Goal: Transaction & Acquisition: Purchase product/service

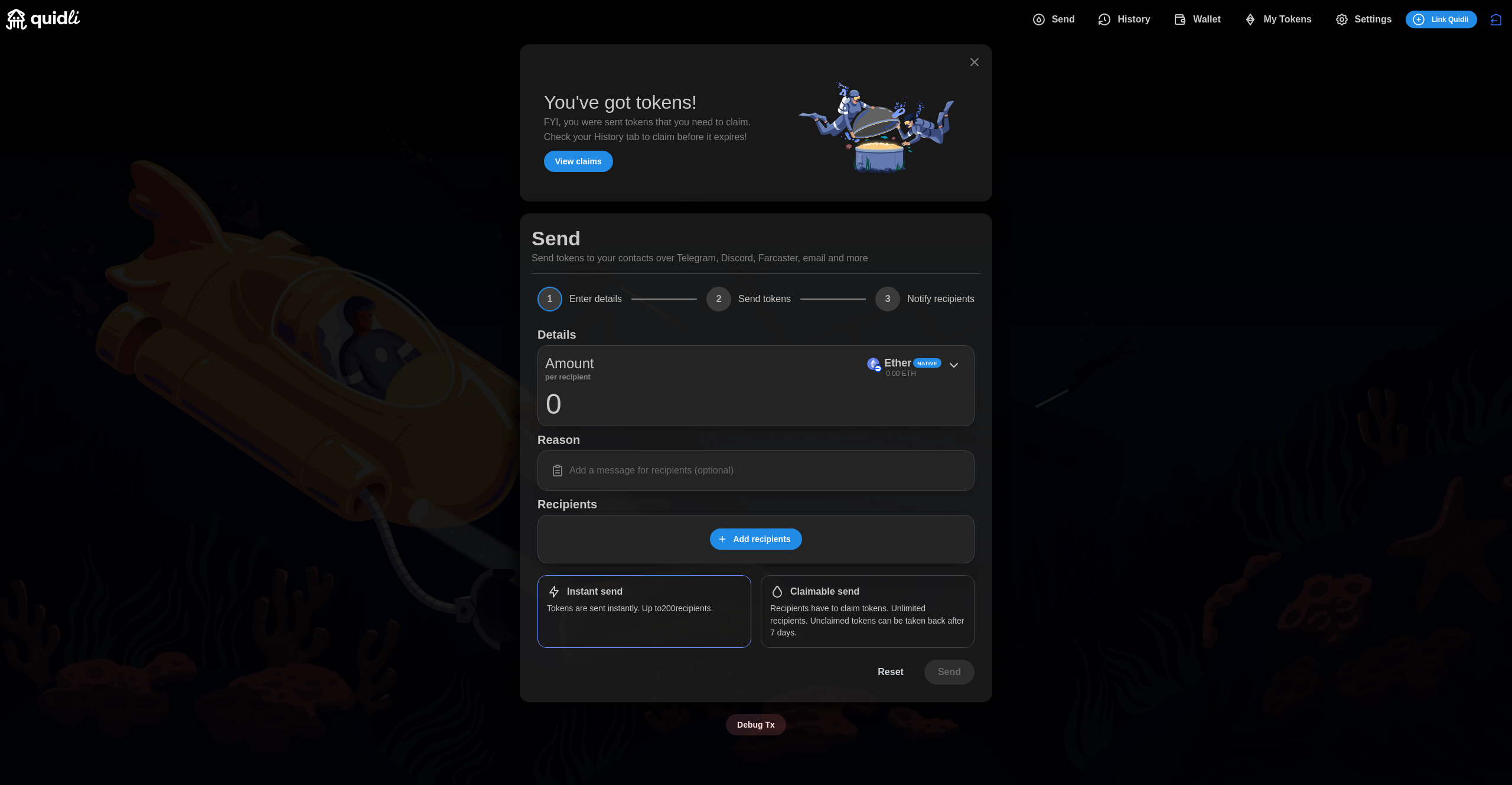
click at [1097, 485] on div "You've got tokens! FYI, you were sent tokens that you need to claim. Check your…" at bounding box center [756, 390] width 1512 height 703
click at [1141, 326] on div "You've got tokens! FYI, you were sent tokens that you need to claim. Check your…" at bounding box center [756, 390] width 1512 height 703
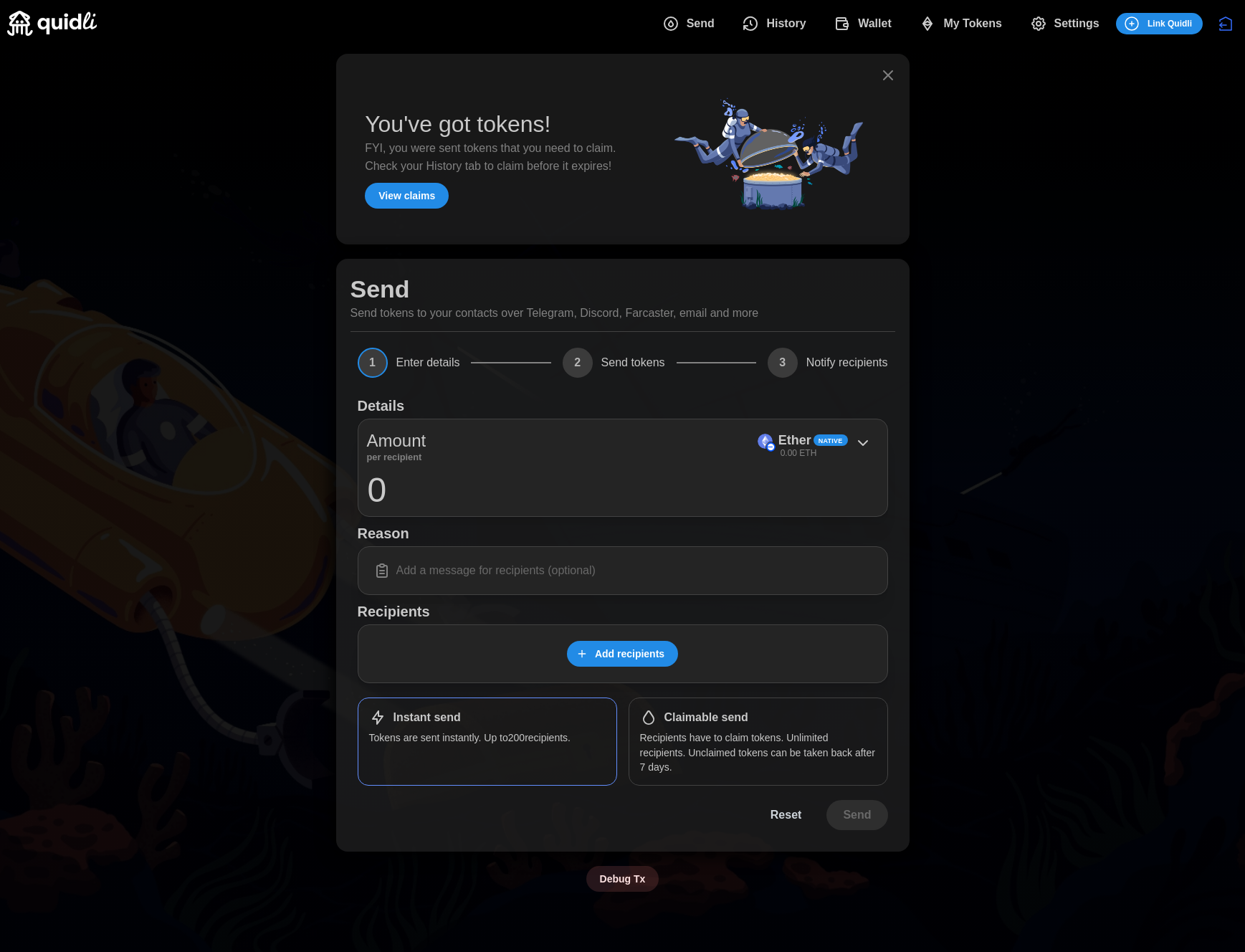
click at [953, 19] on span "My Tokens" at bounding box center [972, 24] width 59 height 29
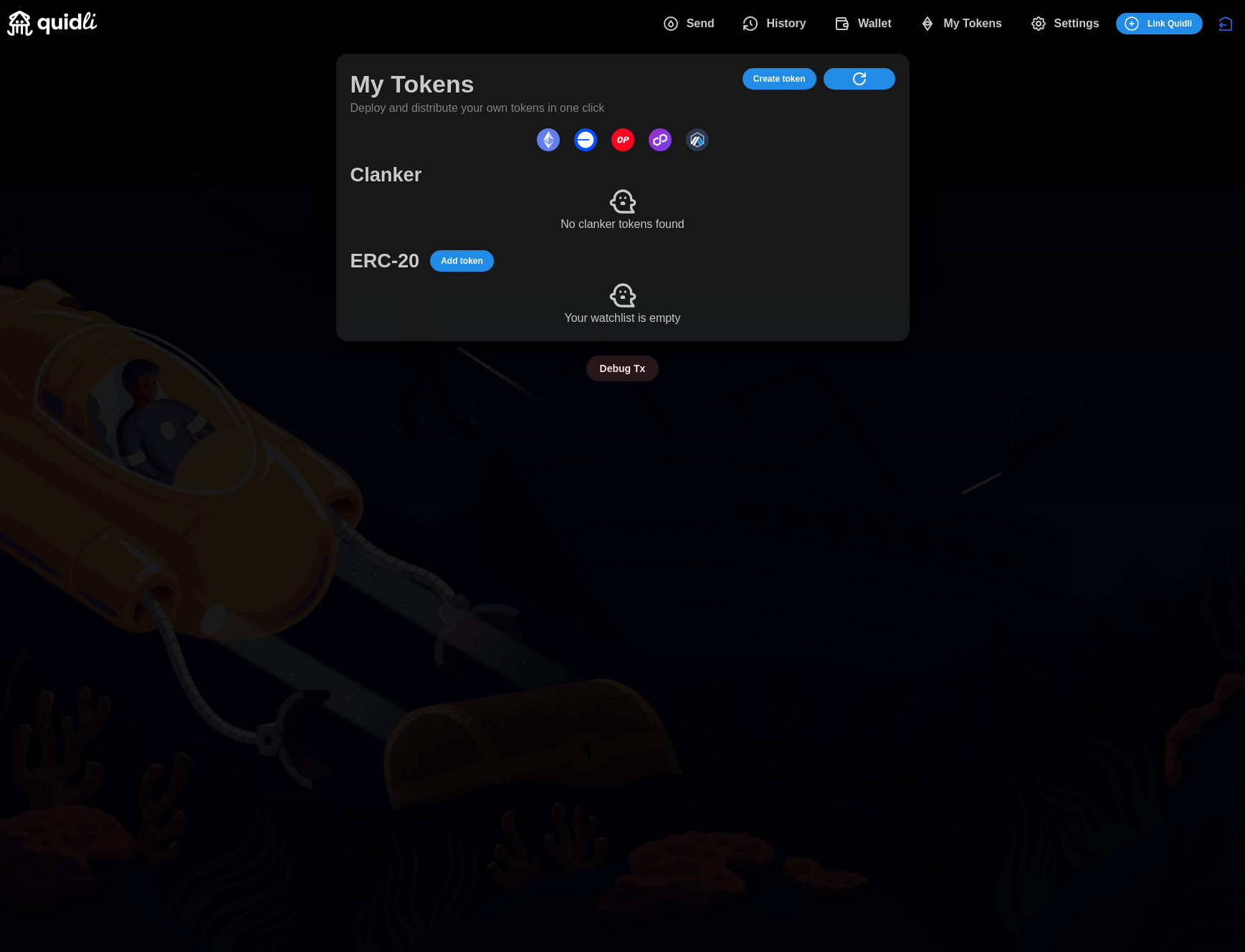
click at [799, 80] on span "Create token" at bounding box center [779, 78] width 52 height 20
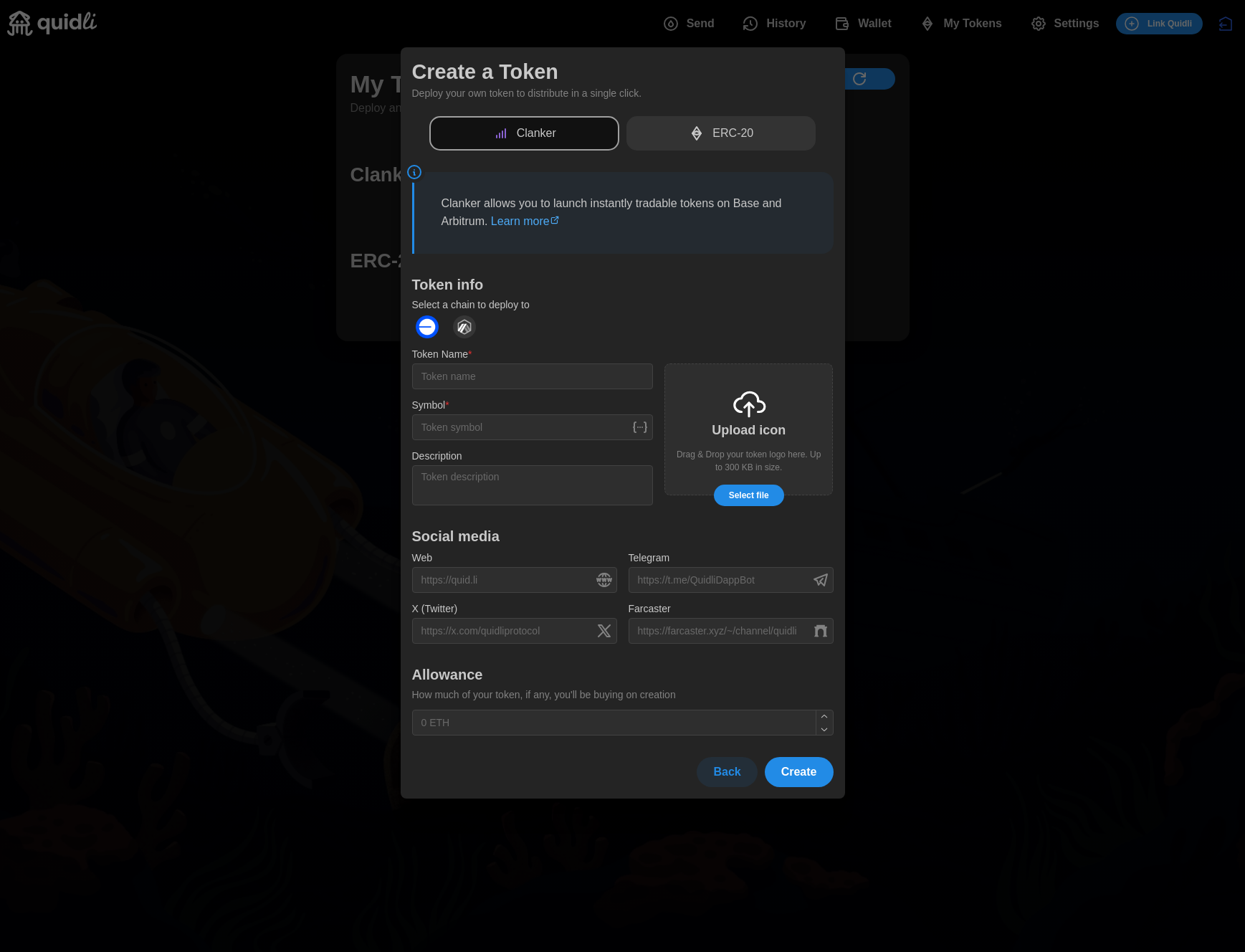
click at [706, 134] on div "ERC-20" at bounding box center [721, 133] width 190 height 35
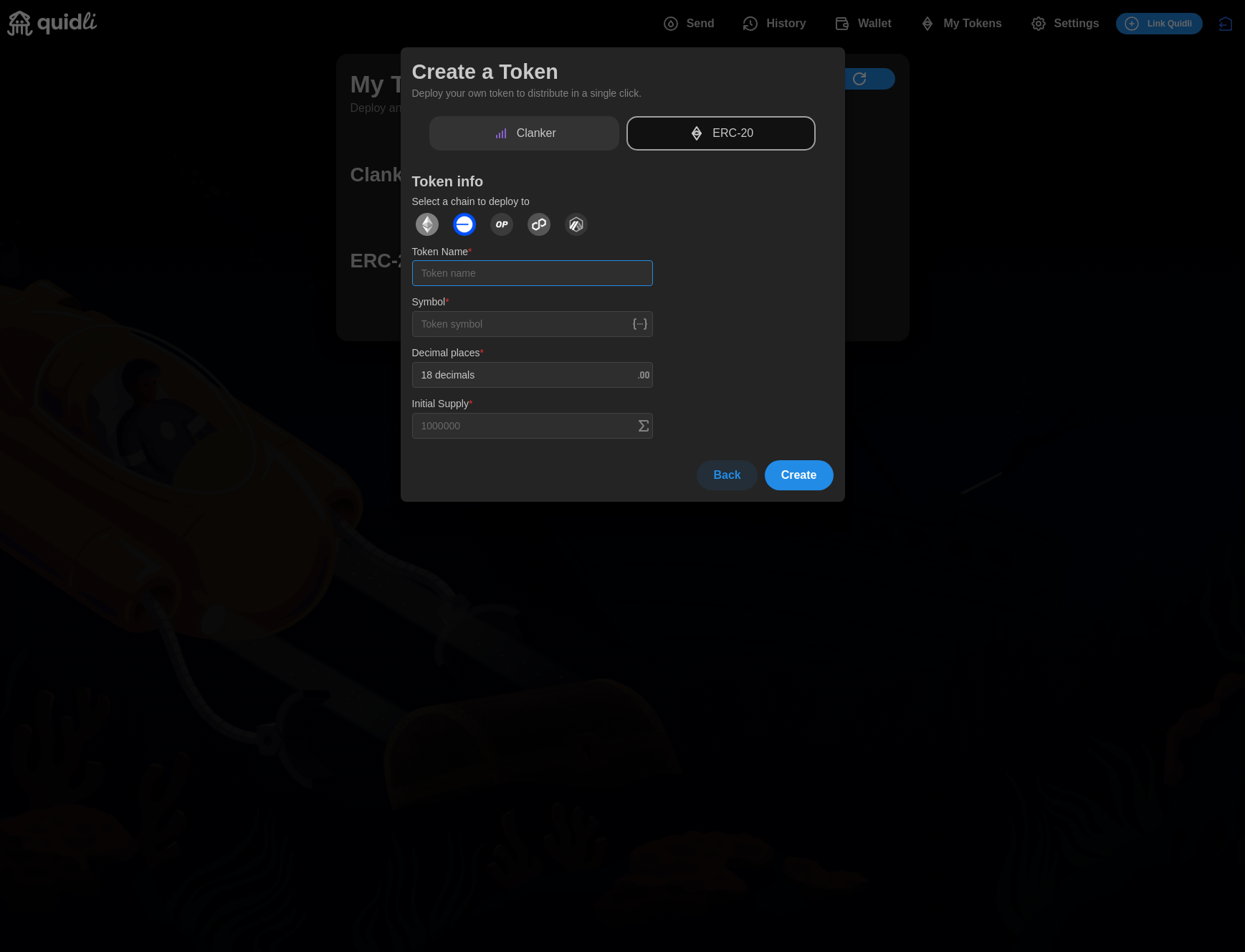
click at [560, 272] on input "Token Name *" at bounding box center [533, 273] width 241 height 26
type input "testingjustin"
type input "TJ"
type input "1000000 TJ"
click at [825, 474] on button "Create" at bounding box center [798, 475] width 68 height 30
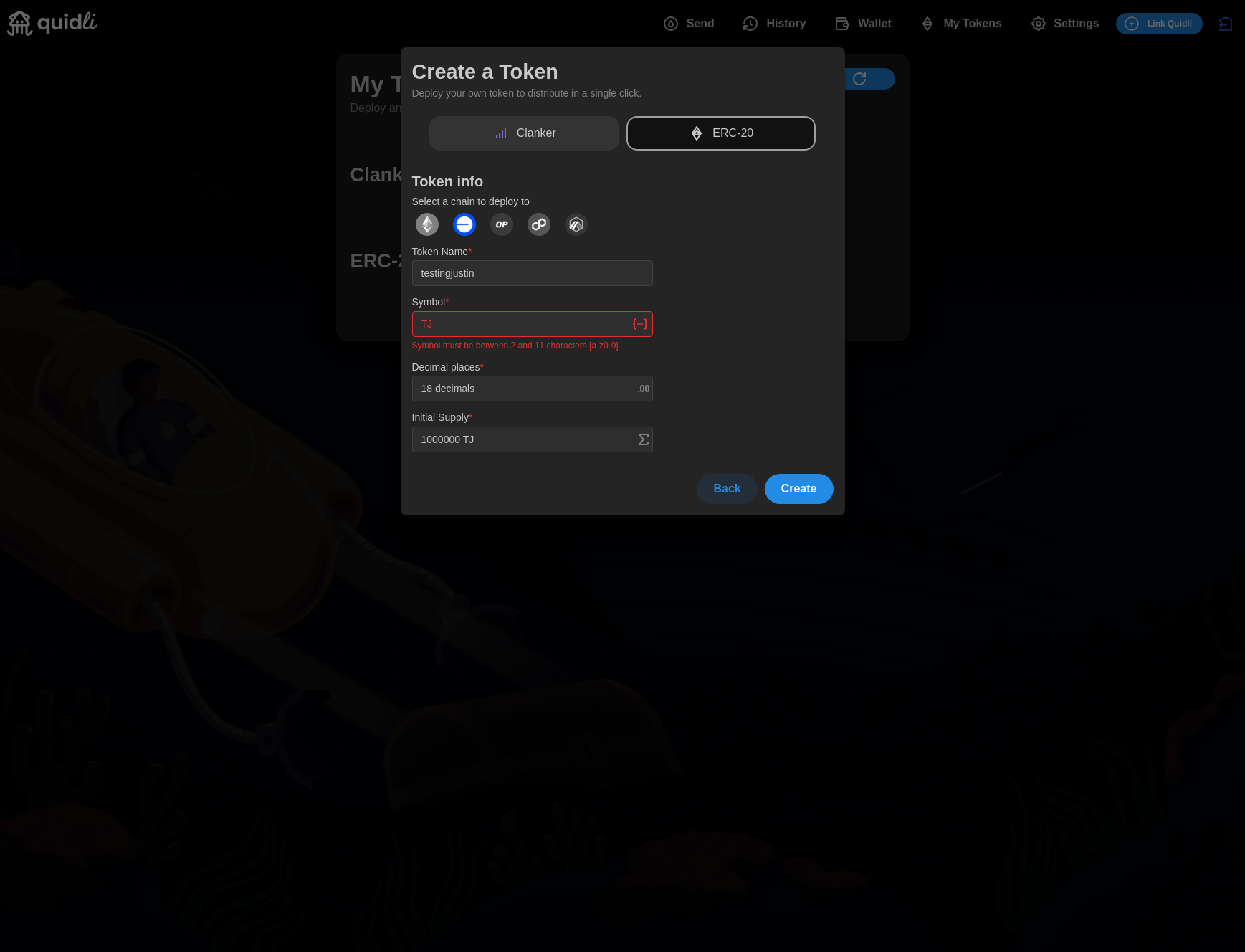
click at [484, 312] on input "TJ" at bounding box center [533, 324] width 241 height 26
drag, startPoint x: 487, startPoint y: 344, endPoint x: 675, endPoint y: 348, distance: 188.0
click at [675, 348] on div "Token Name * testingjustin Symbol * TJ Symbol must be between 2 and 11 characte…" at bounding box center [623, 348] width 433 height 222
click at [527, 345] on p "Symbol must be between 2 and 11 characters [a-z0-9]" at bounding box center [533, 345] width 241 height 10
click at [534, 318] on input "TJ" at bounding box center [533, 324] width 241 height 26
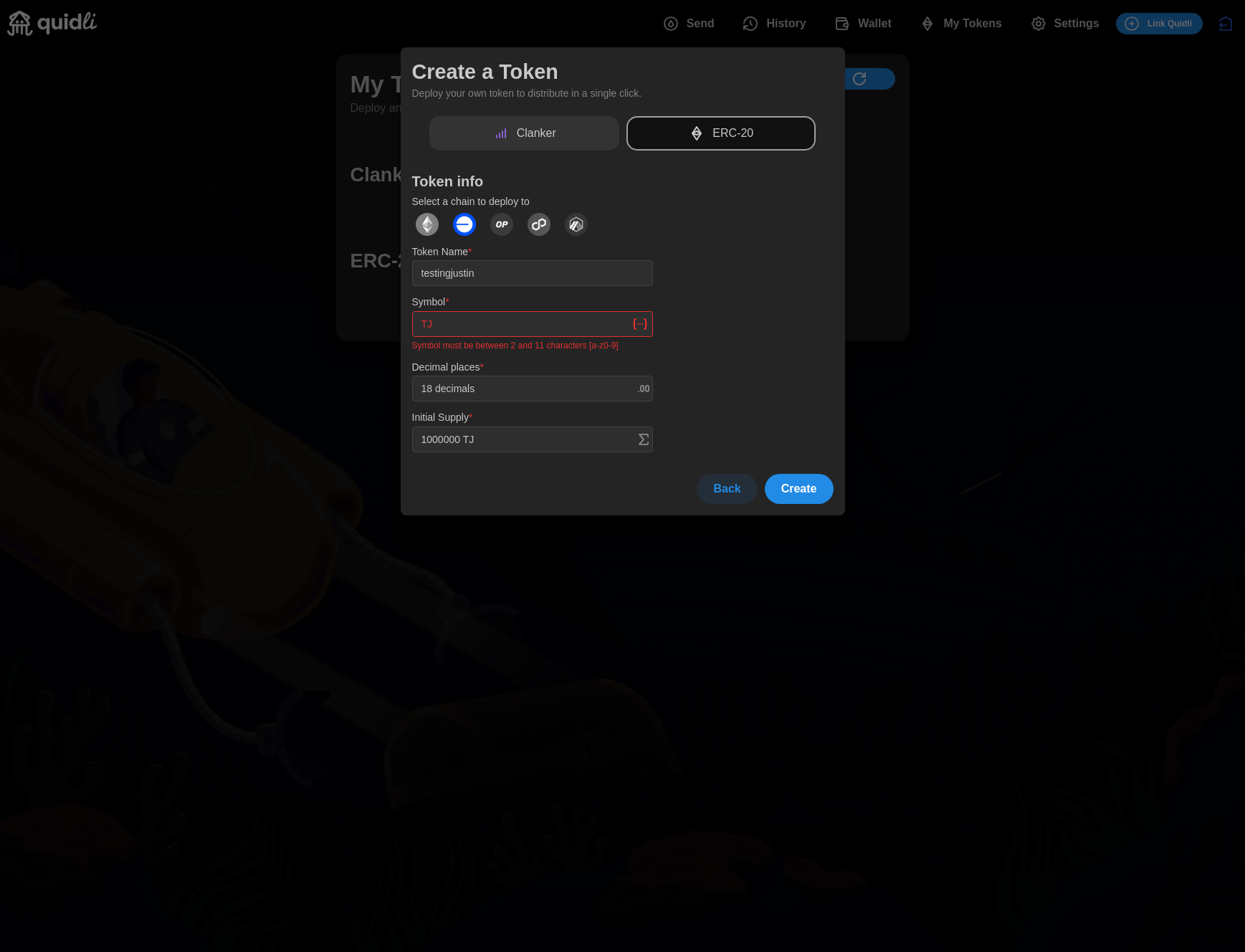
click at [532, 328] on input "TJ" at bounding box center [533, 324] width 241 height 26
type input "TJT"
type input "1000000 TJT"
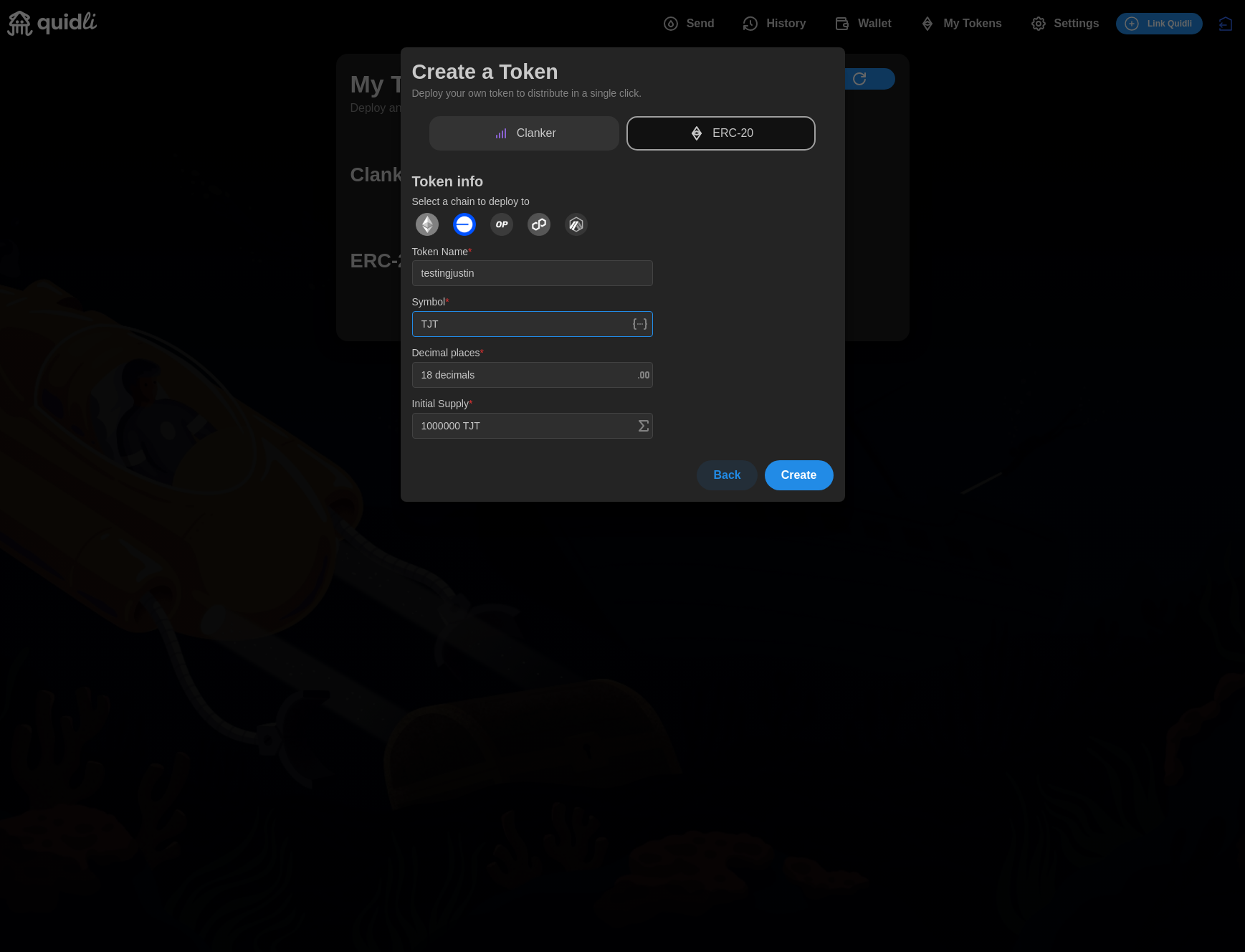
type input "TJT"
click at [829, 455] on div "Clanker ERC-20 Token info Select a chain to deploy to Token Name * testingjusti…" at bounding box center [623, 303] width 421 height 374
click at [813, 474] on span "Create" at bounding box center [799, 475] width 36 height 29
click at [740, 479] on span "Back" at bounding box center [726, 475] width 28 height 29
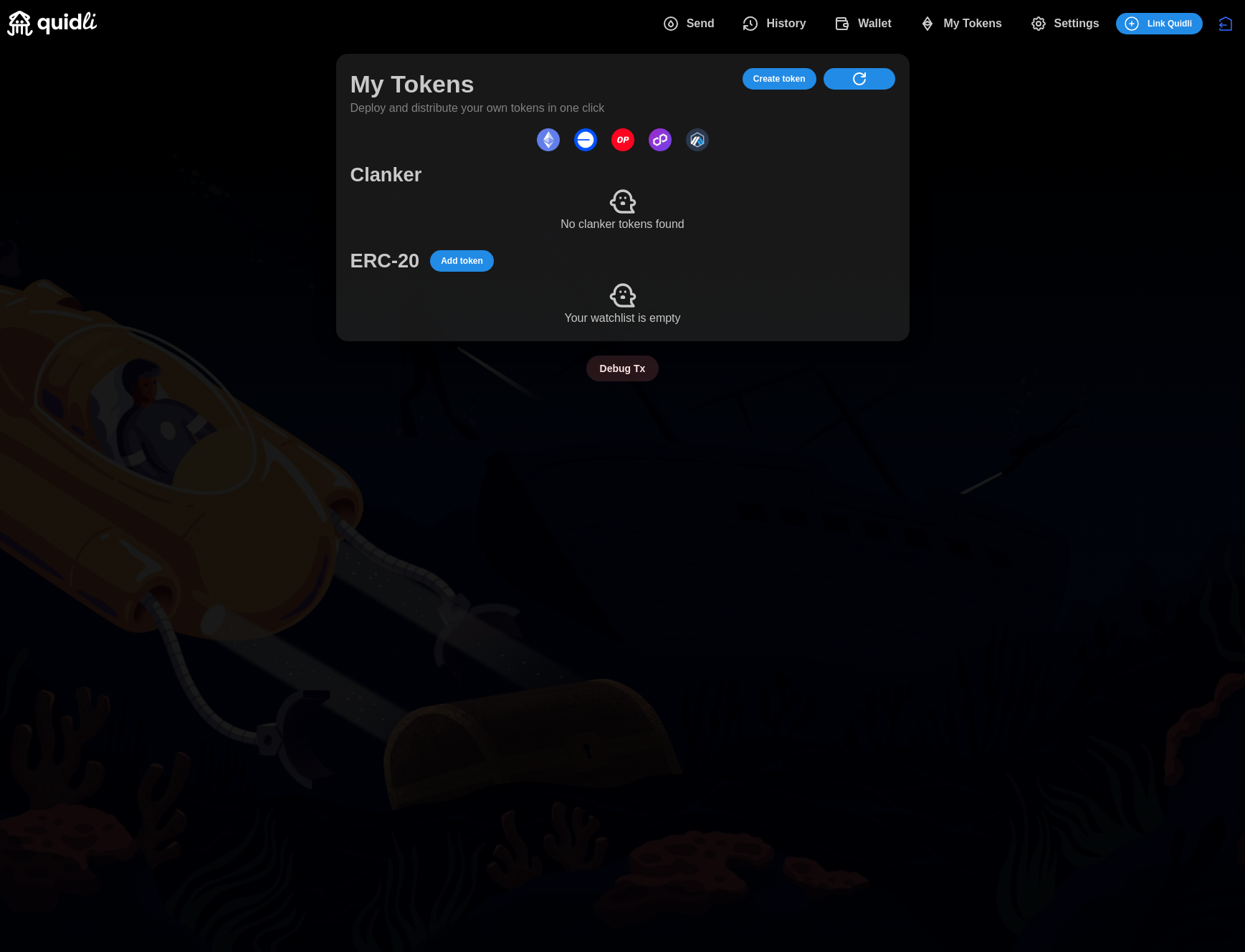
click at [788, 74] on span "Create token" at bounding box center [779, 78] width 52 height 20
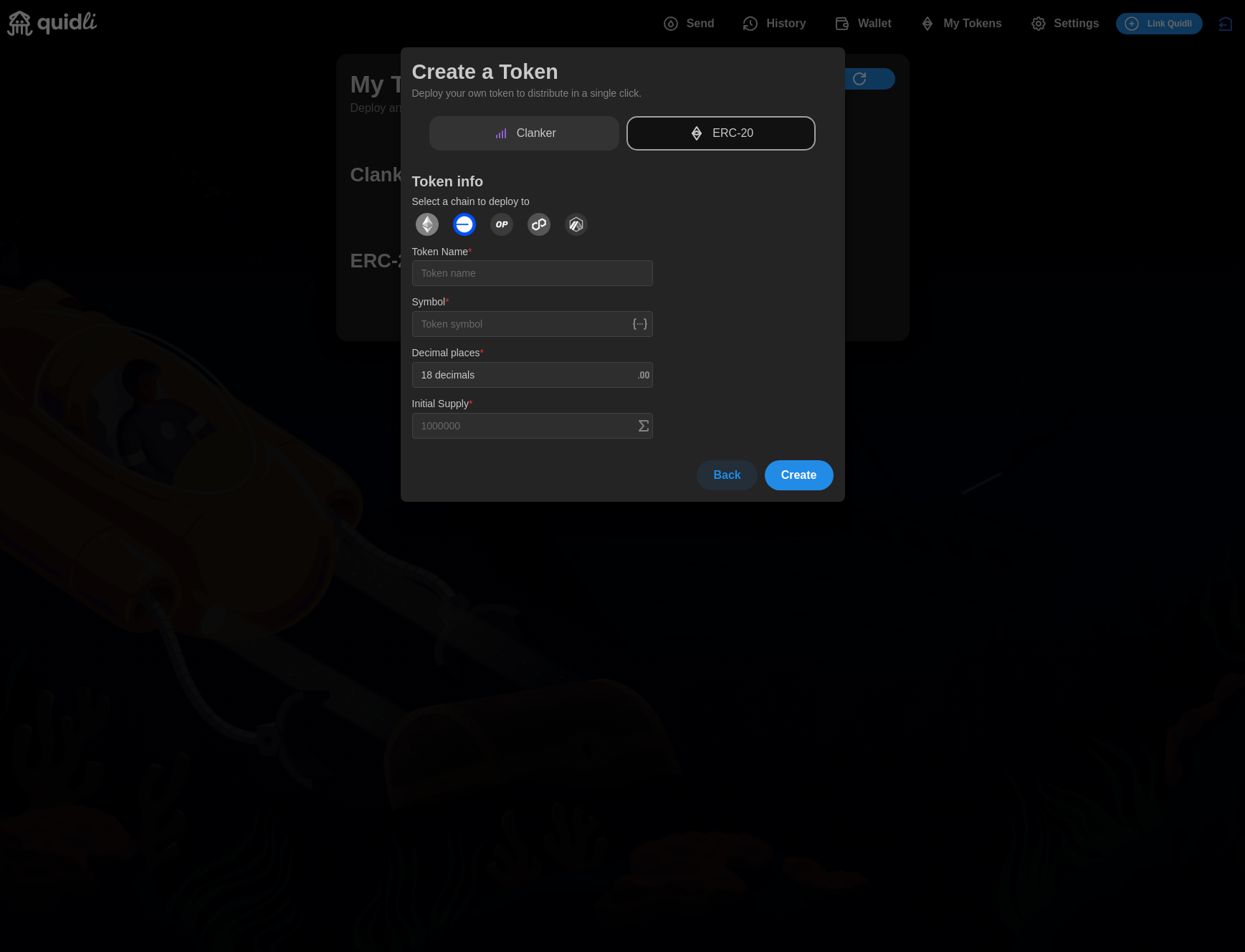
click at [514, 142] on div "Clanker" at bounding box center [524, 133] width 190 height 35
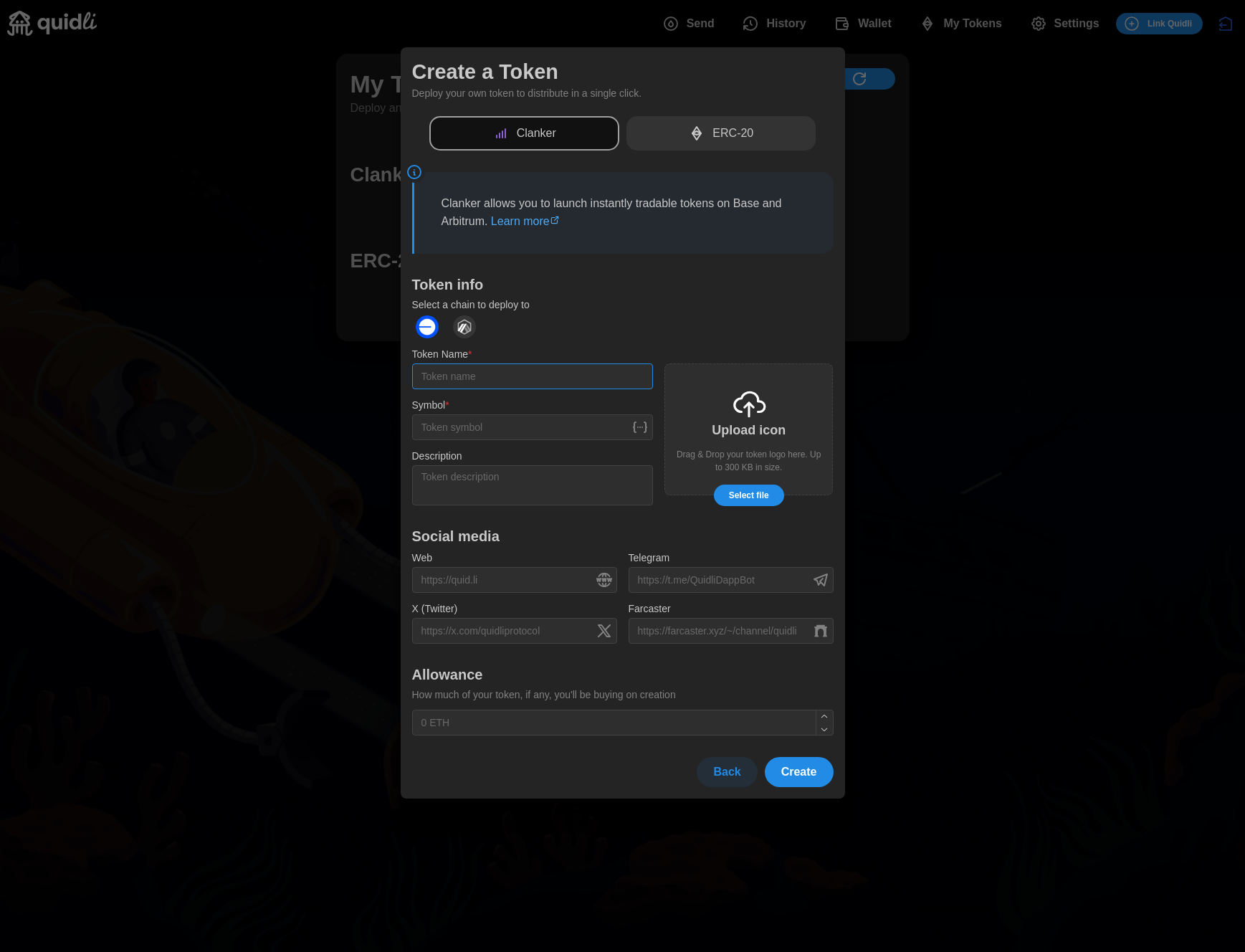
click at [519, 374] on input "Token Name *" at bounding box center [533, 376] width 241 height 26
type input "justintest"
type input "JTT"
type textarea "clank clank"
click at [528, 733] on input "text" at bounding box center [623, 722] width 421 height 26
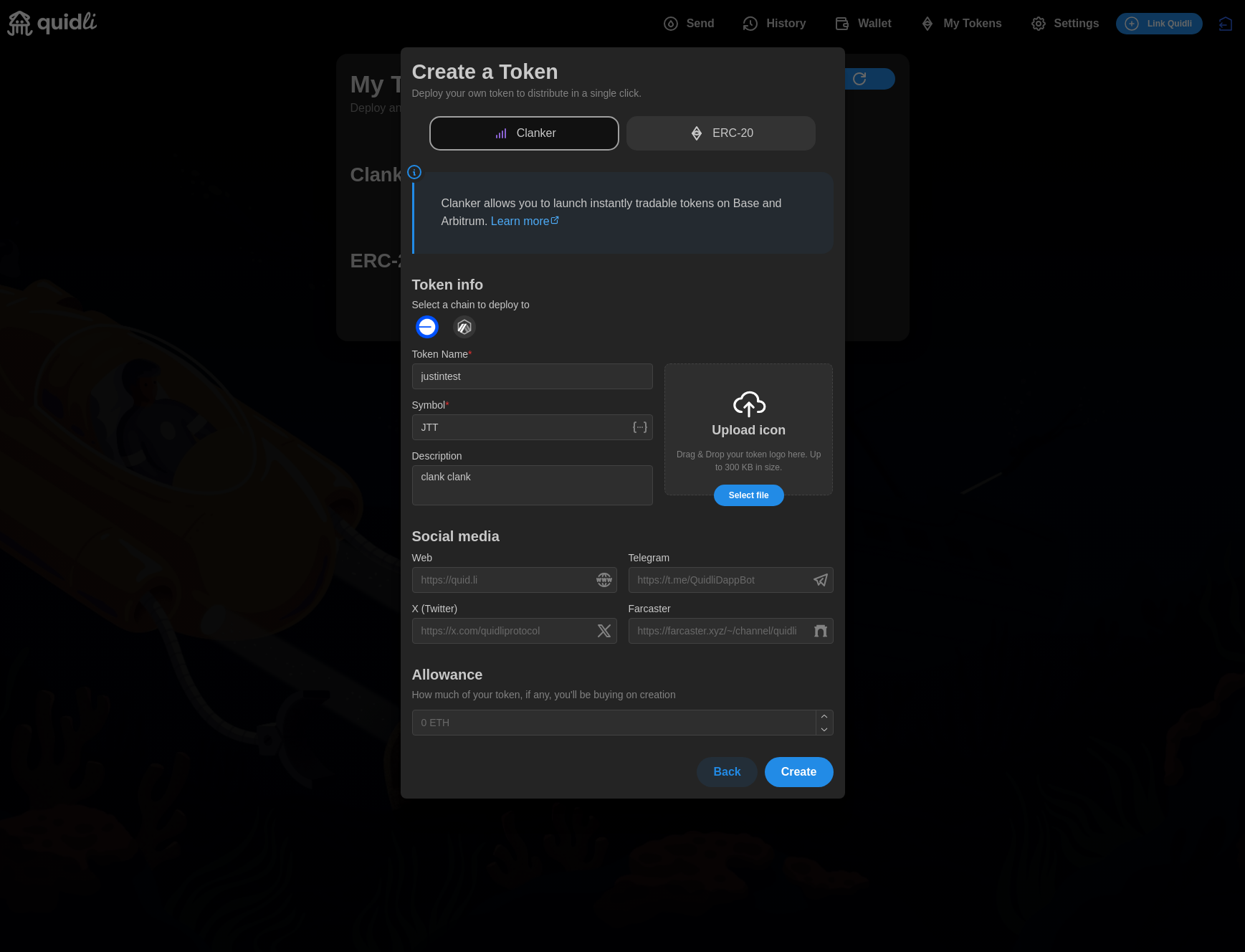
click at [789, 766] on span "Create" at bounding box center [799, 772] width 36 height 29
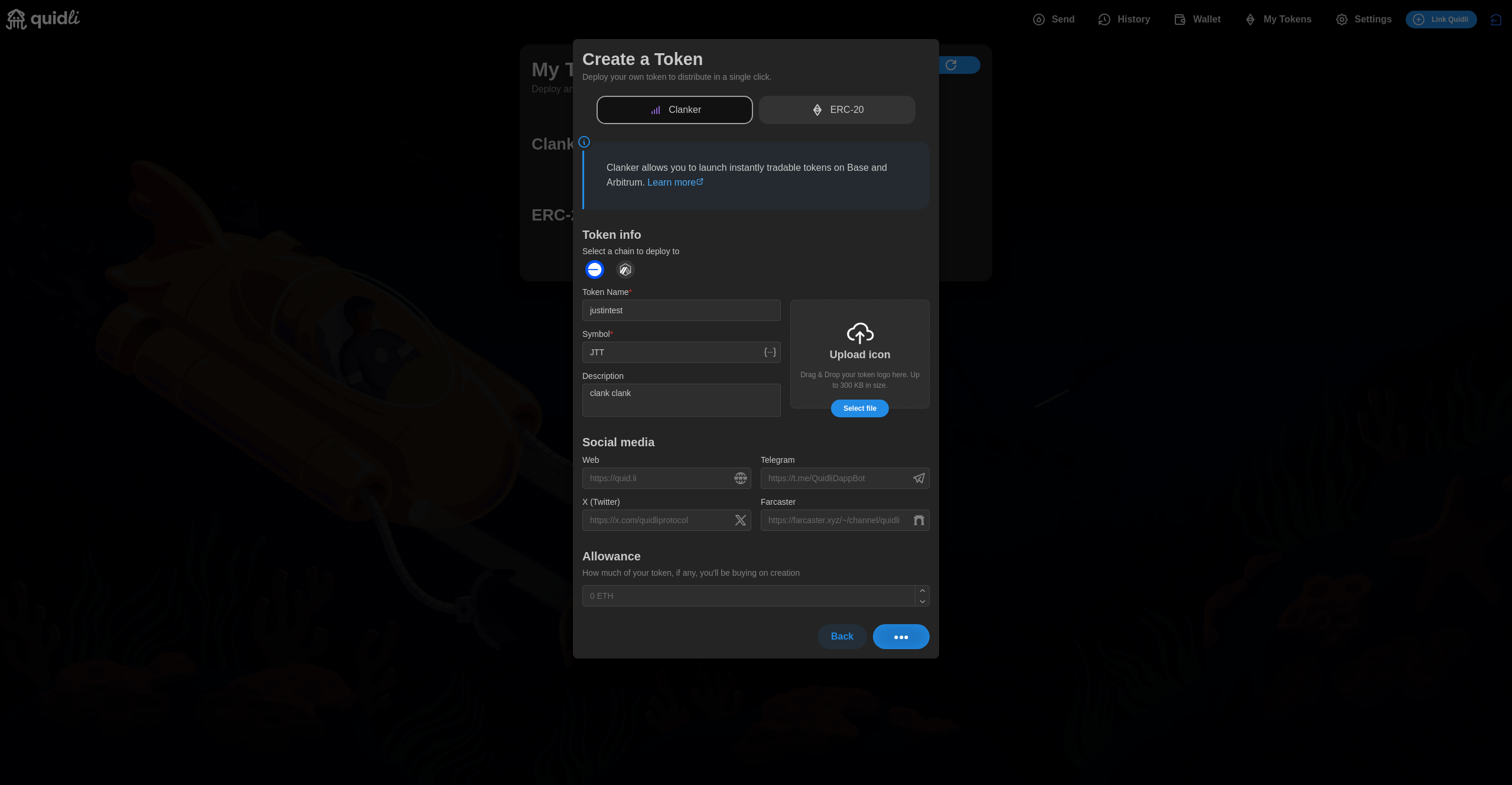
click at [1300, 66] on div at bounding box center [756, 392] width 1512 height 785
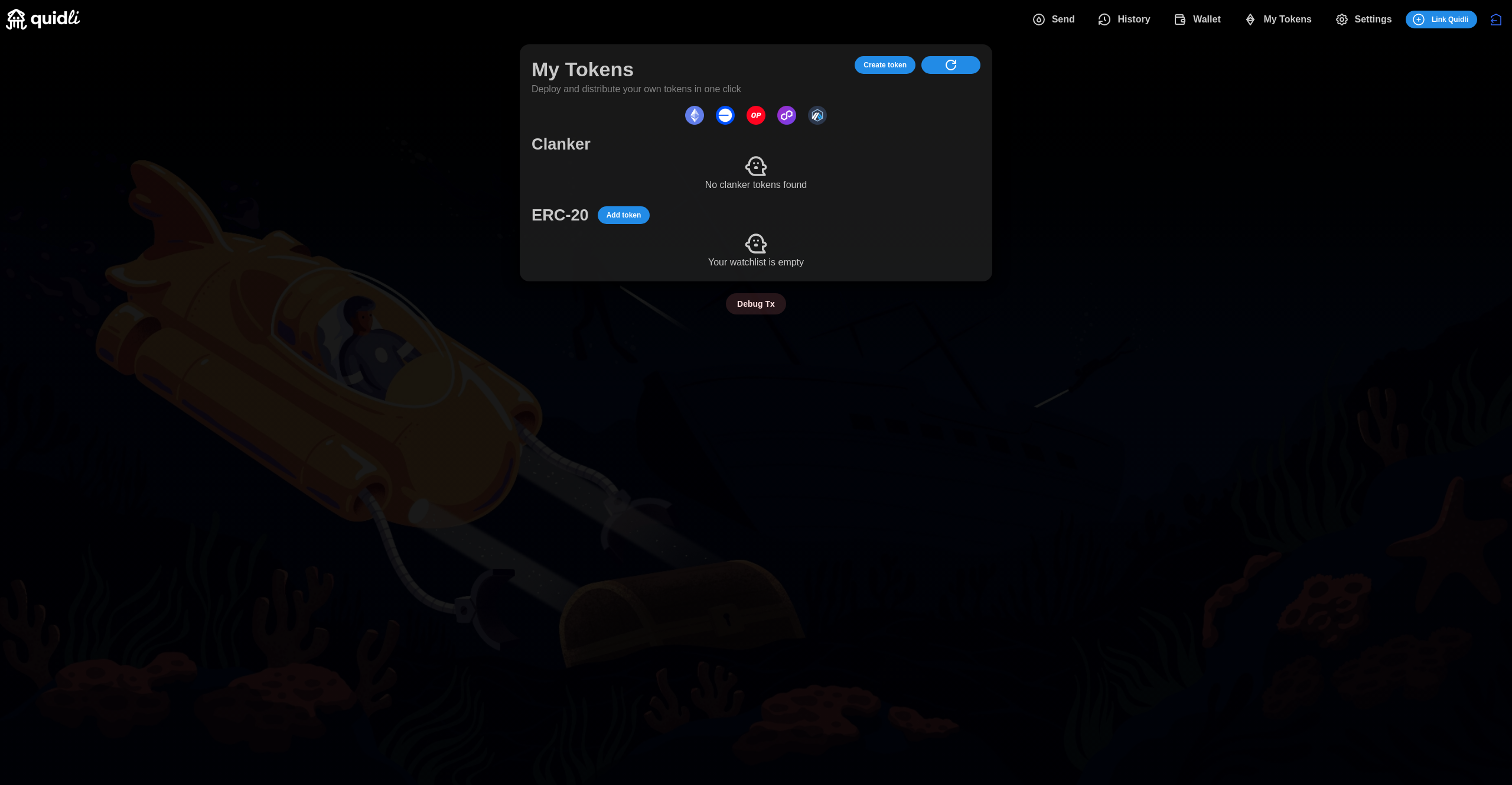
click at [1281, 23] on span "My Tokens" at bounding box center [1288, 20] width 48 height 24
click at [1203, 20] on span "Wallet" at bounding box center [1207, 20] width 28 height 24
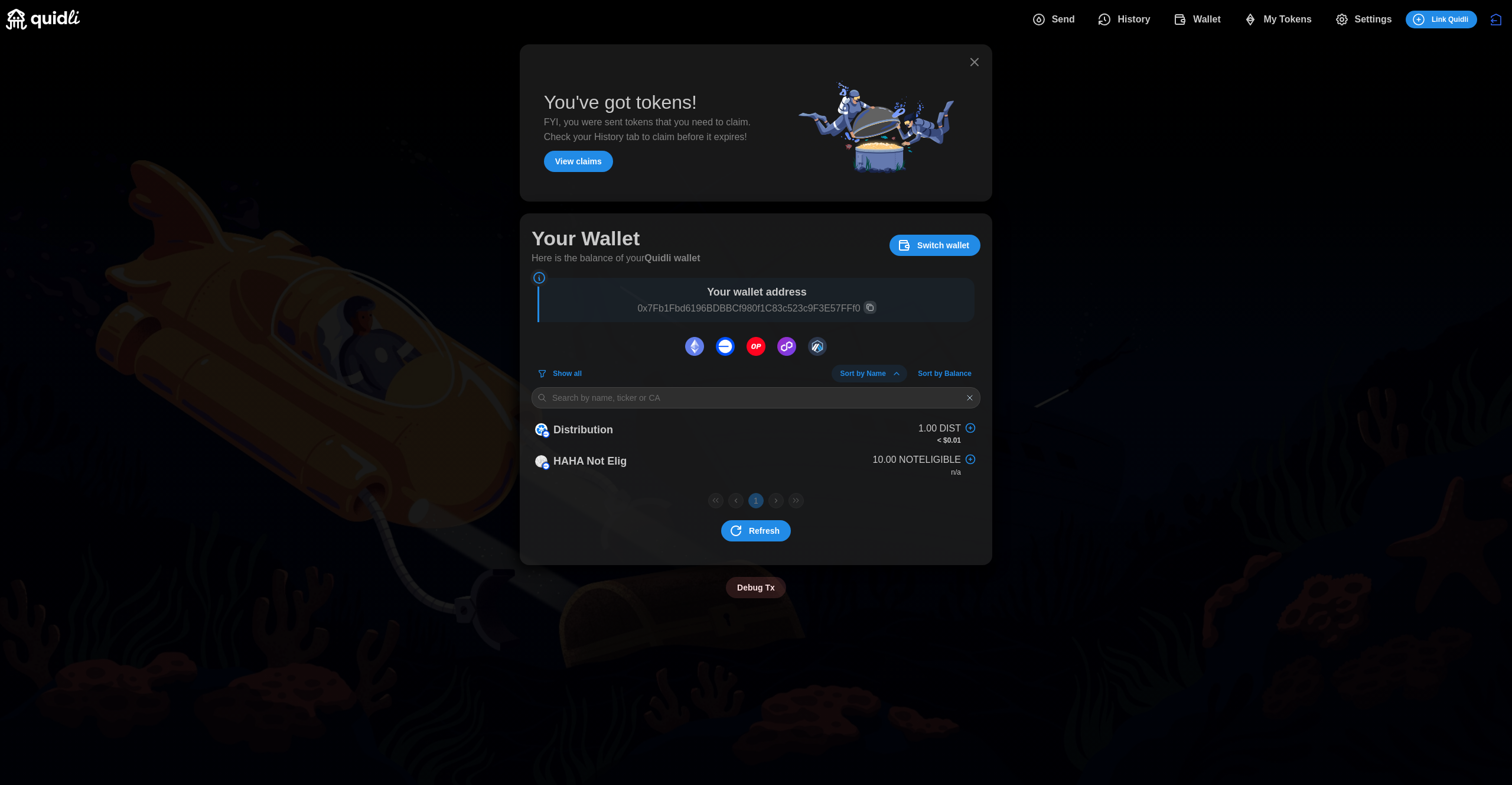
click at [1044, 15] on icon "dots" at bounding box center [1038, 19] width 14 height 14
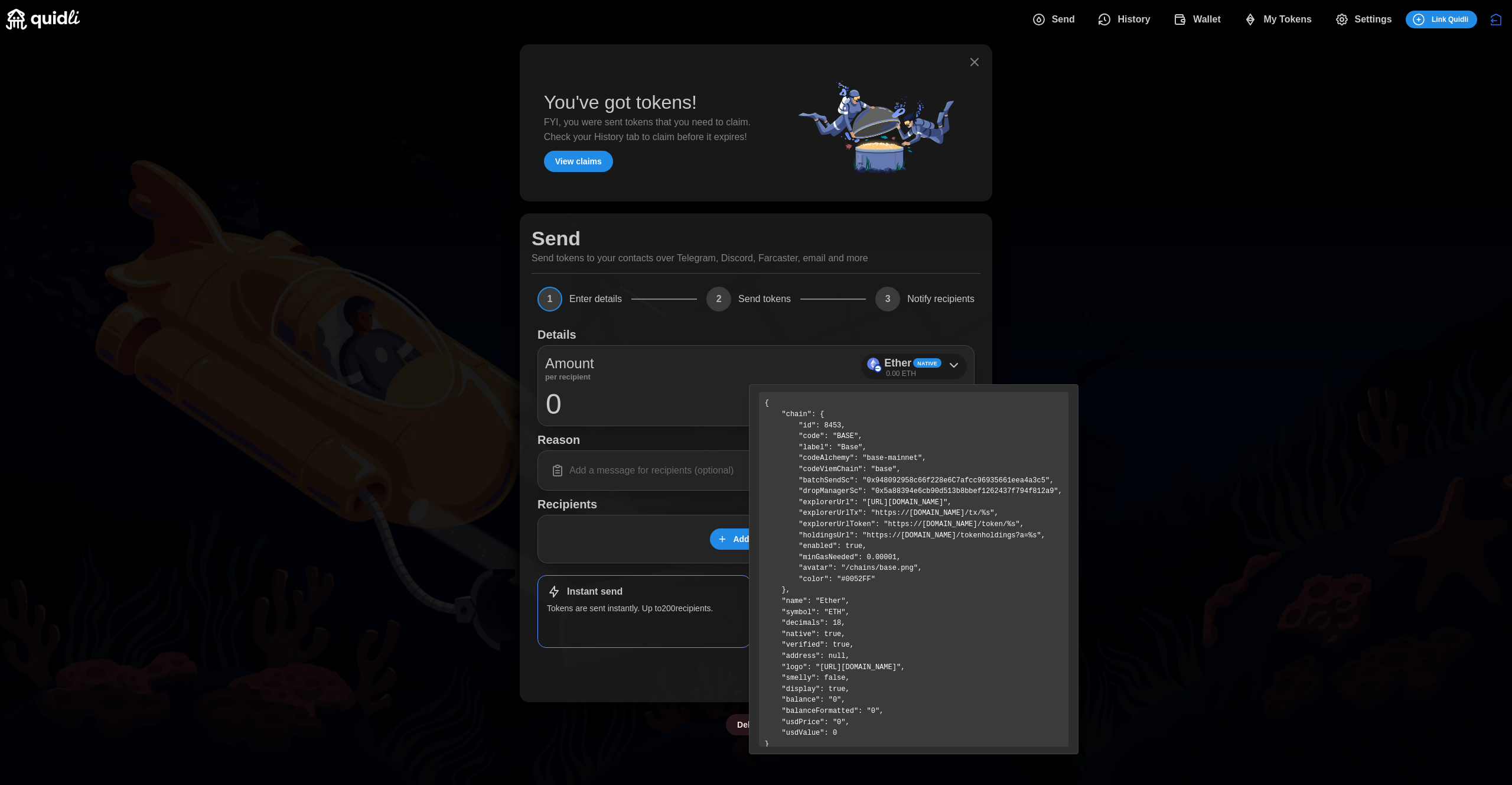
click at [945, 362] on div "Ether Native 0.00 ETH" at bounding box center [914, 366] width 106 height 26
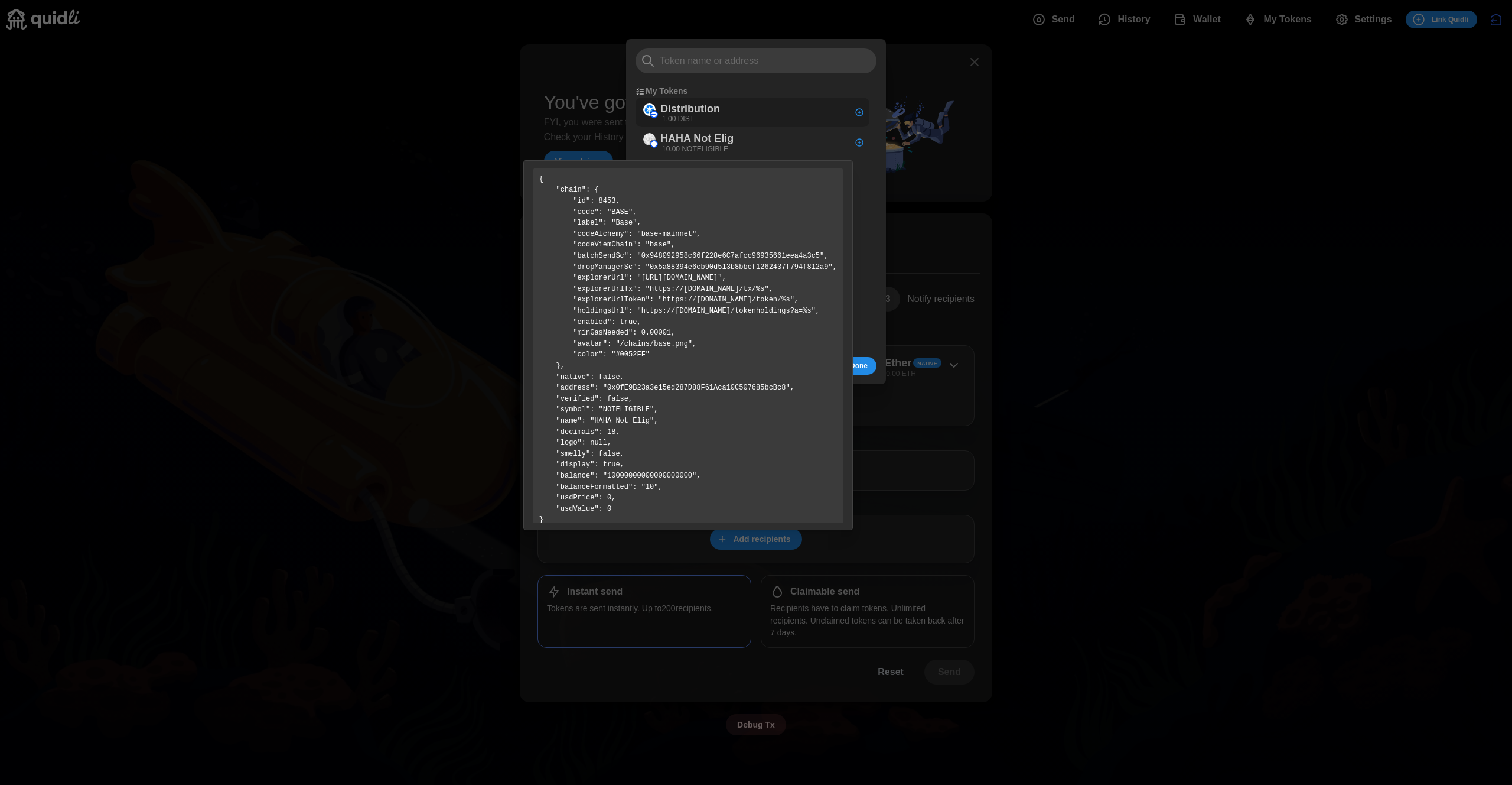
click at [746, 111] on div "Distribution 1.00 DIST" at bounding box center [752, 112] width 234 height 30
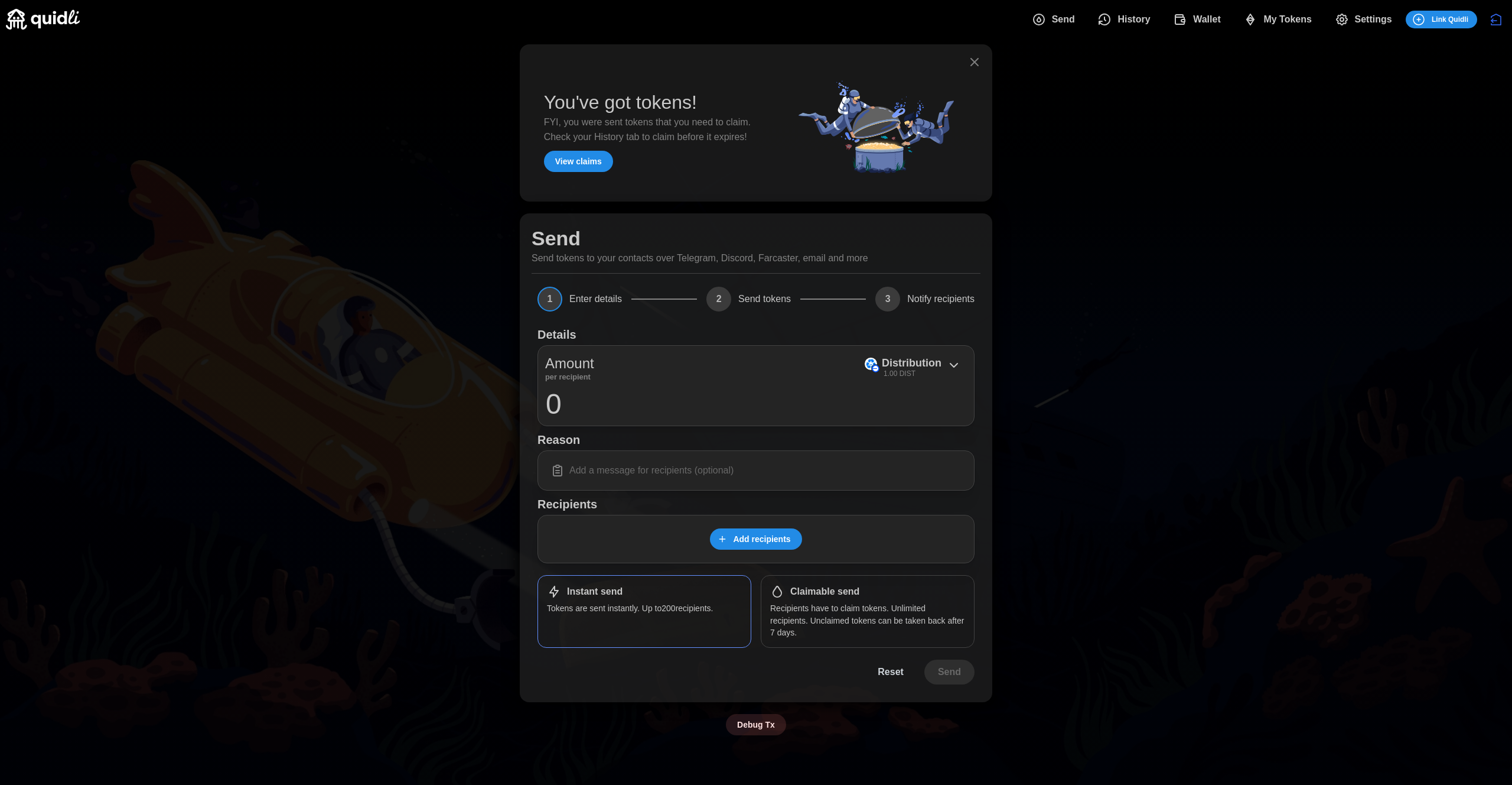
click at [582, 409] on input "0" at bounding box center [756, 404] width 422 height 29
type input "0.01"
click at [612, 462] on input at bounding box center [756, 470] width 422 height 25
type input "test"
click at [762, 522] on div "Add recipients" at bounding box center [756, 539] width 437 height 48
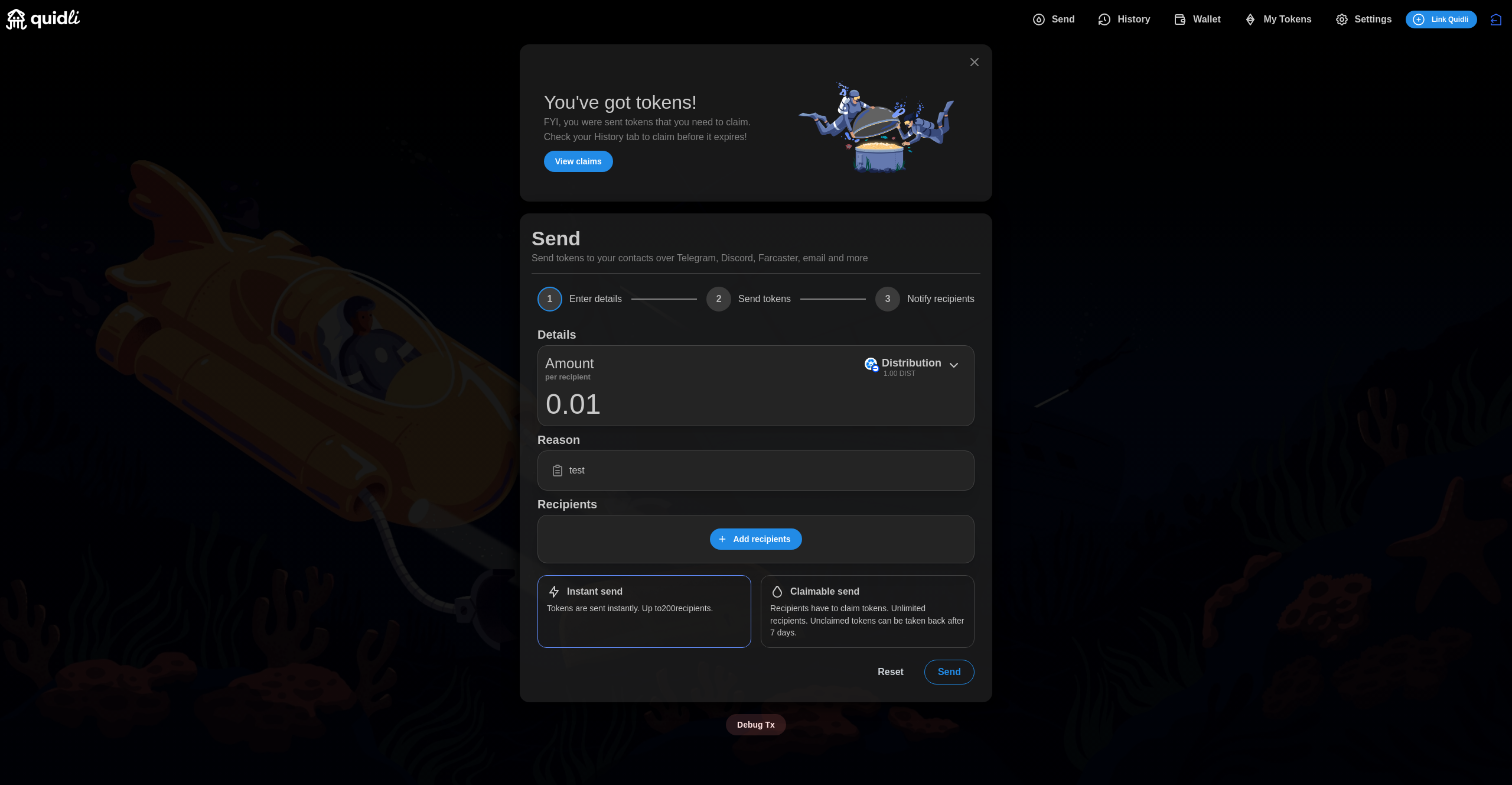
click at [758, 543] on span "Add recipients" at bounding box center [761, 539] width 57 height 20
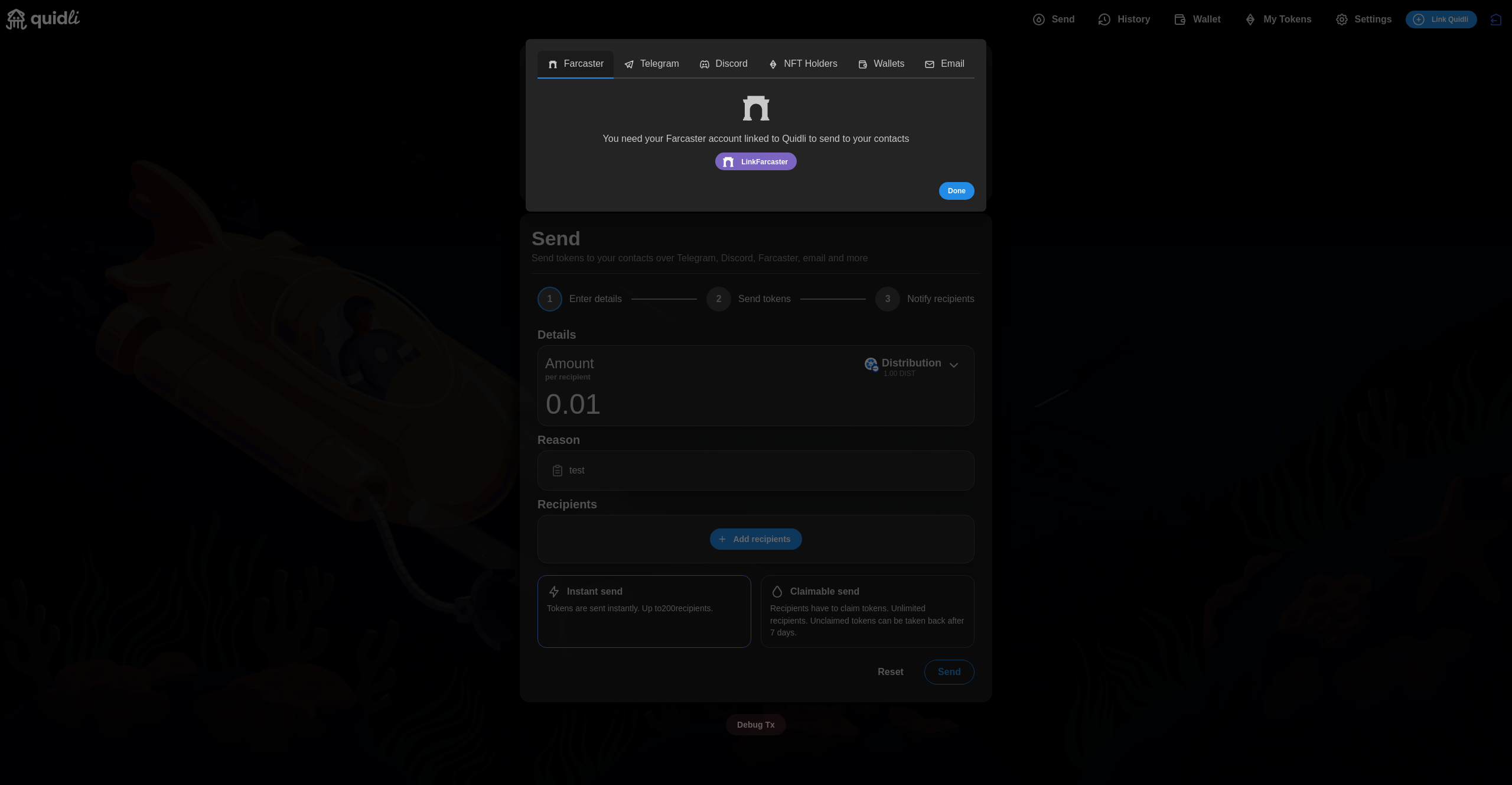
click at [653, 63] on p "Telegram" at bounding box center [660, 64] width 39 height 15
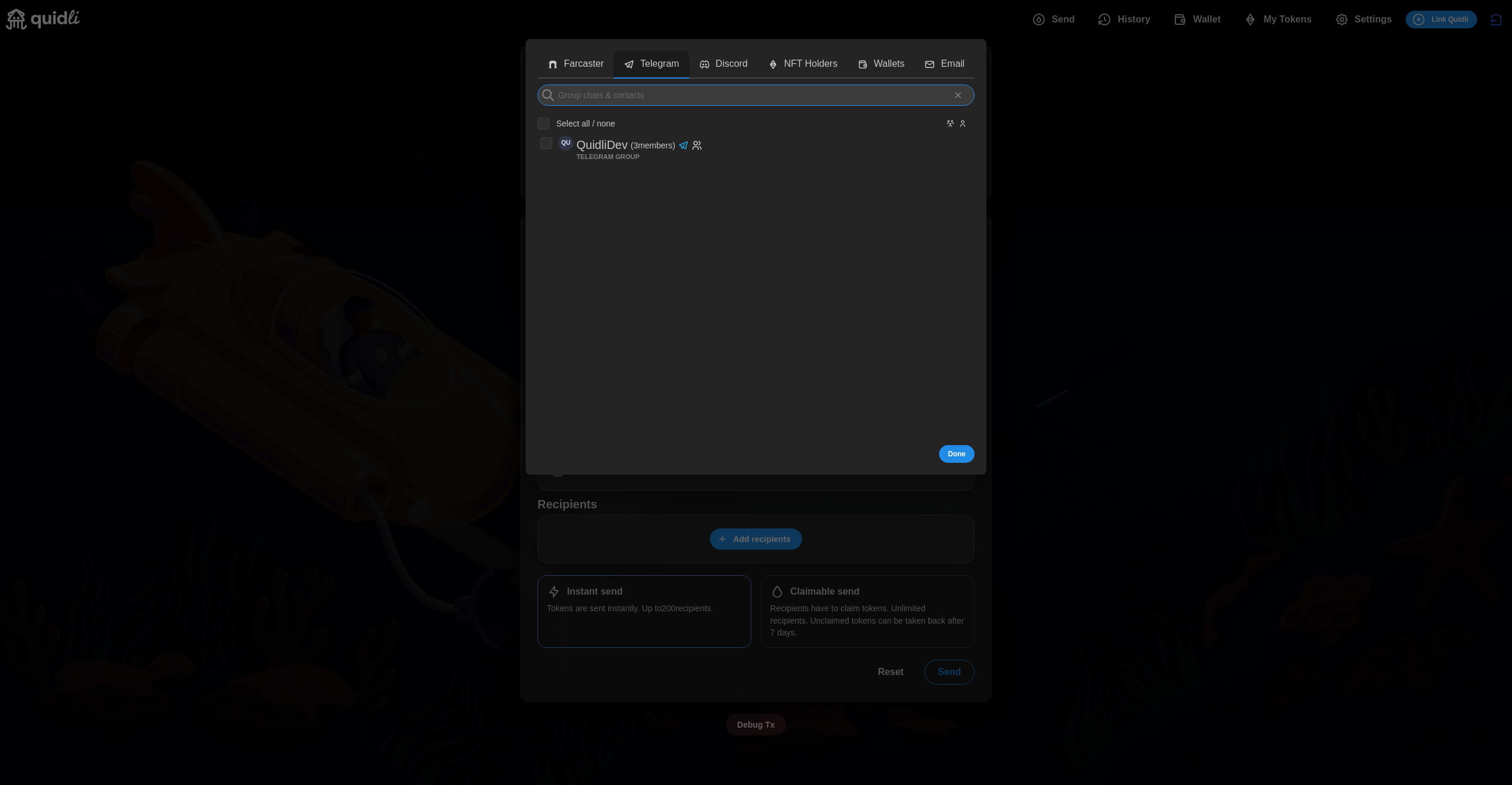
click at [707, 99] on input at bounding box center [756, 95] width 437 height 21
type input "luso"
click at [590, 151] on p "lusopia" at bounding box center [595, 145] width 37 height 20
checkbox input "true"
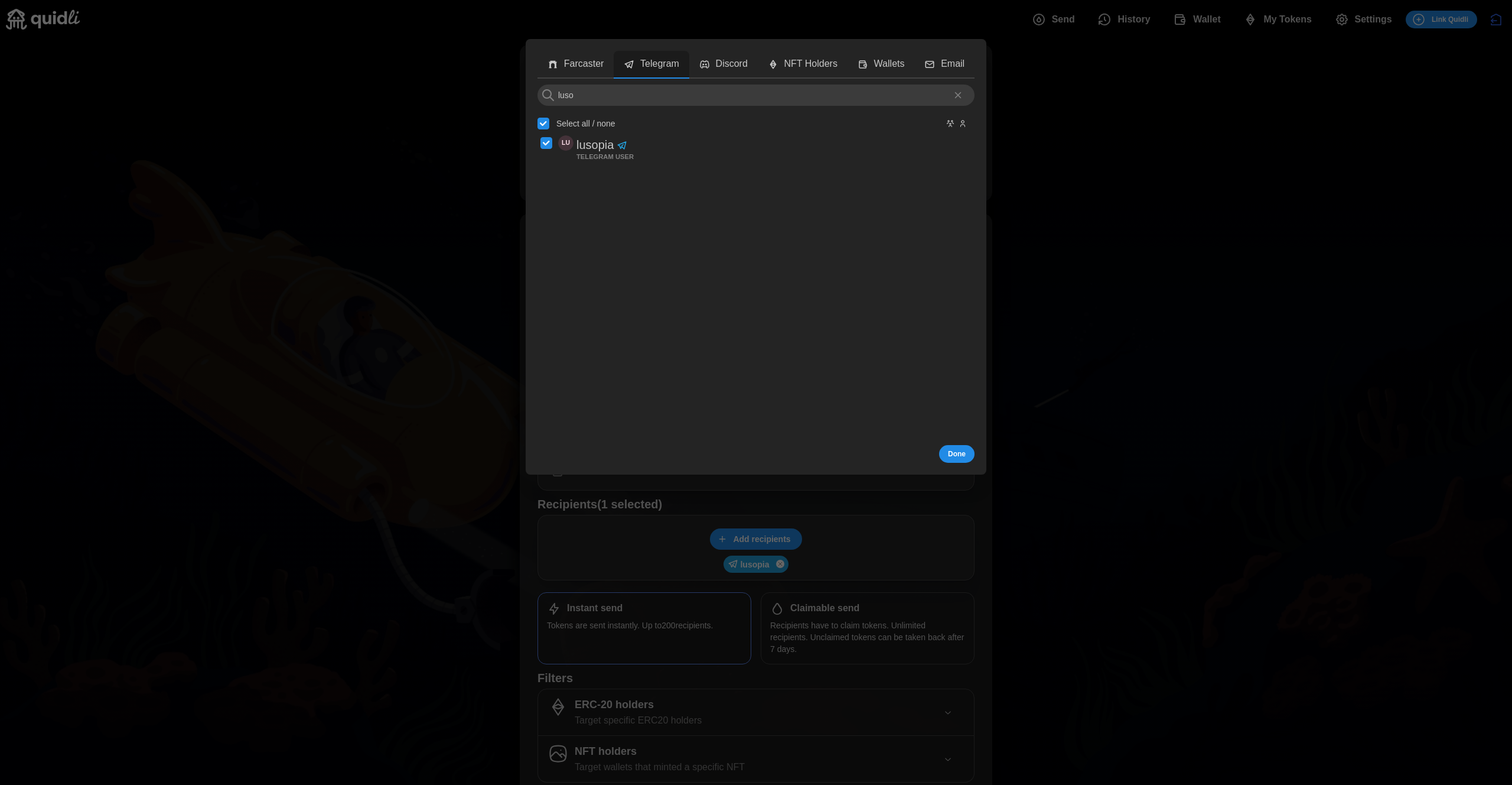
click at [946, 455] on button "Done" at bounding box center [957, 454] width 36 height 18
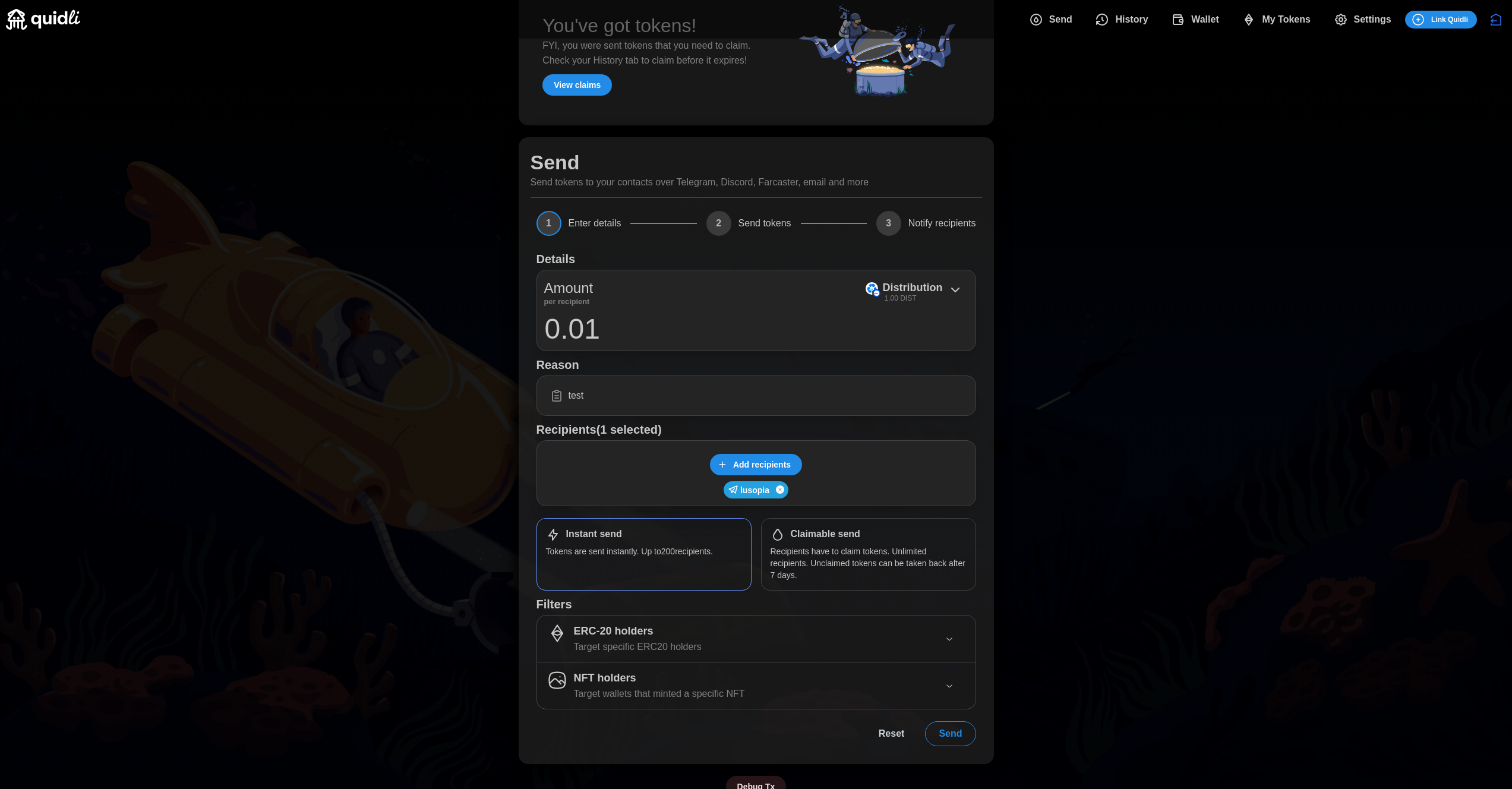
scroll to position [91, 0]
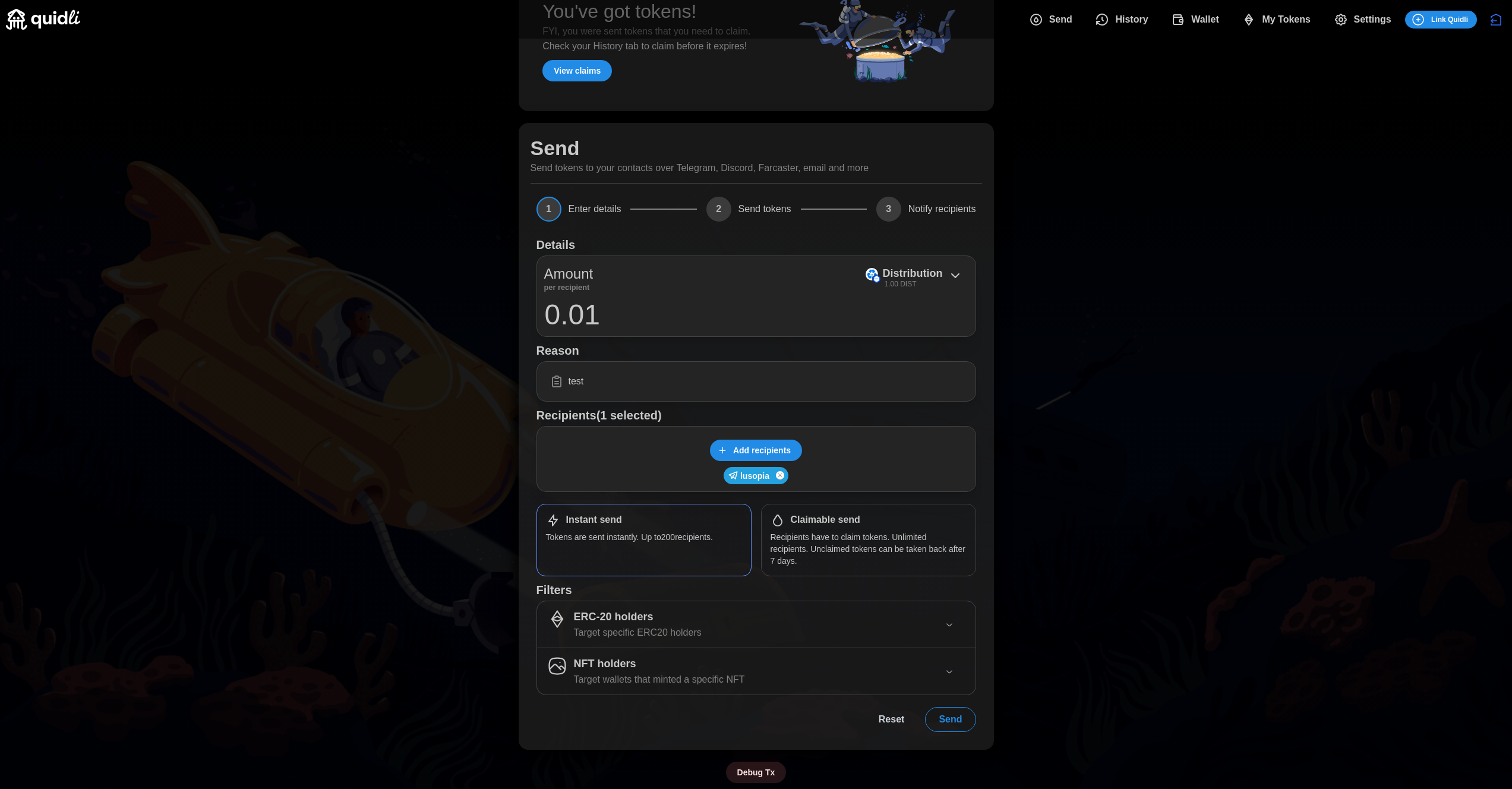
click at [947, 718] on span "Send" at bounding box center [950, 719] width 23 height 24
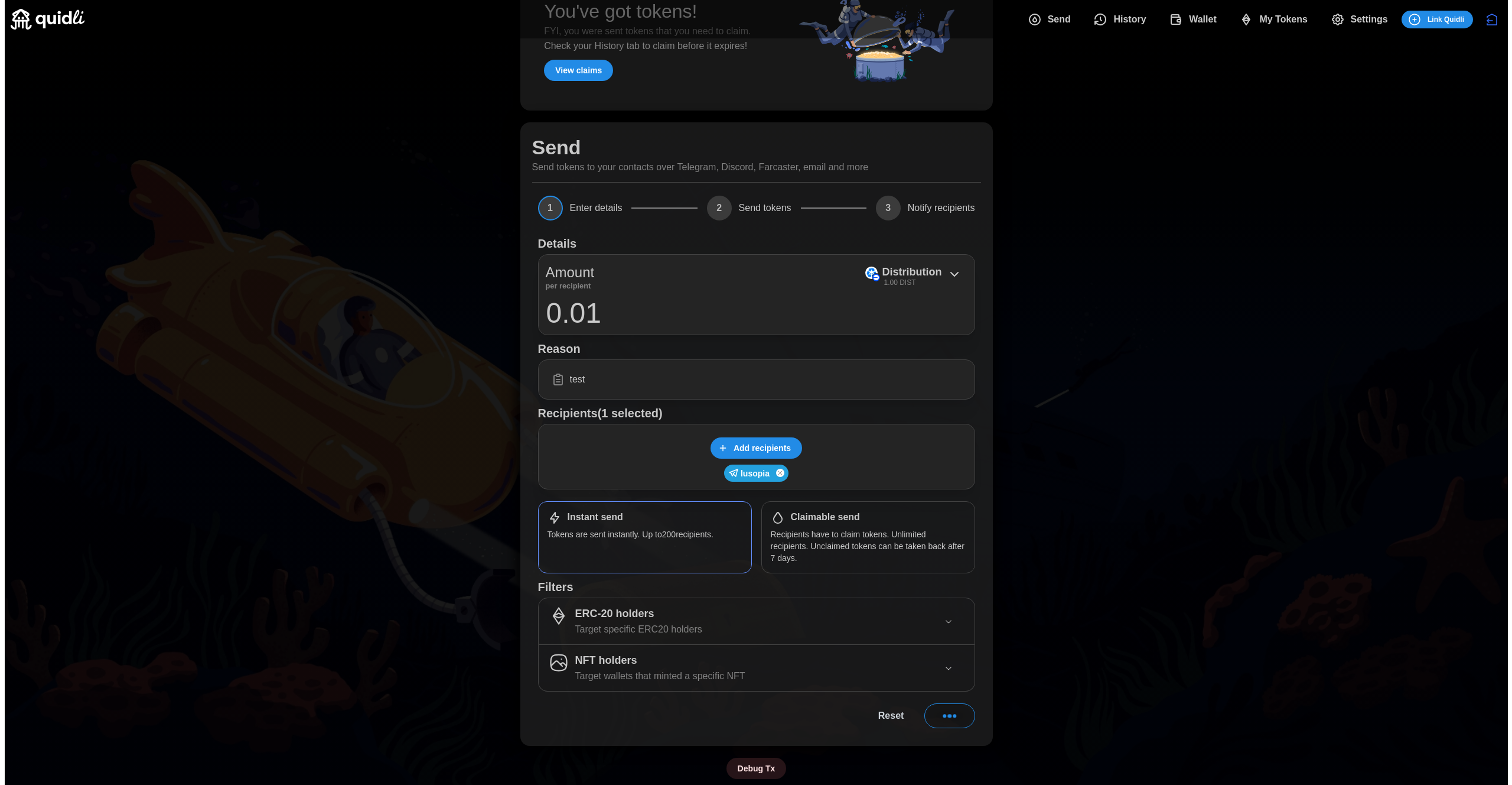
scroll to position [0, 0]
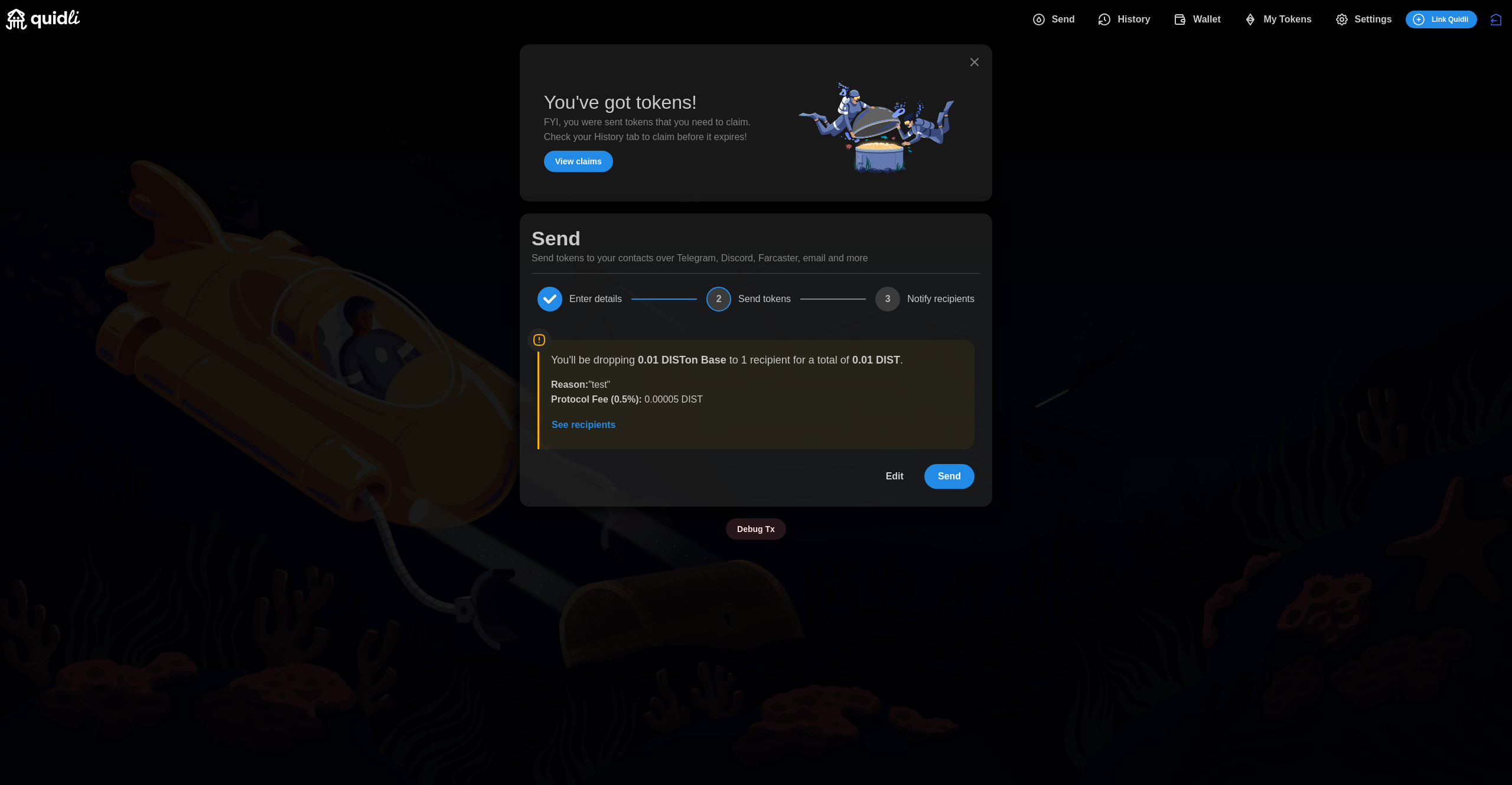
click at [952, 472] on span "Send" at bounding box center [950, 476] width 23 height 24
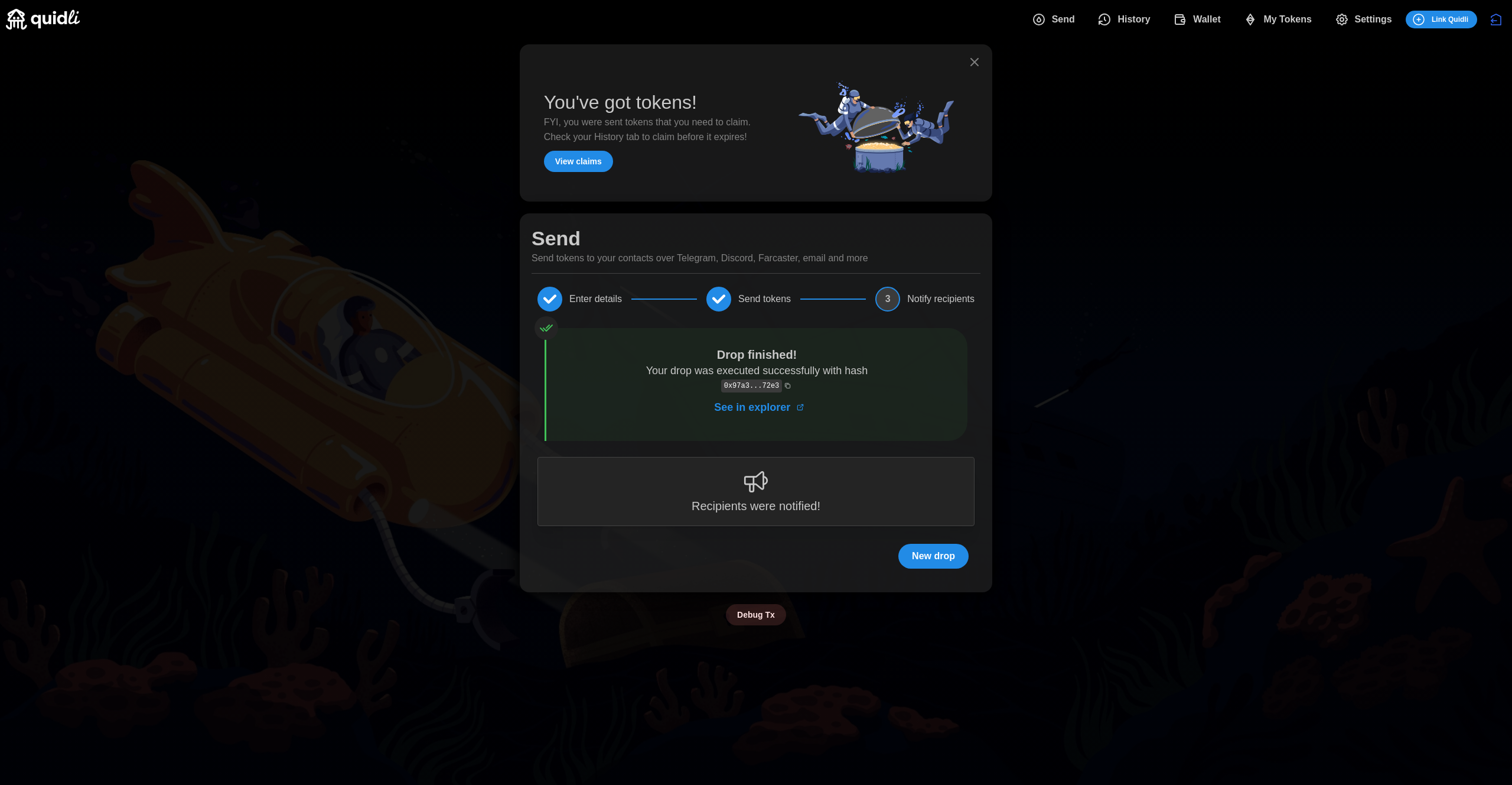
click at [1116, 18] on span "History" at bounding box center [1124, 20] width 53 height 24
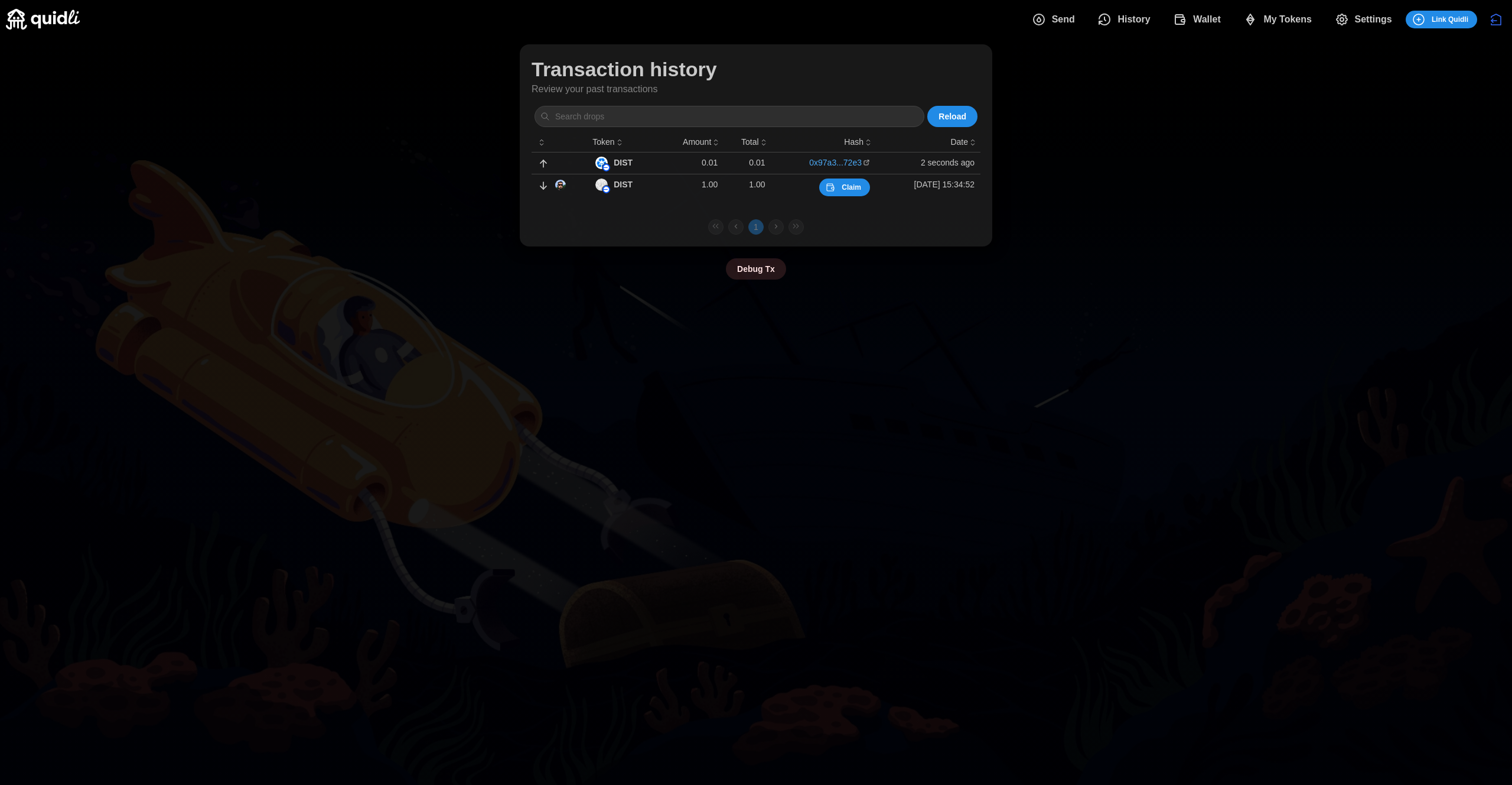
click at [847, 198] on td "Claim" at bounding box center [824, 187] width 104 height 26
click at [847, 188] on button "Claim" at bounding box center [845, 187] width 51 height 18
click at [1371, 17] on span "Settings" at bounding box center [1373, 20] width 37 height 24
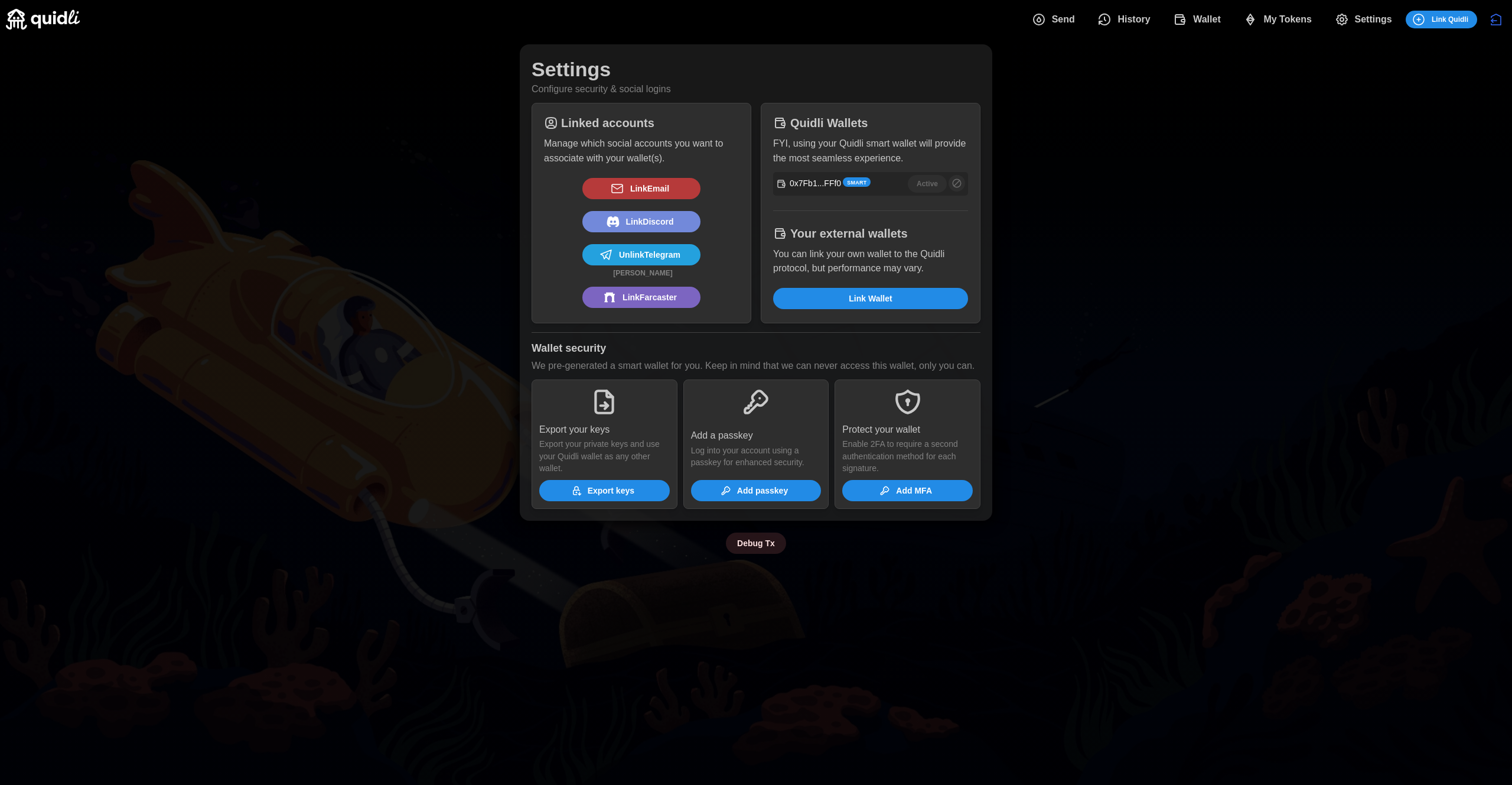
click at [927, 295] on span "Link Wallet" at bounding box center [870, 298] width 172 height 20
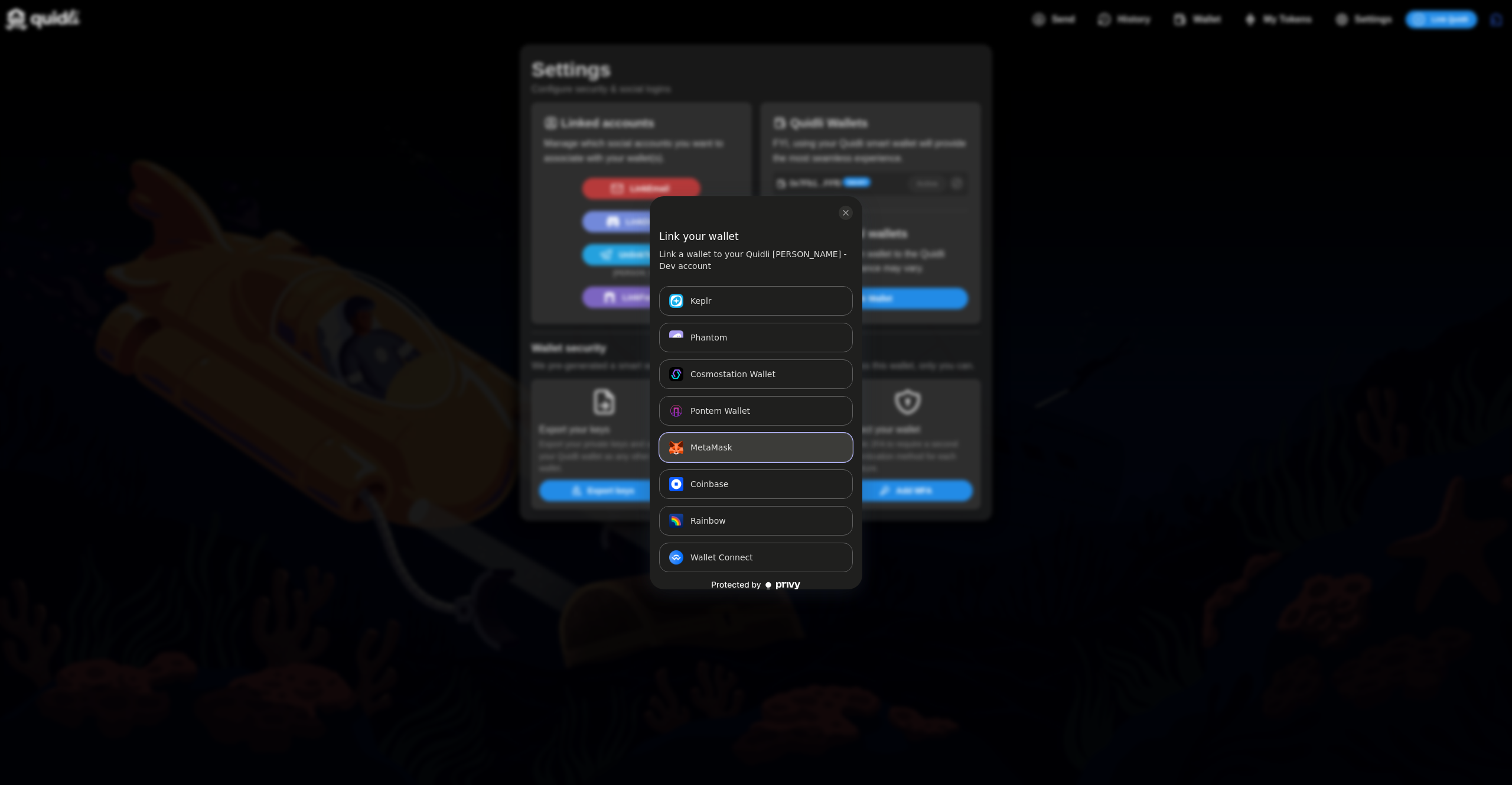
click at [770, 441] on button "MetaMask Connect" at bounding box center [756, 447] width 194 height 29
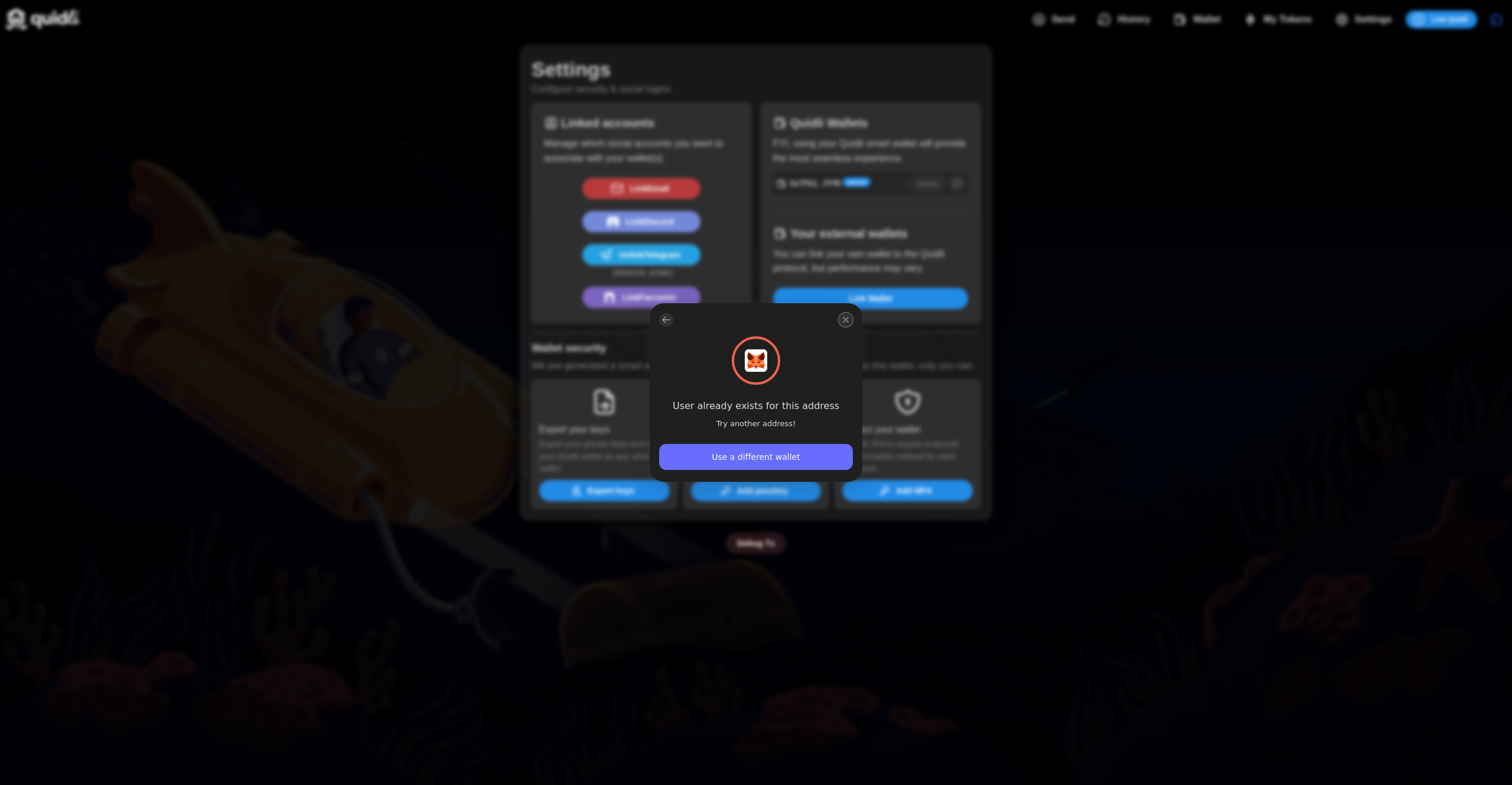
click at [846, 317] on icon "close modal" at bounding box center [845, 319] width 9 height 9
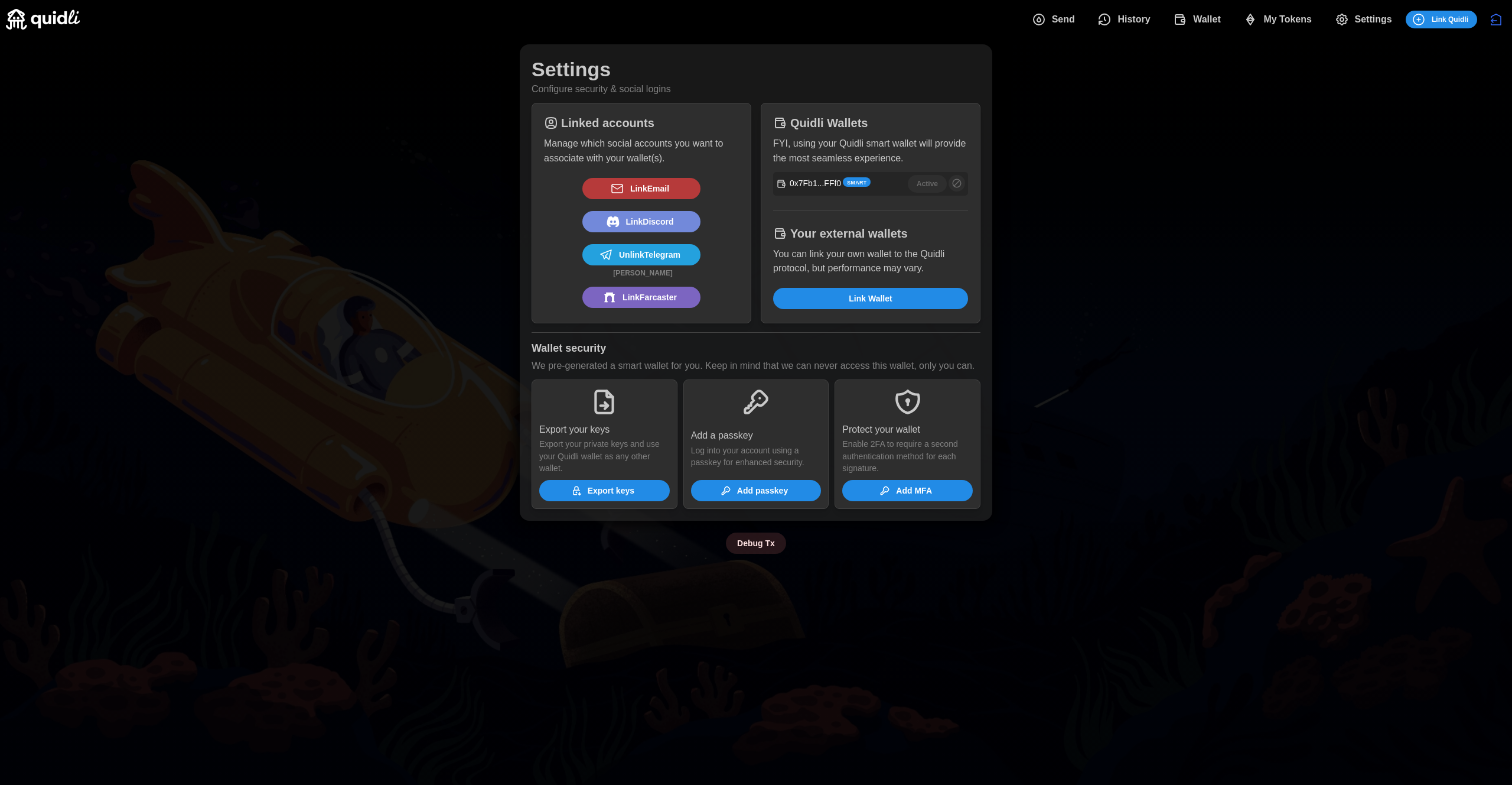
click at [918, 295] on span "Link Wallet" at bounding box center [870, 298] width 172 height 20
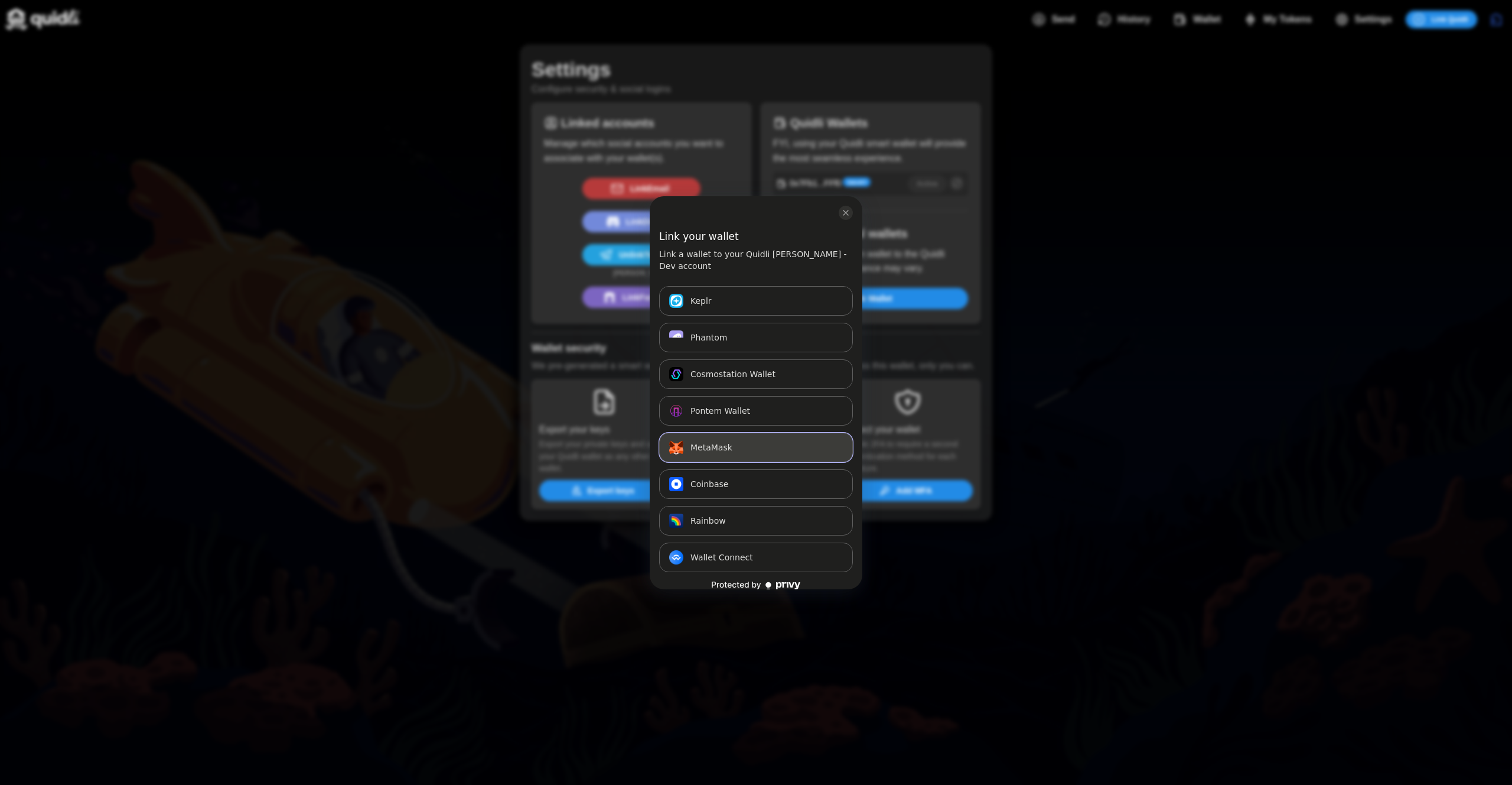
click at [777, 439] on button "MetaMask Connect" at bounding box center [756, 447] width 194 height 29
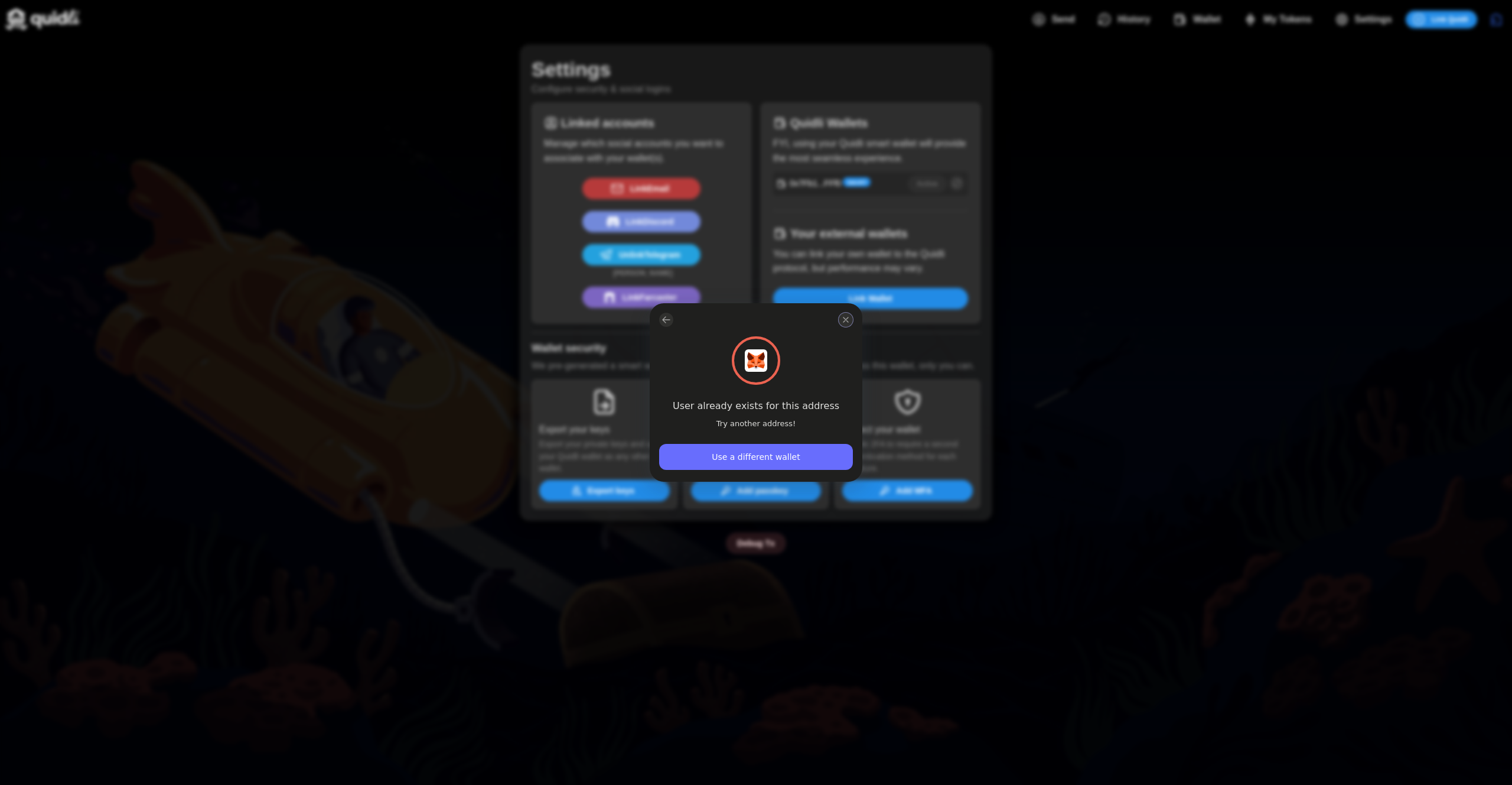
click at [849, 321] on icon "close modal" at bounding box center [845, 319] width 9 height 9
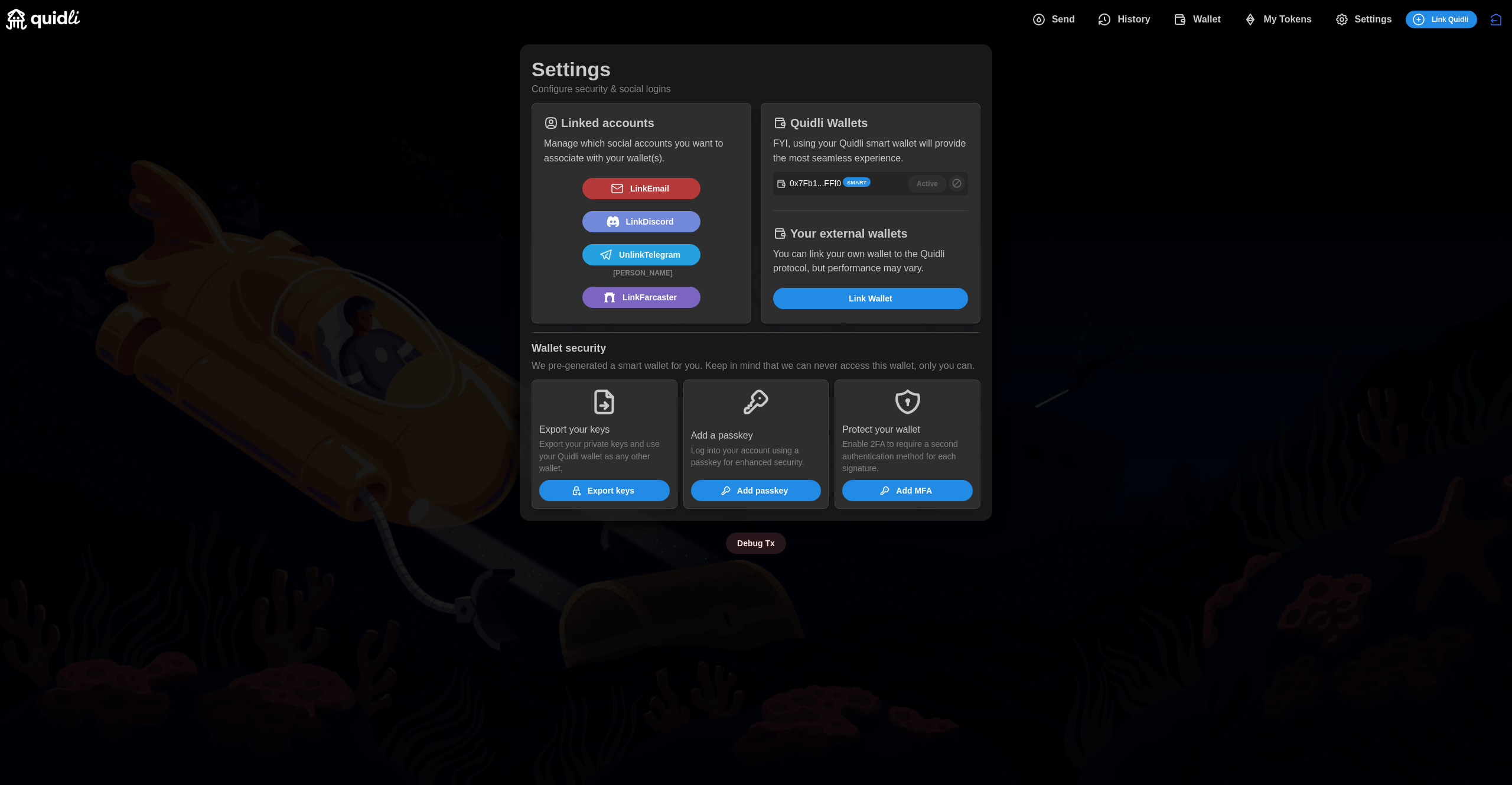
click at [892, 299] on span "Link Wallet" at bounding box center [870, 298] width 172 height 20
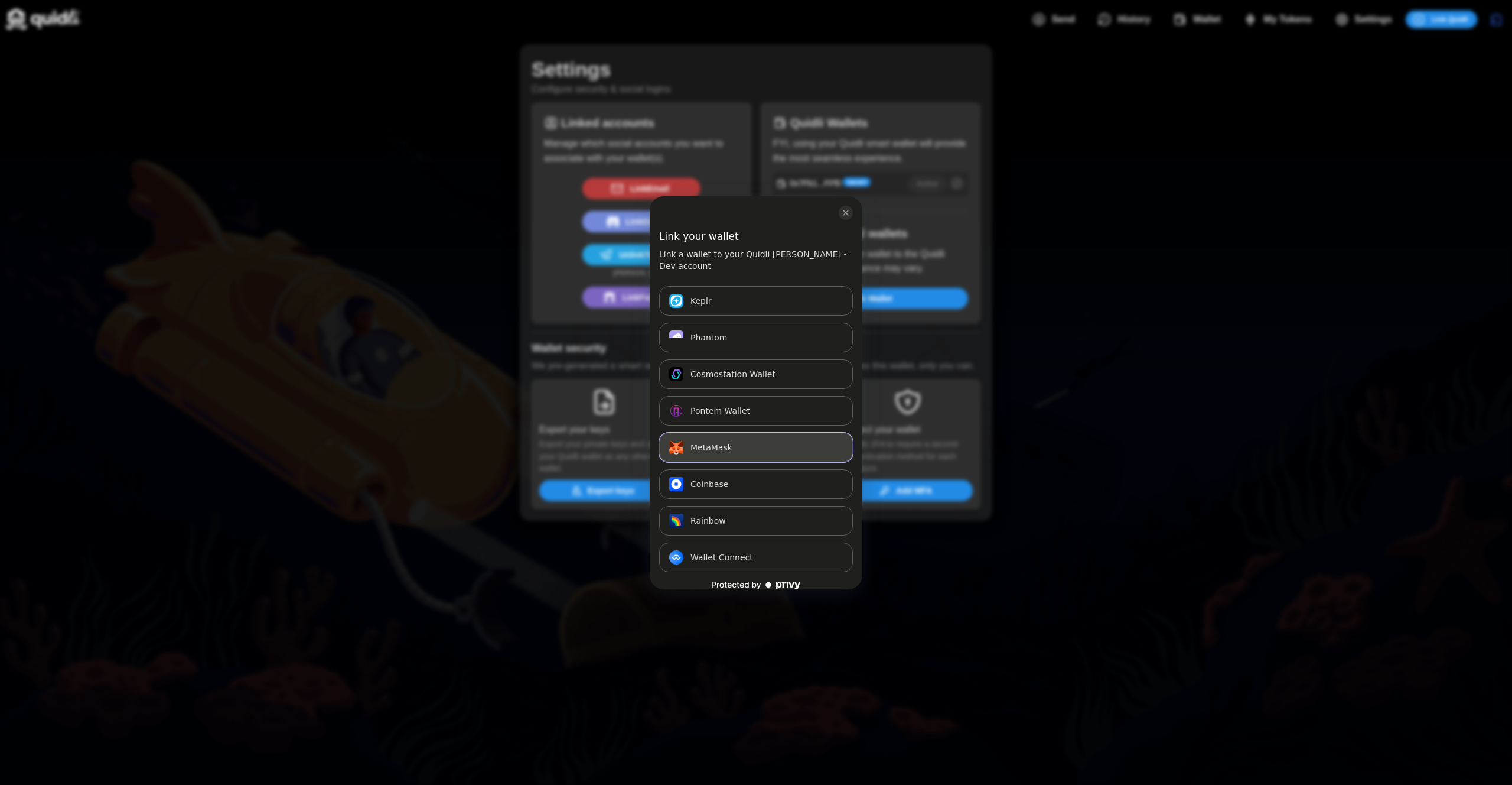
click at [726, 440] on span "MetaMask" at bounding box center [712, 447] width 42 height 14
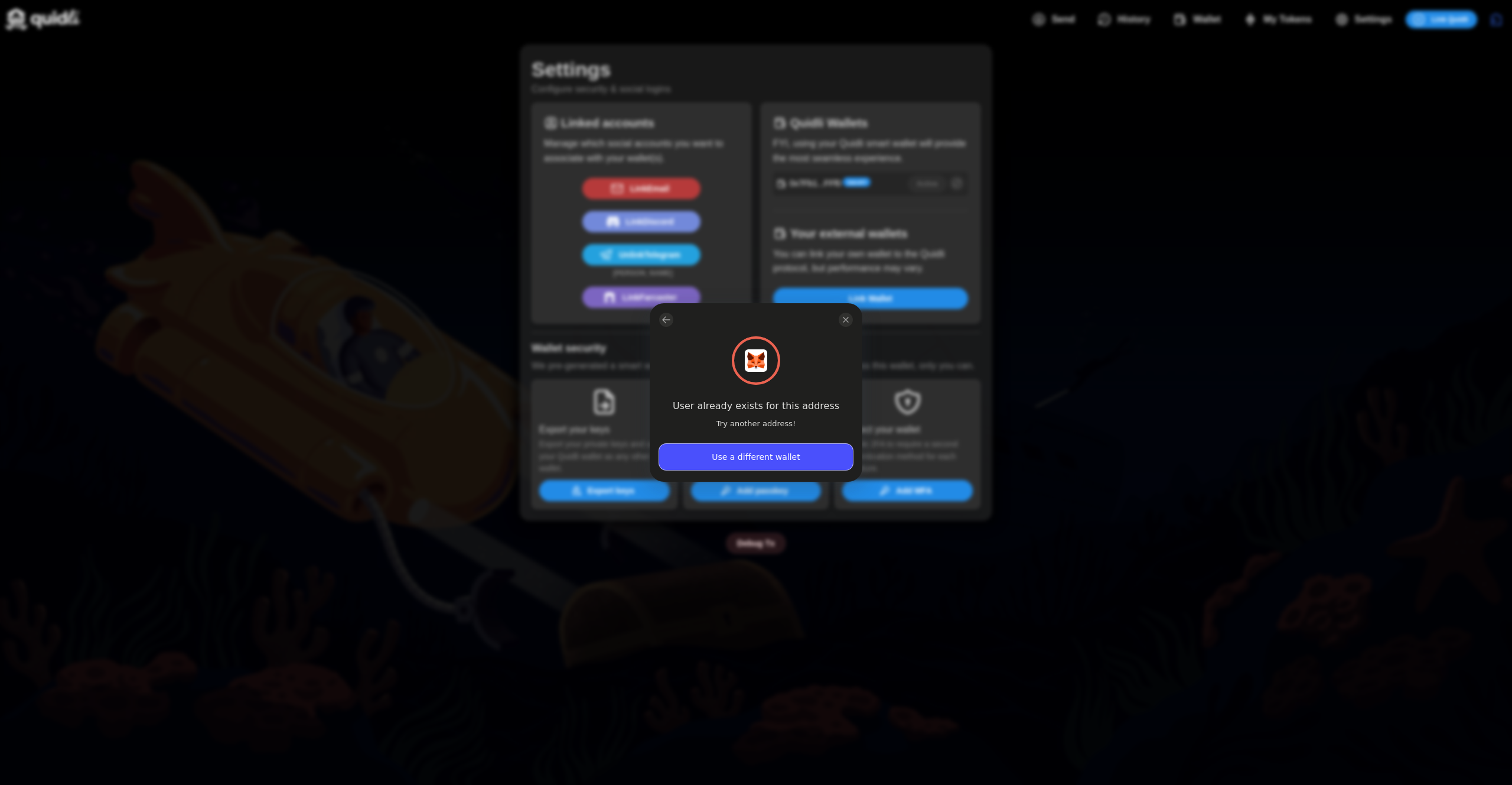
click at [770, 458] on button "Use a different wallet" at bounding box center [756, 457] width 194 height 26
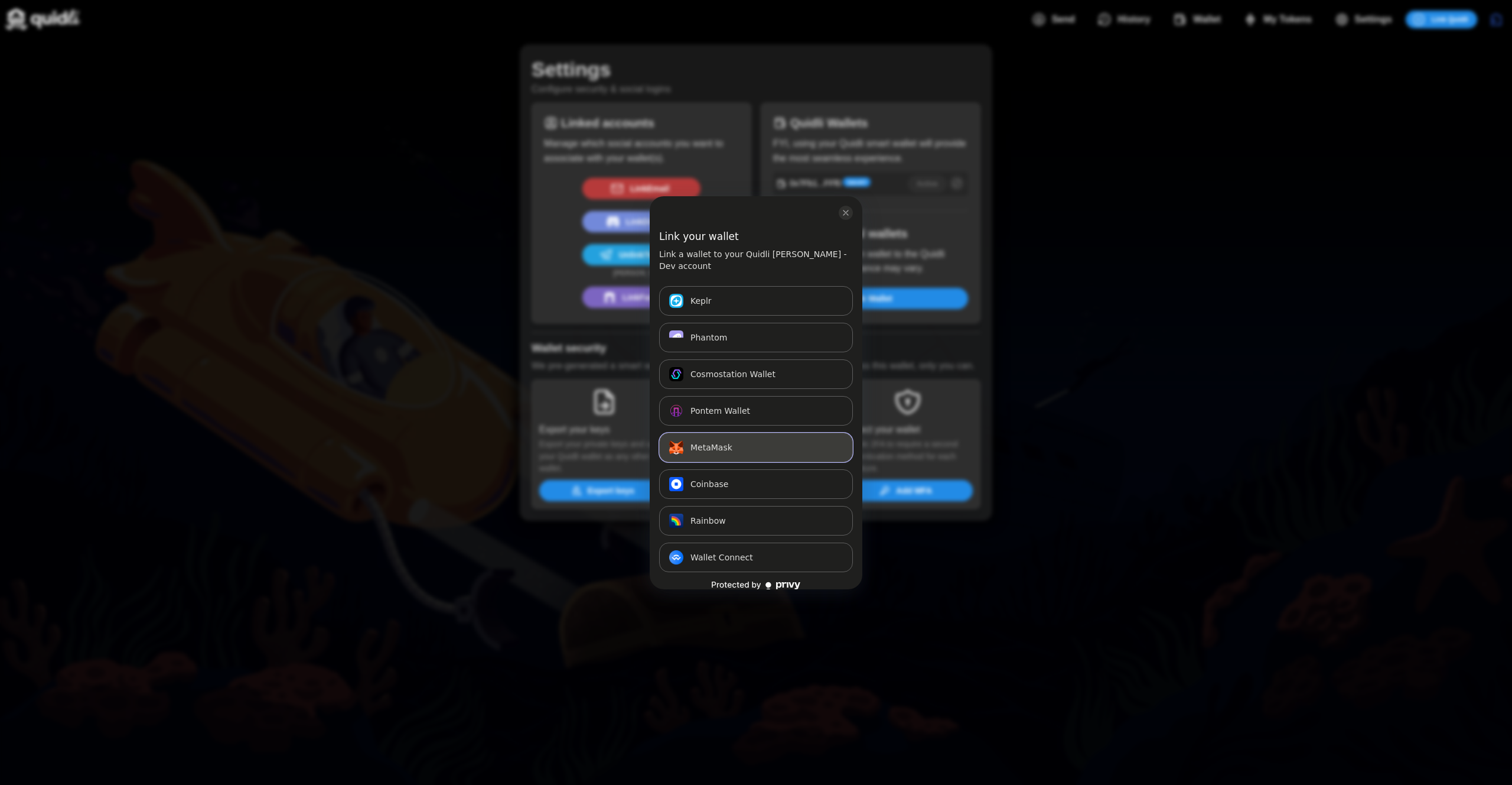
click at [721, 440] on span "MetaMask" at bounding box center [712, 447] width 42 height 14
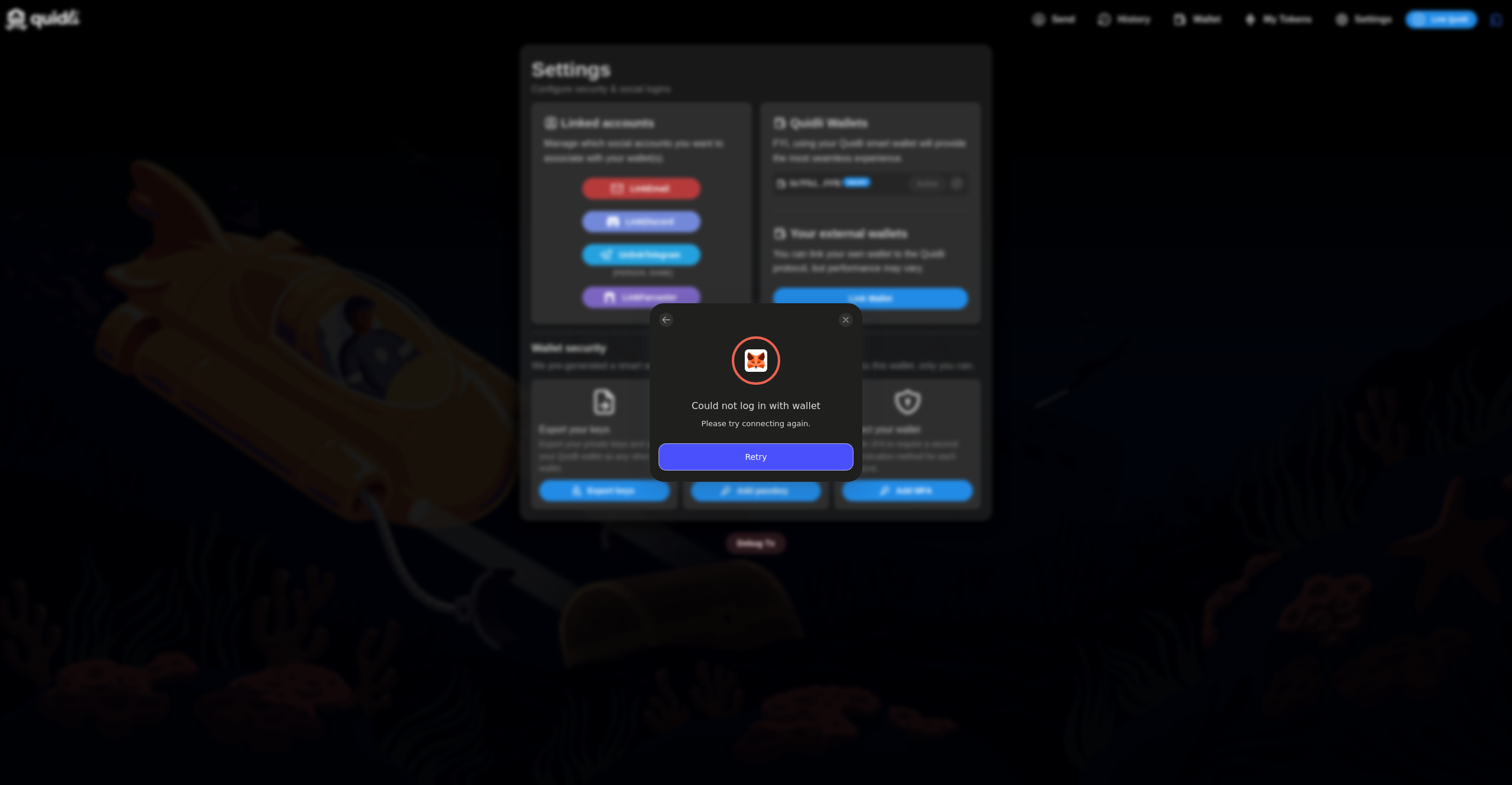
click at [768, 461] on button "Retry" at bounding box center [756, 457] width 194 height 26
click at [792, 458] on button "Retry" at bounding box center [756, 457] width 194 height 26
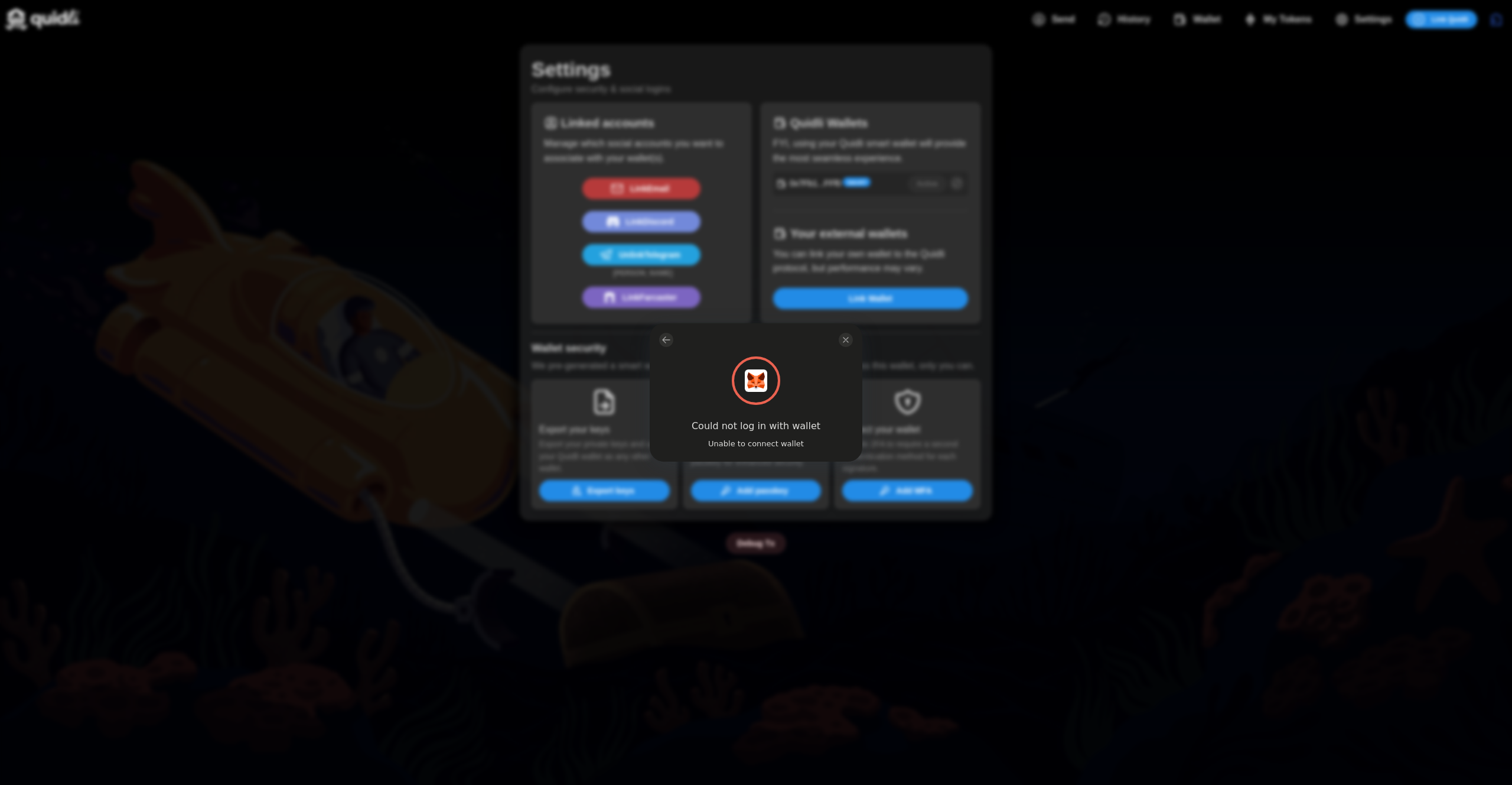
drag, startPoint x: 785, startPoint y: 425, endPoint x: 807, endPoint y: 382, distance: 48.3
click at [785, 425] on h3 "Could not log in with wallet" at bounding box center [756, 426] width 129 height 14
click at [849, 331] on div "log in or sign up" at bounding box center [756, 340] width 194 height 33
click at [844, 341] on icon "close modal" at bounding box center [846, 340] width 5 height 5
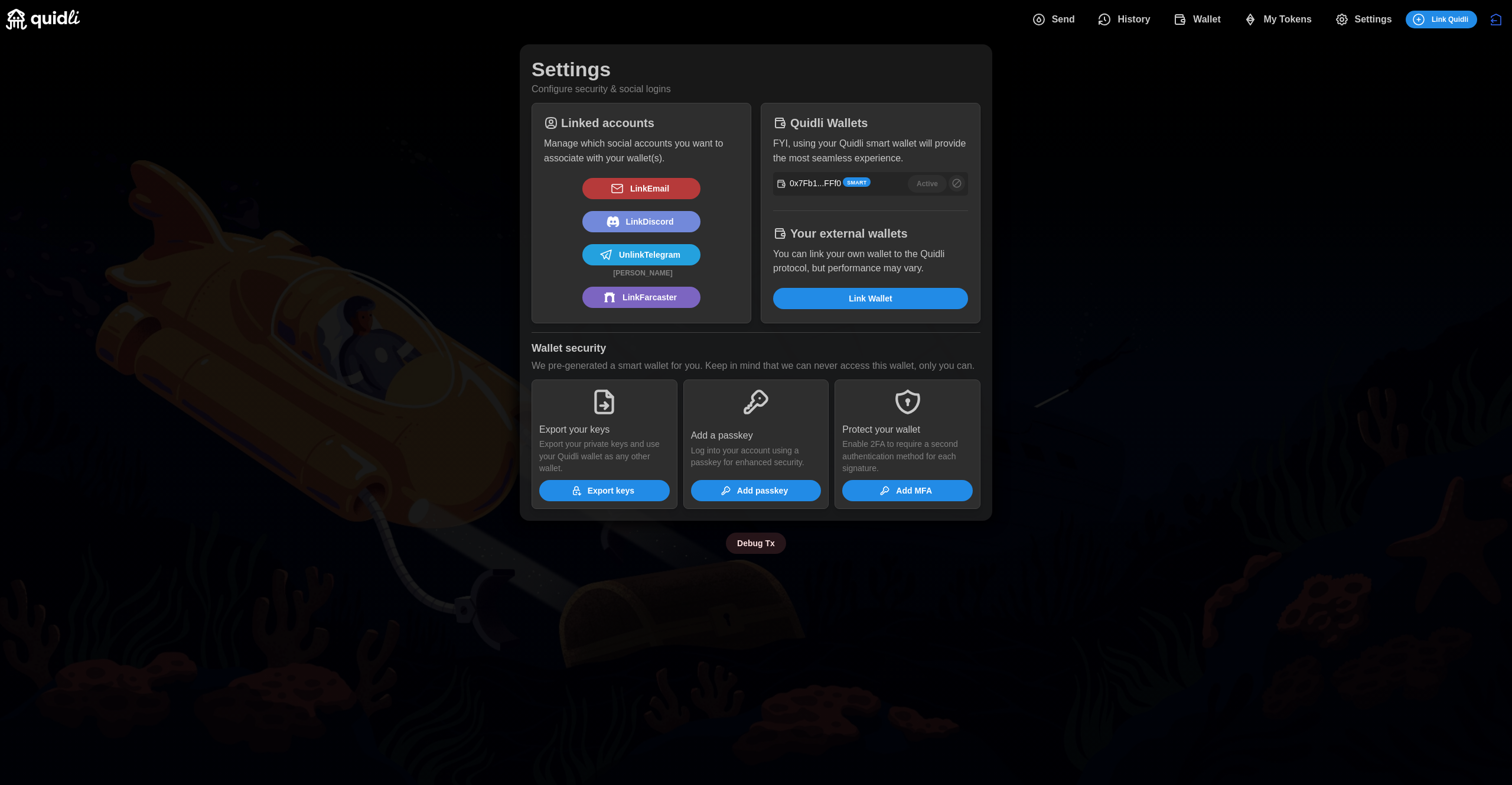
click at [875, 298] on span "Link Wallet" at bounding box center [870, 298] width 43 height 20
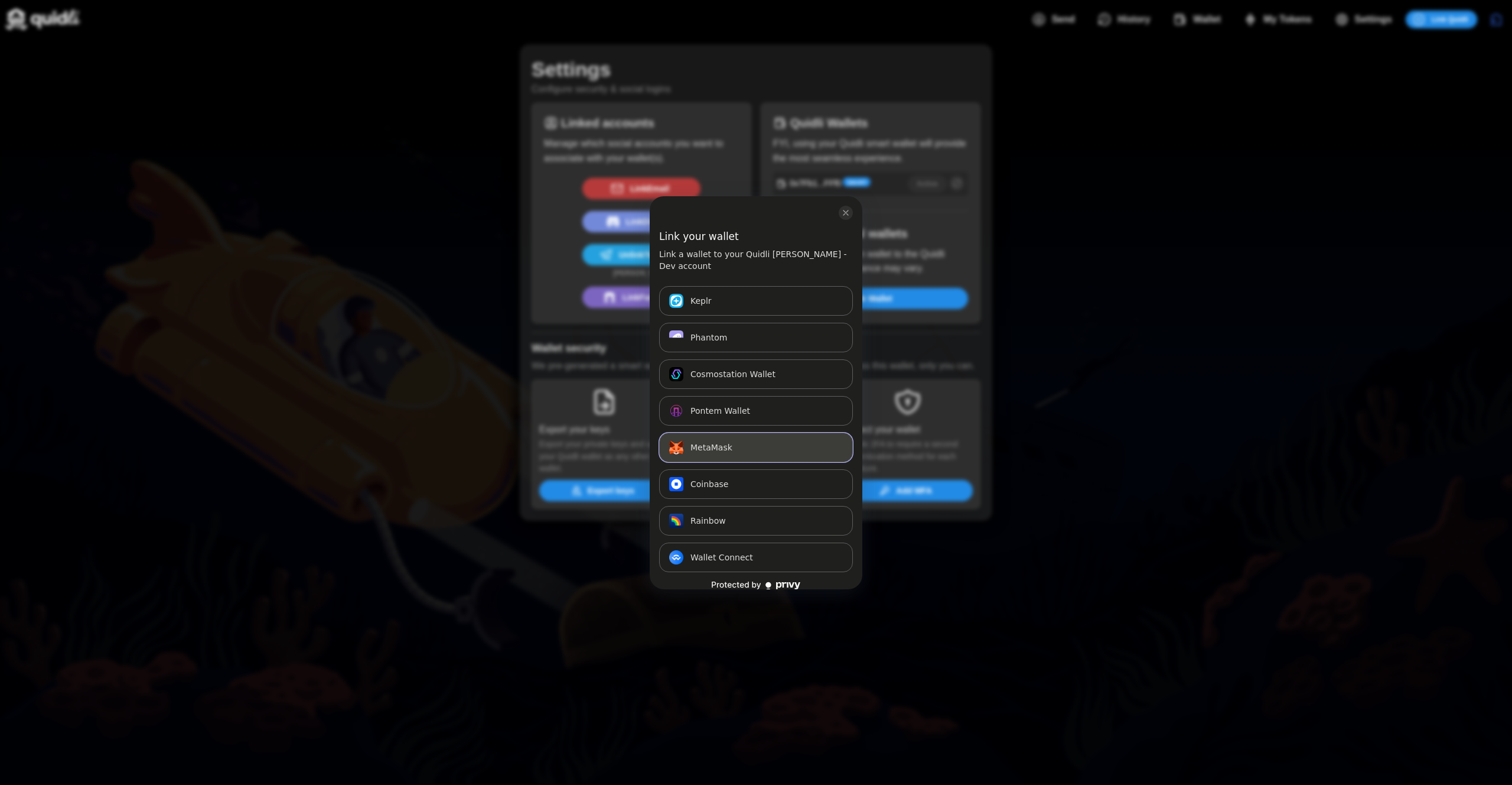
click at [702, 440] on span "MetaMask" at bounding box center [712, 447] width 42 height 14
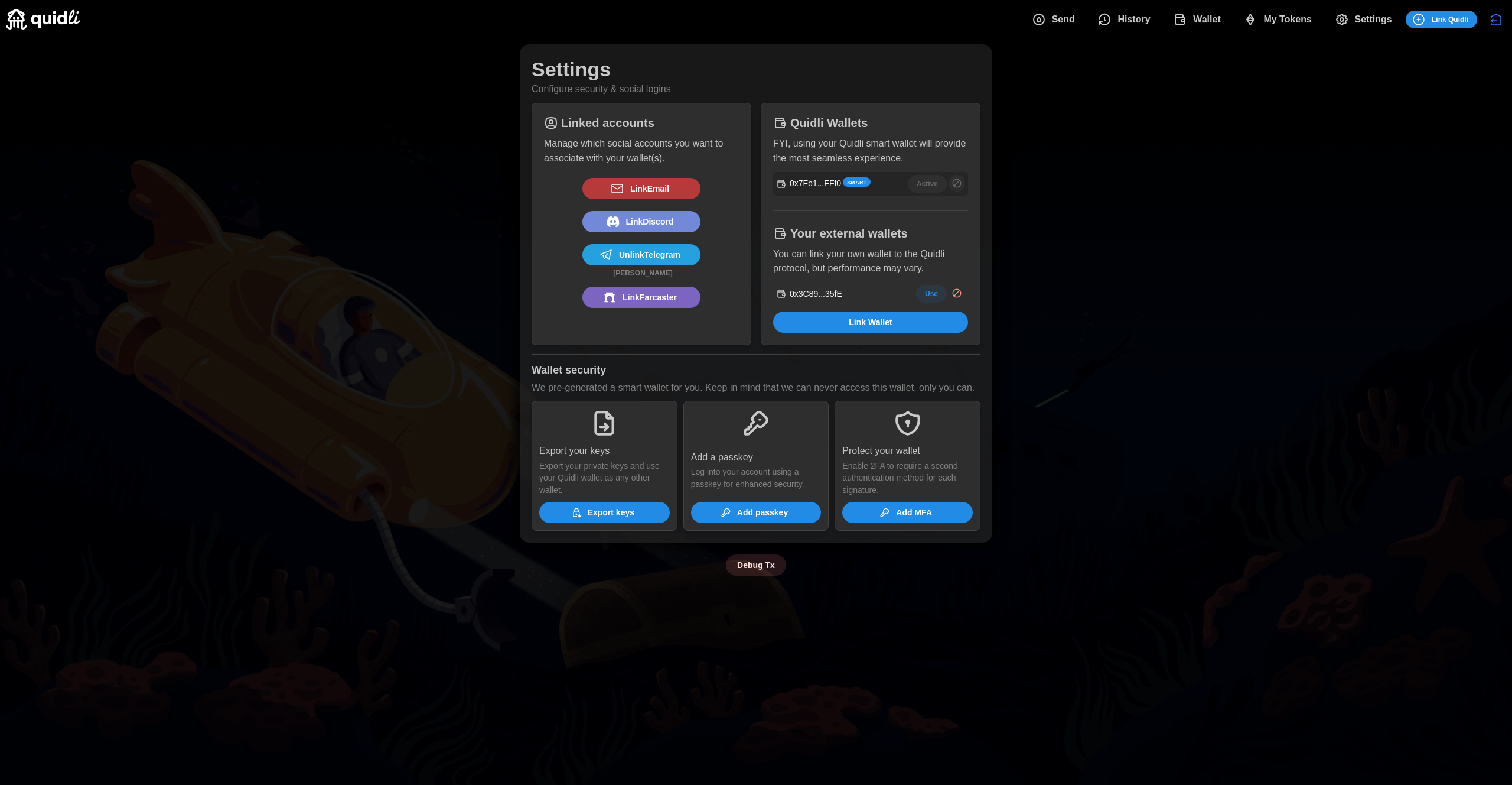
click at [1193, 17] on span "Wallet" at bounding box center [1207, 20] width 28 height 24
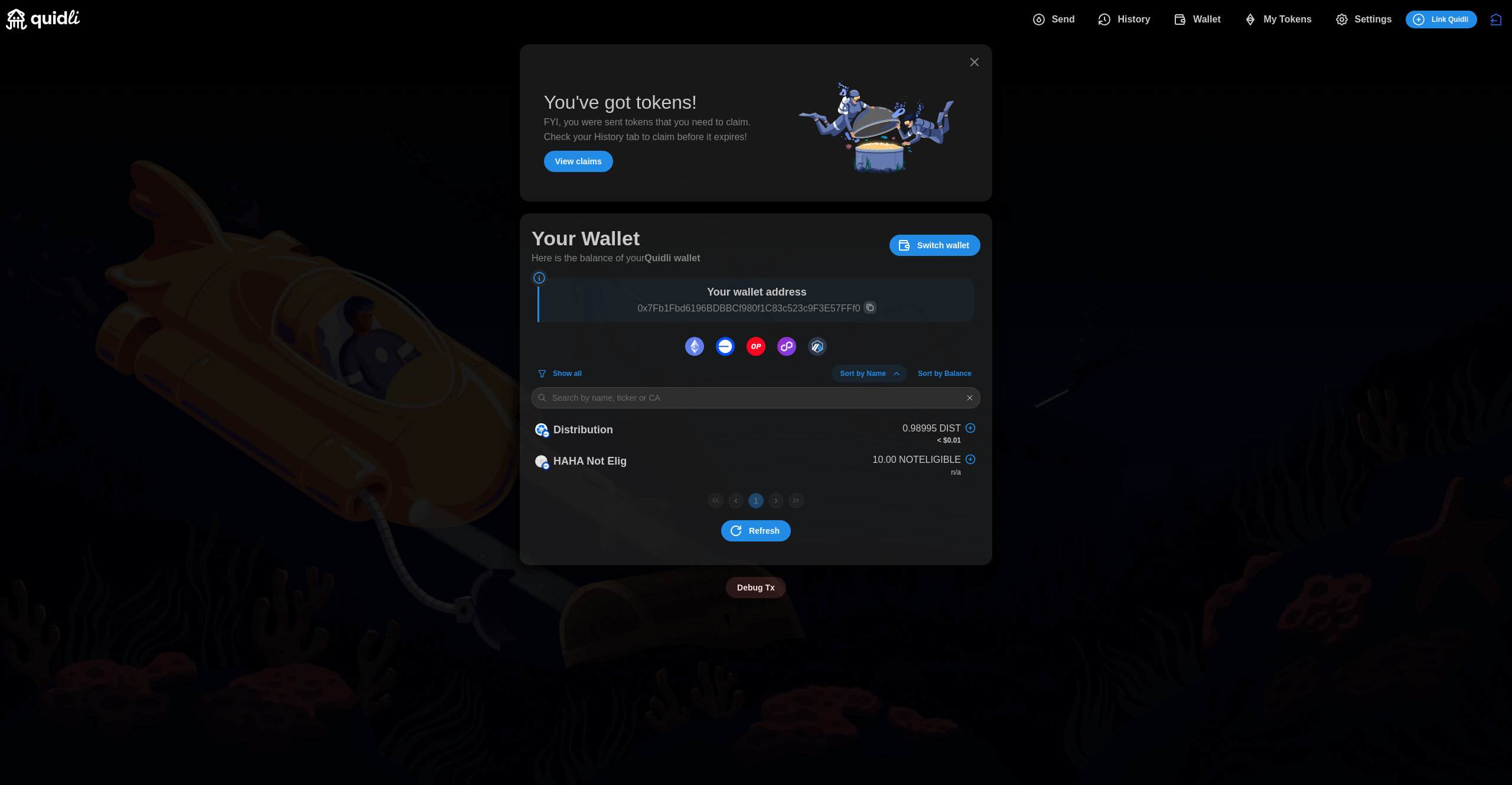
click at [1342, 20] on icon "dots" at bounding box center [1341, 19] width 14 height 14
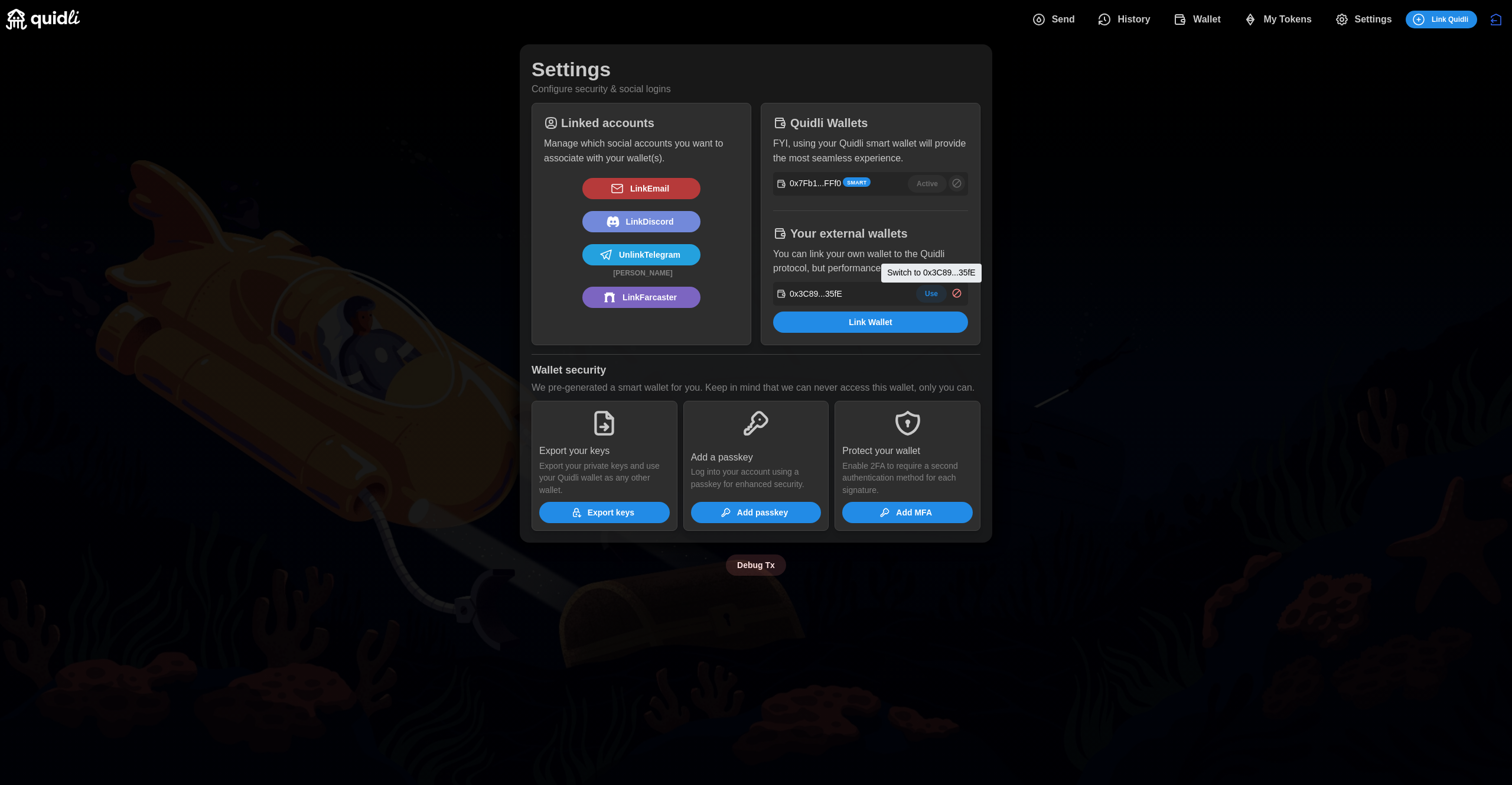
click at [935, 295] on span "Use" at bounding box center [931, 293] width 13 height 17
click at [1039, 16] on icon "dots" at bounding box center [1038, 19] width 14 height 14
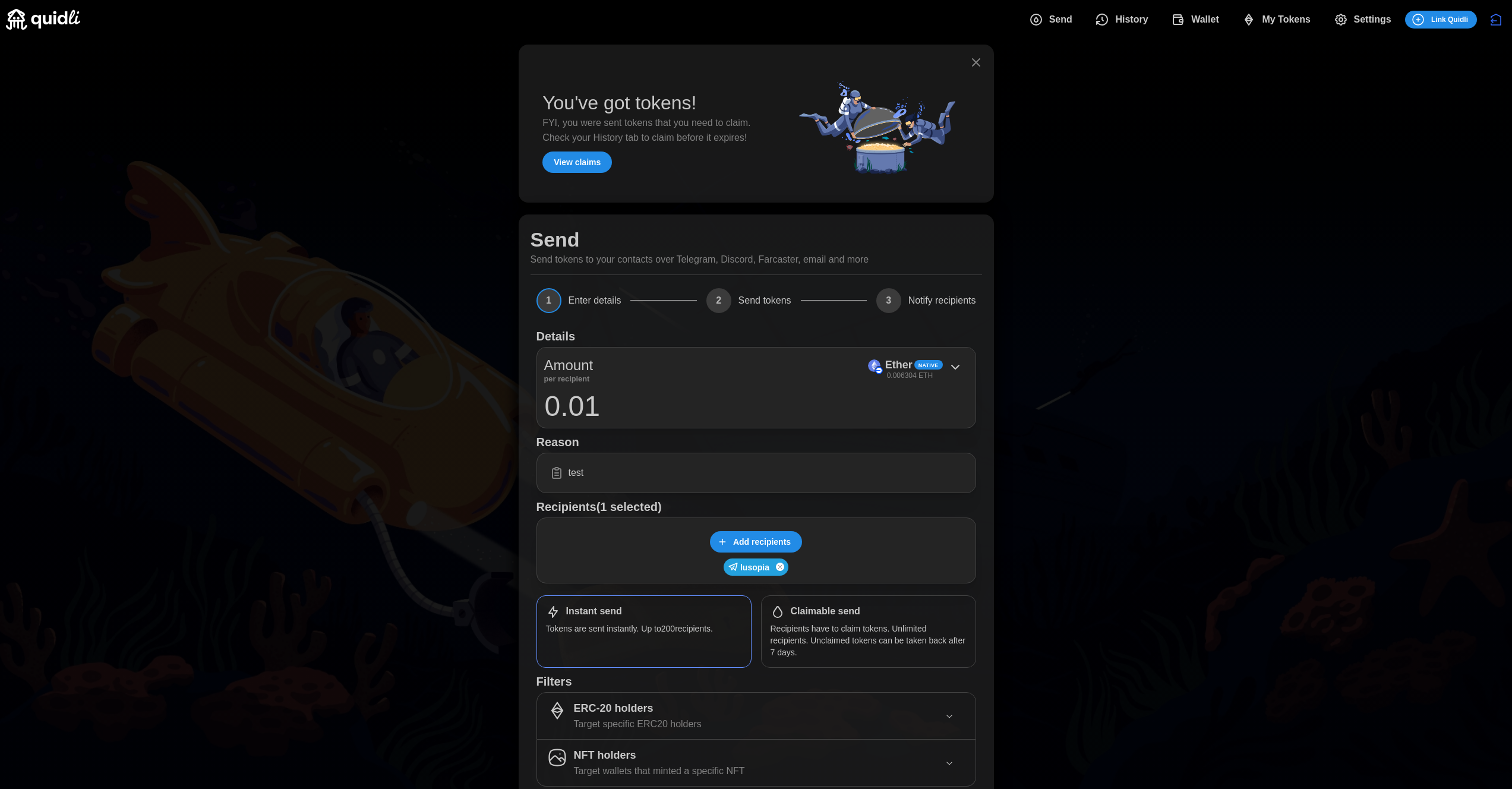
click at [1141, 21] on span "History" at bounding box center [1131, 20] width 33 height 24
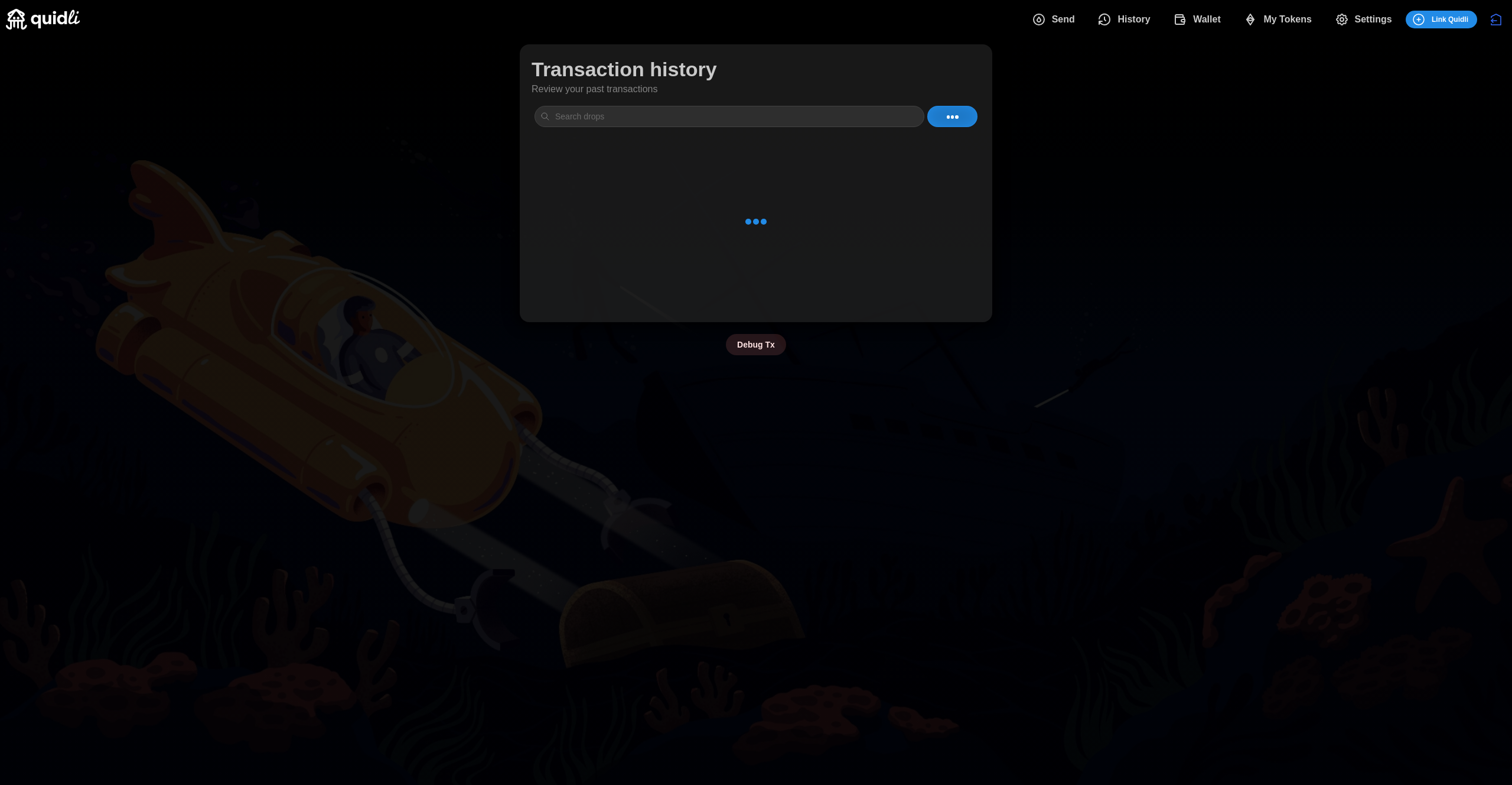
click at [1272, 23] on span "My Tokens" at bounding box center [1288, 20] width 48 height 24
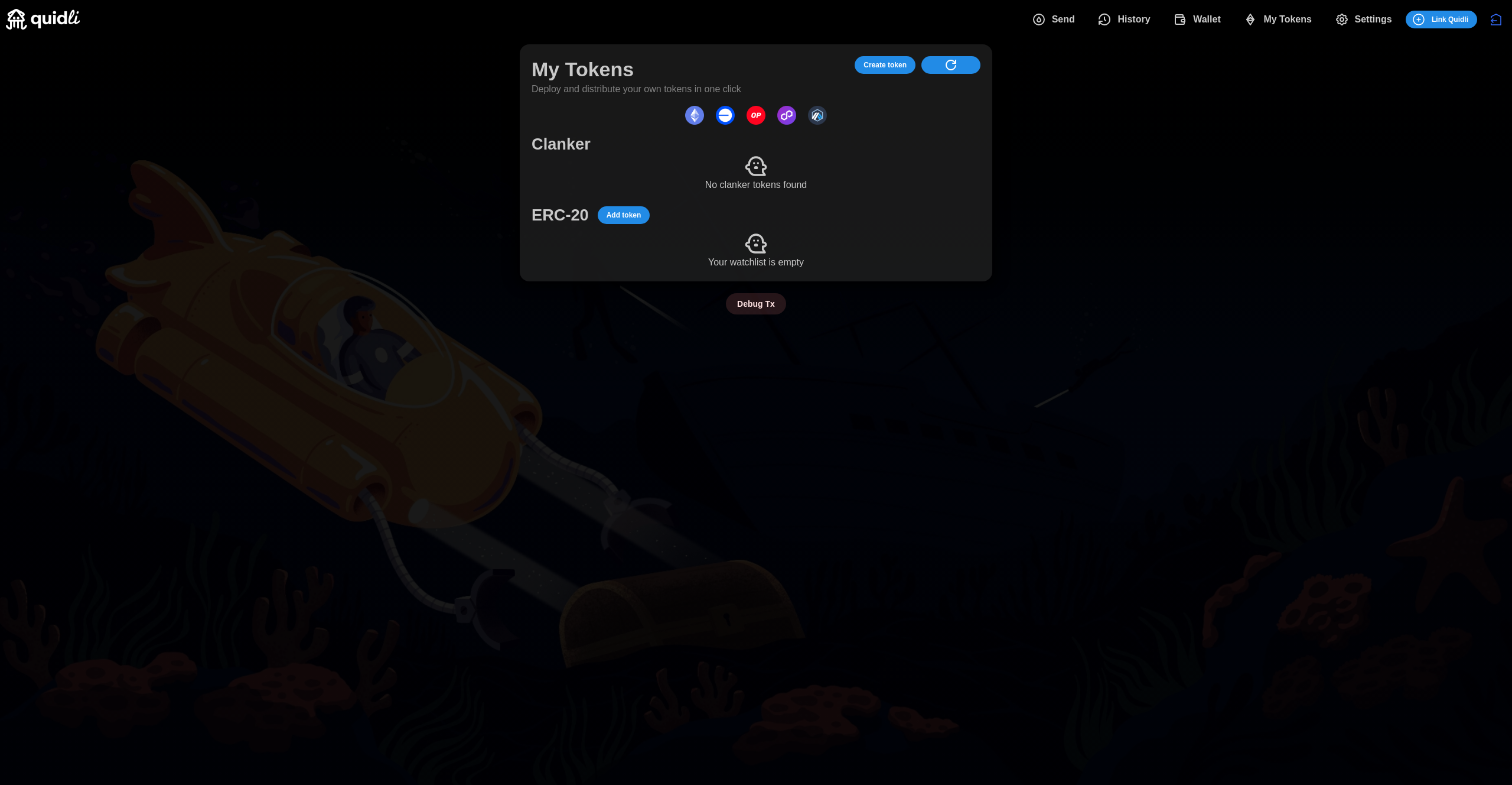
click at [894, 58] on span "Create token" at bounding box center [885, 64] width 43 height 17
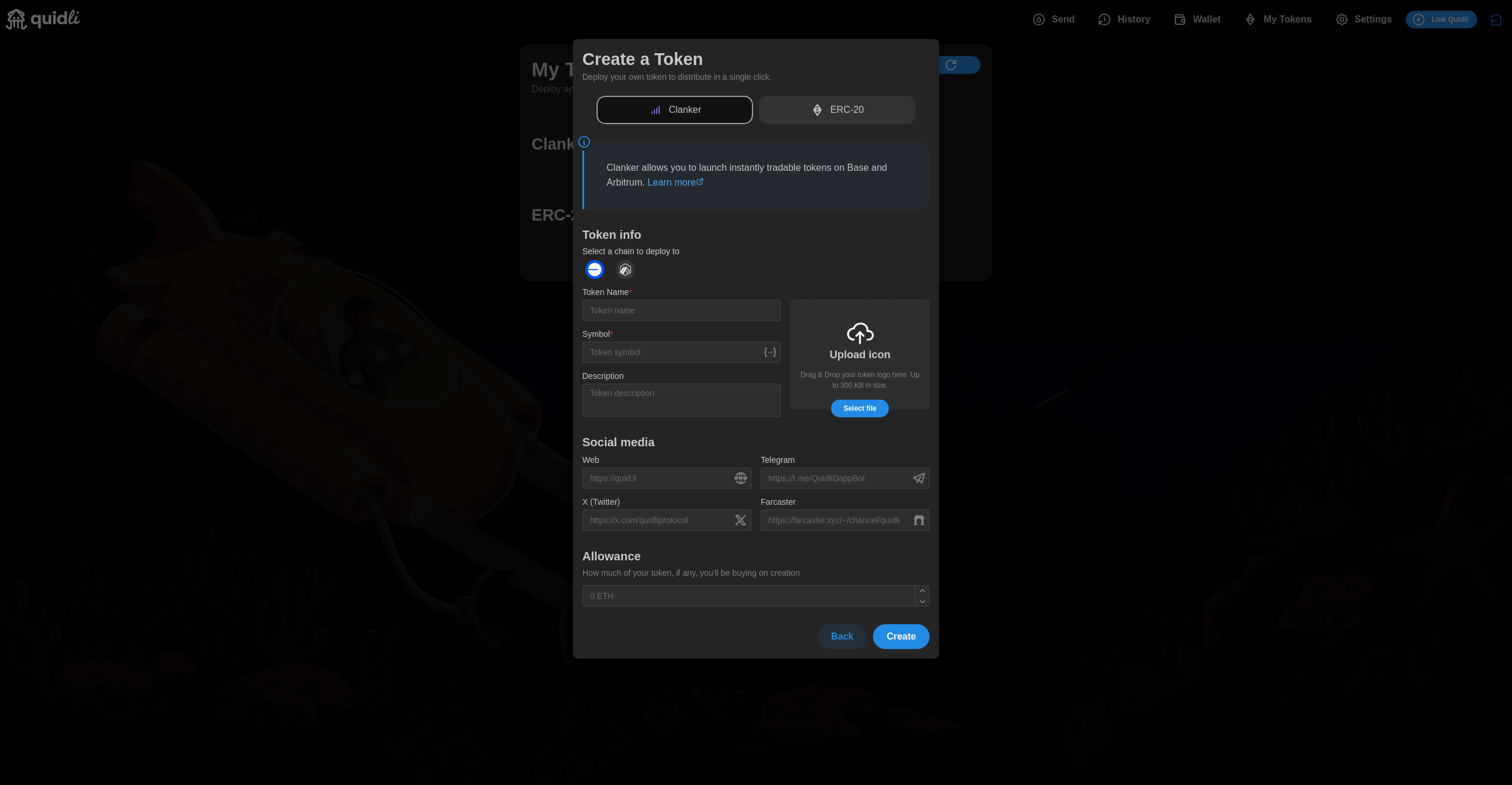
click at [845, 114] on p "ERC-20" at bounding box center [847, 110] width 34 height 15
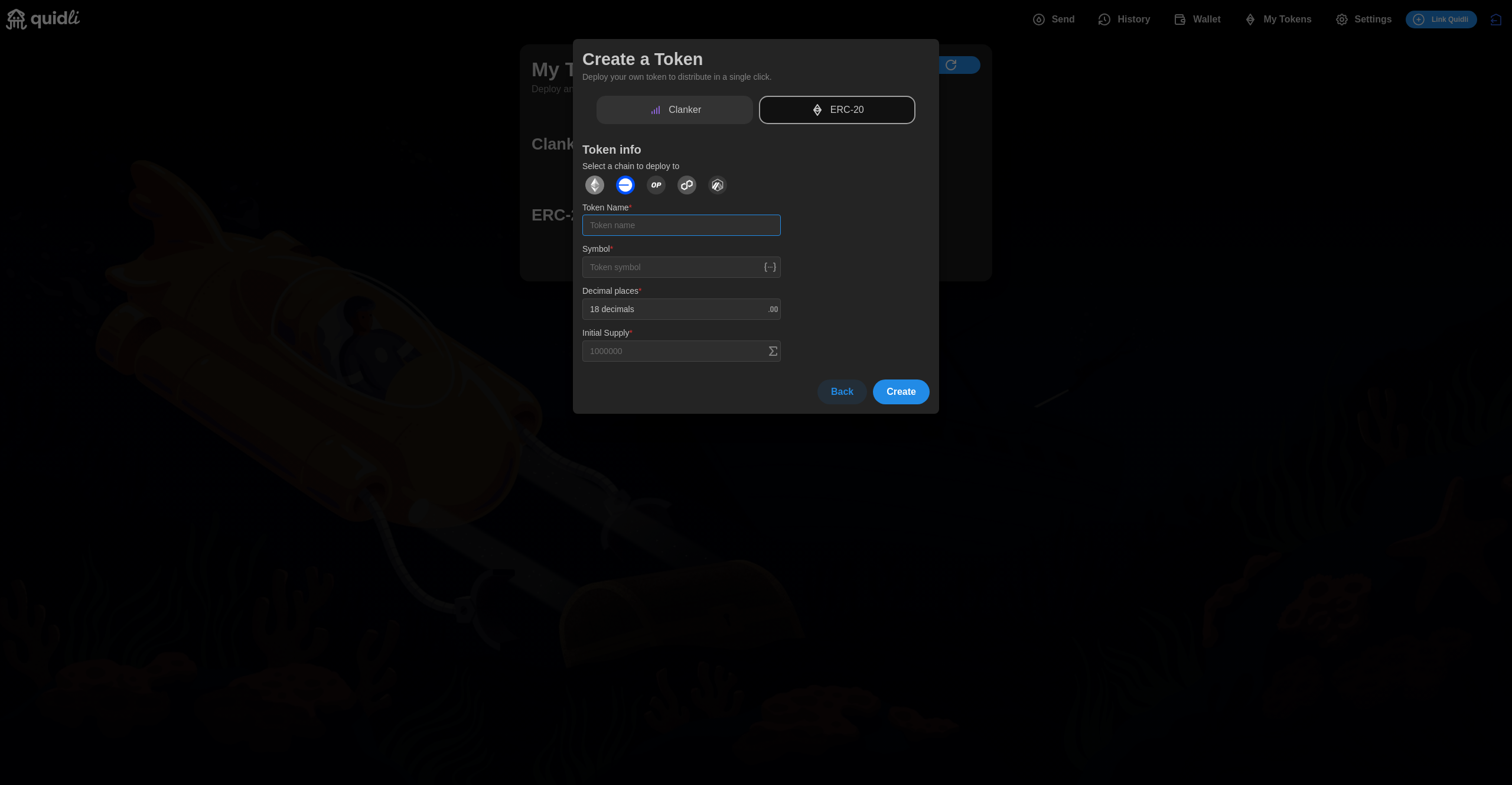
click at [676, 226] on input "Token Name *" at bounding box center [681, 225] width 199 height 21
type input "testytesty"
type input "TTY"
type input "1000000 TTY"
click at [897, 385] on span "Create" at bounding box center [901, 392] width 29 height 24
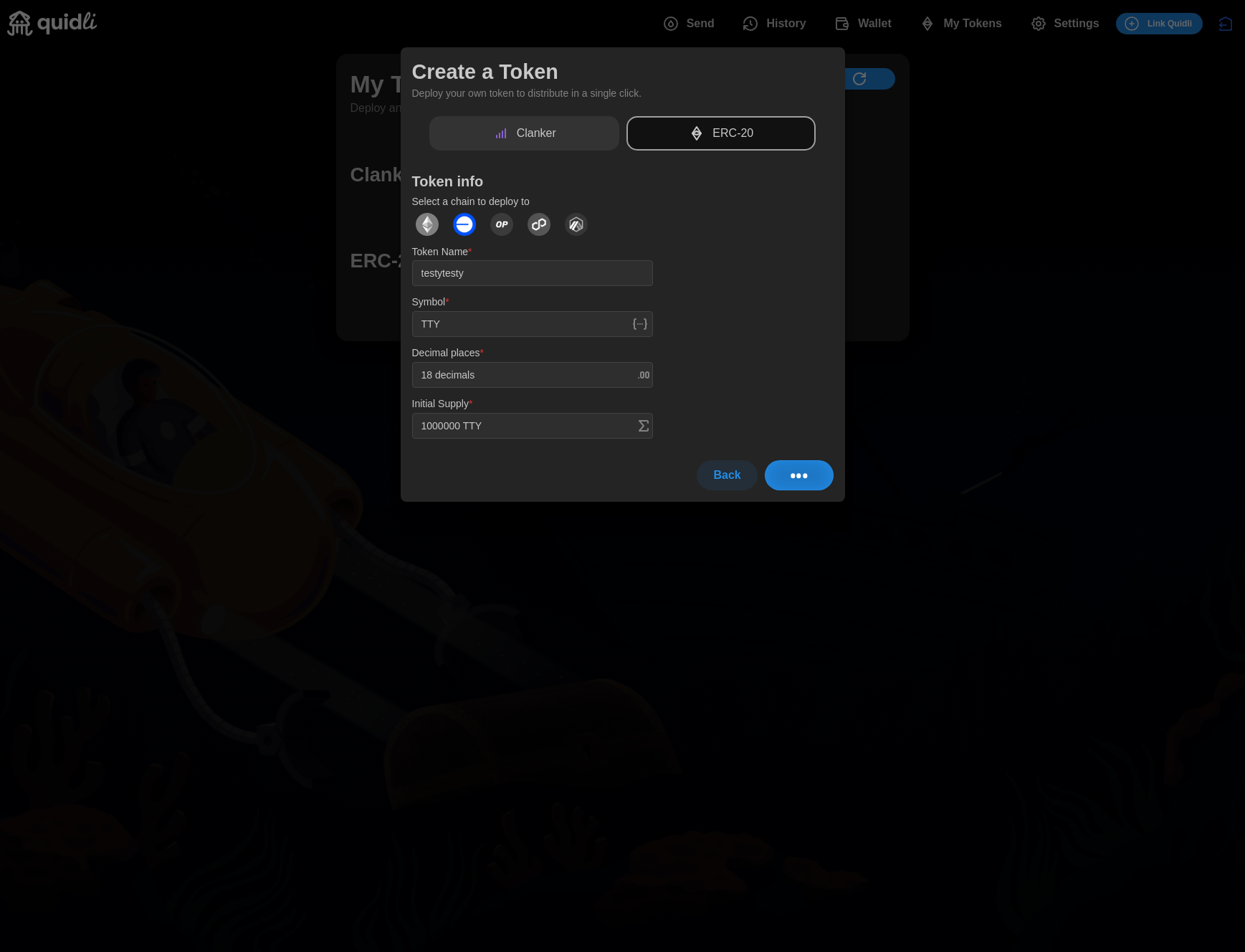
click at [534, 138] on p "Clanker" at bounding box center [536, 134] width 39 height 18
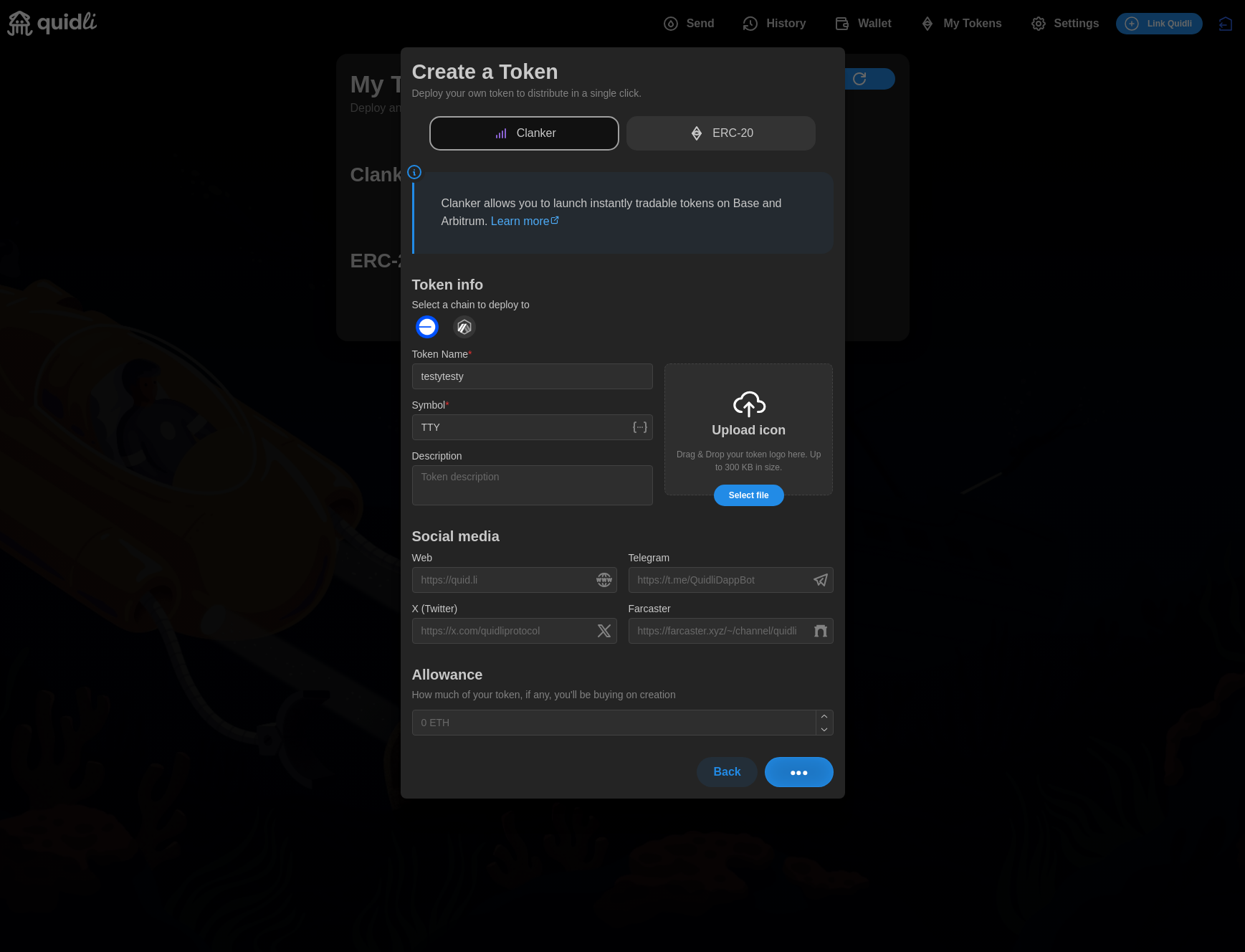
click at [738, 124] on div "ERC-20" at bounding box center [721, 133] width 190 height 35
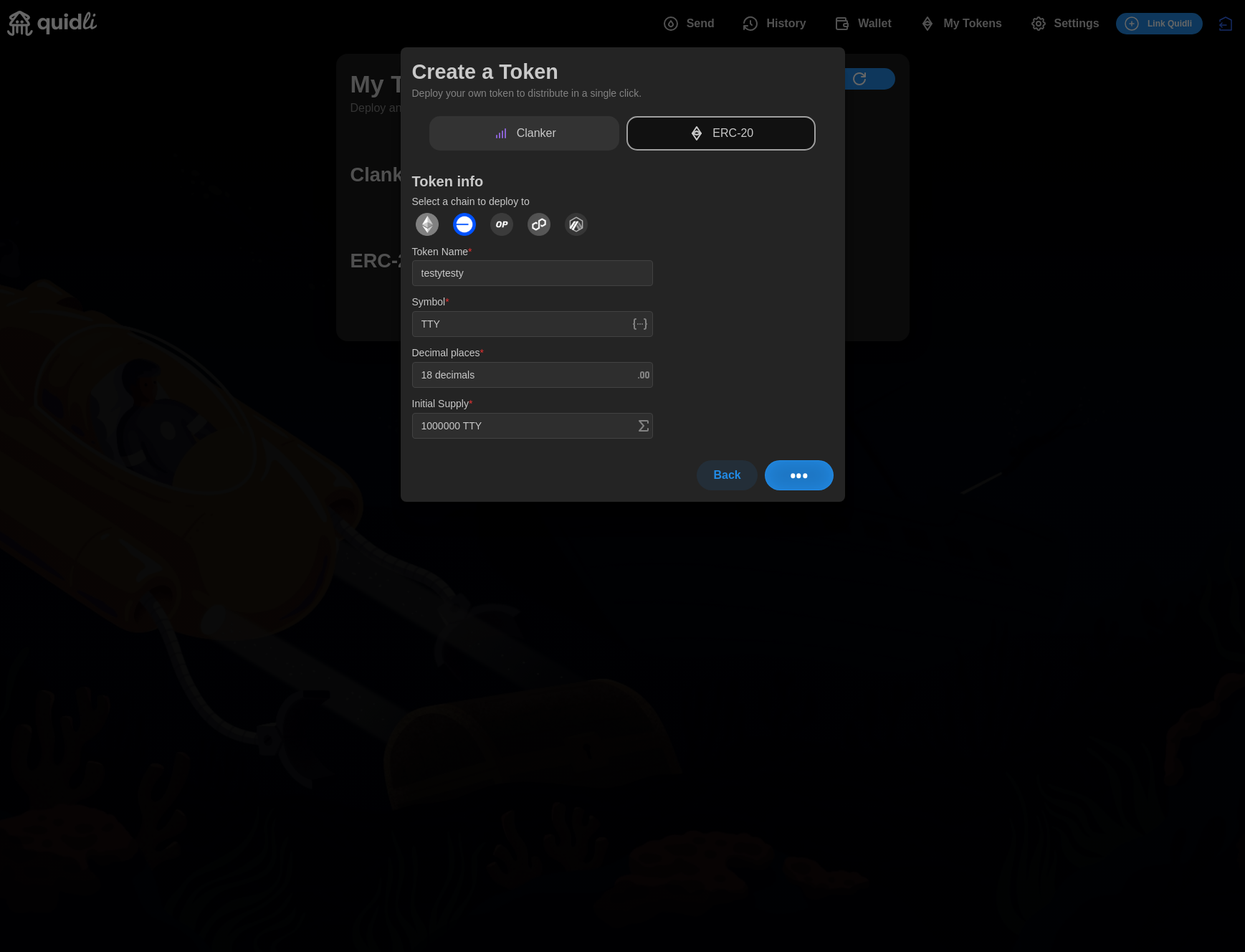
click at [592, 134] on div "Clanker" at bounding box center [524, 133] width 190 height 35
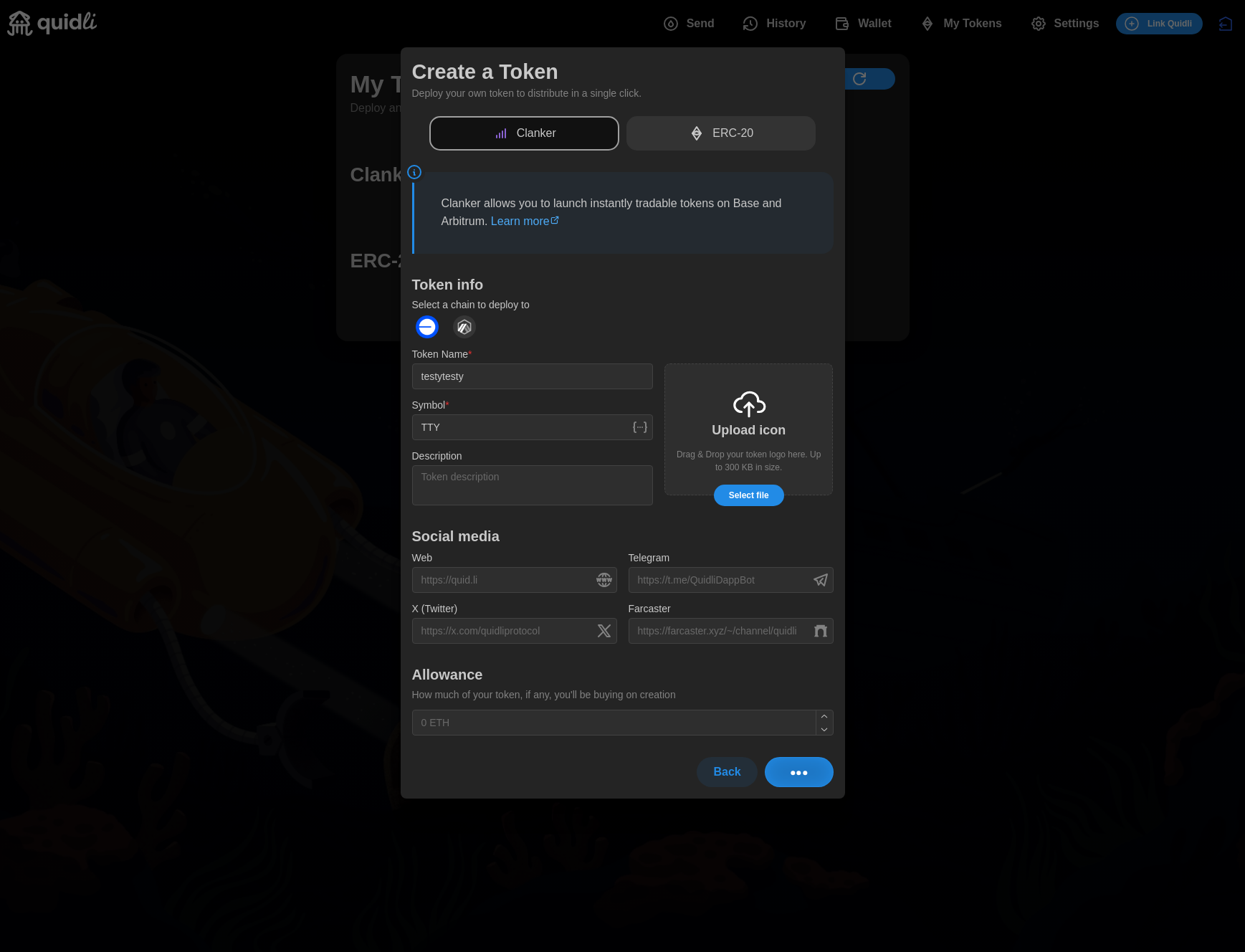
click at [707, 139] on div "ERC-20" at bounding box center [721, 133] width 190 height 35
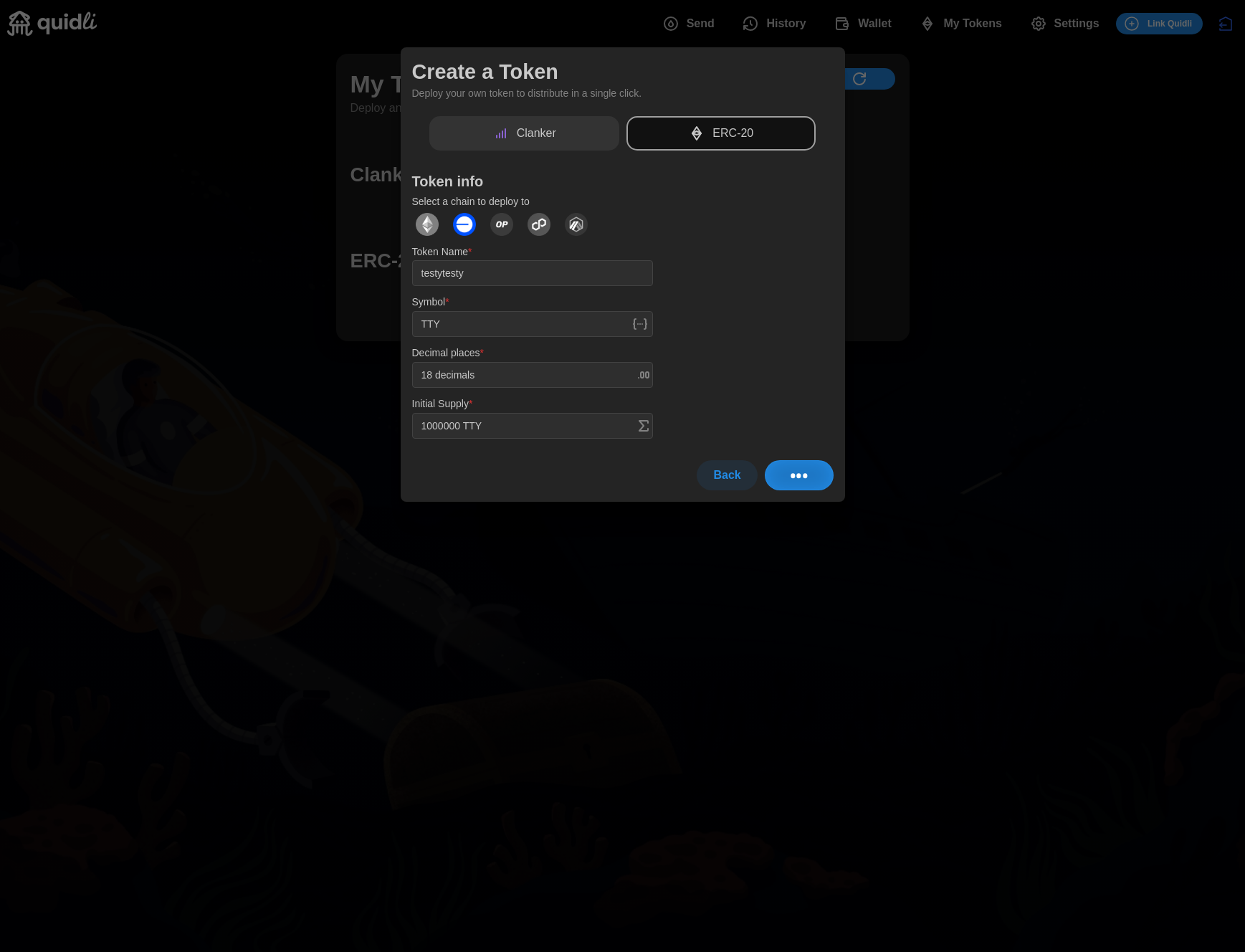
click at [732, 474] on span "Back" at bounding box center [726, 475] width 28 height 29
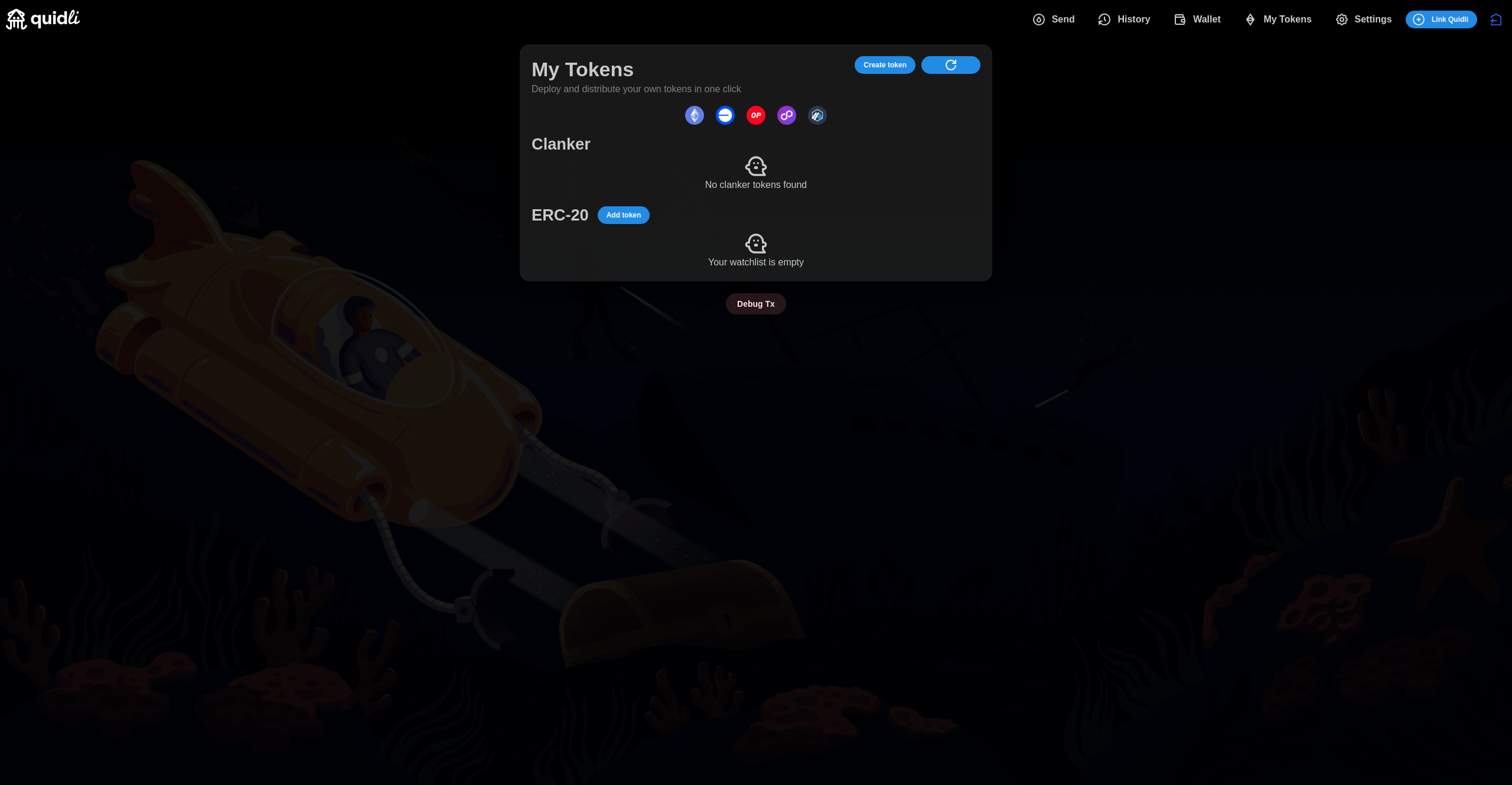
click at [1258, 17] on span "My Tokens" at bounding box center [1278, 20] width 69 height 24
click at [894, 66] on span "Create token" at bounding box center [885, 64] width 43 height 17
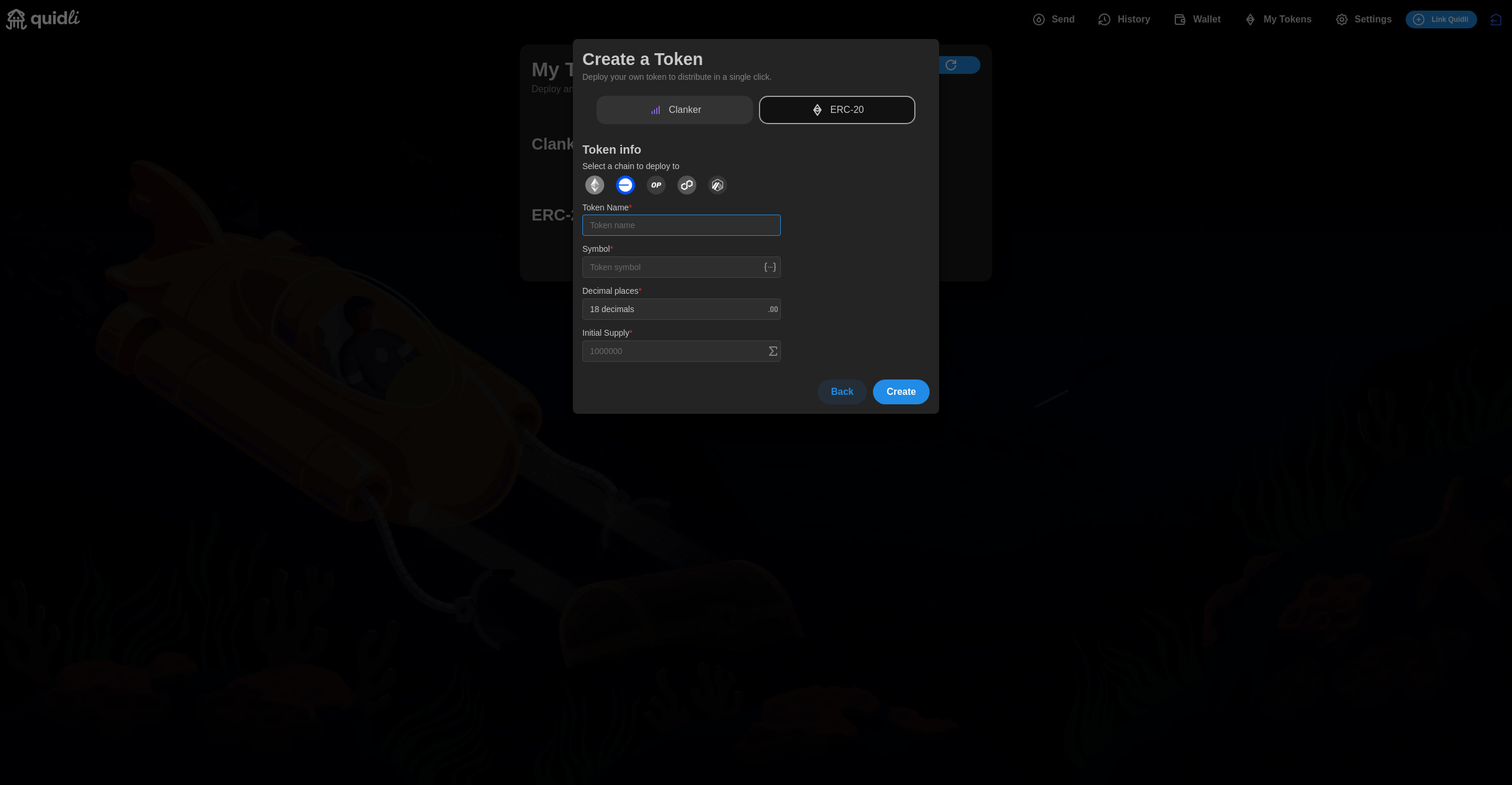
click at [683, 215] on input "Token Name *" at bounding box center [681, 225] width 199 height 21
type input "testytest"
click at [1029, 306] on div at bounding box center [756, 392] width 1512 height 785
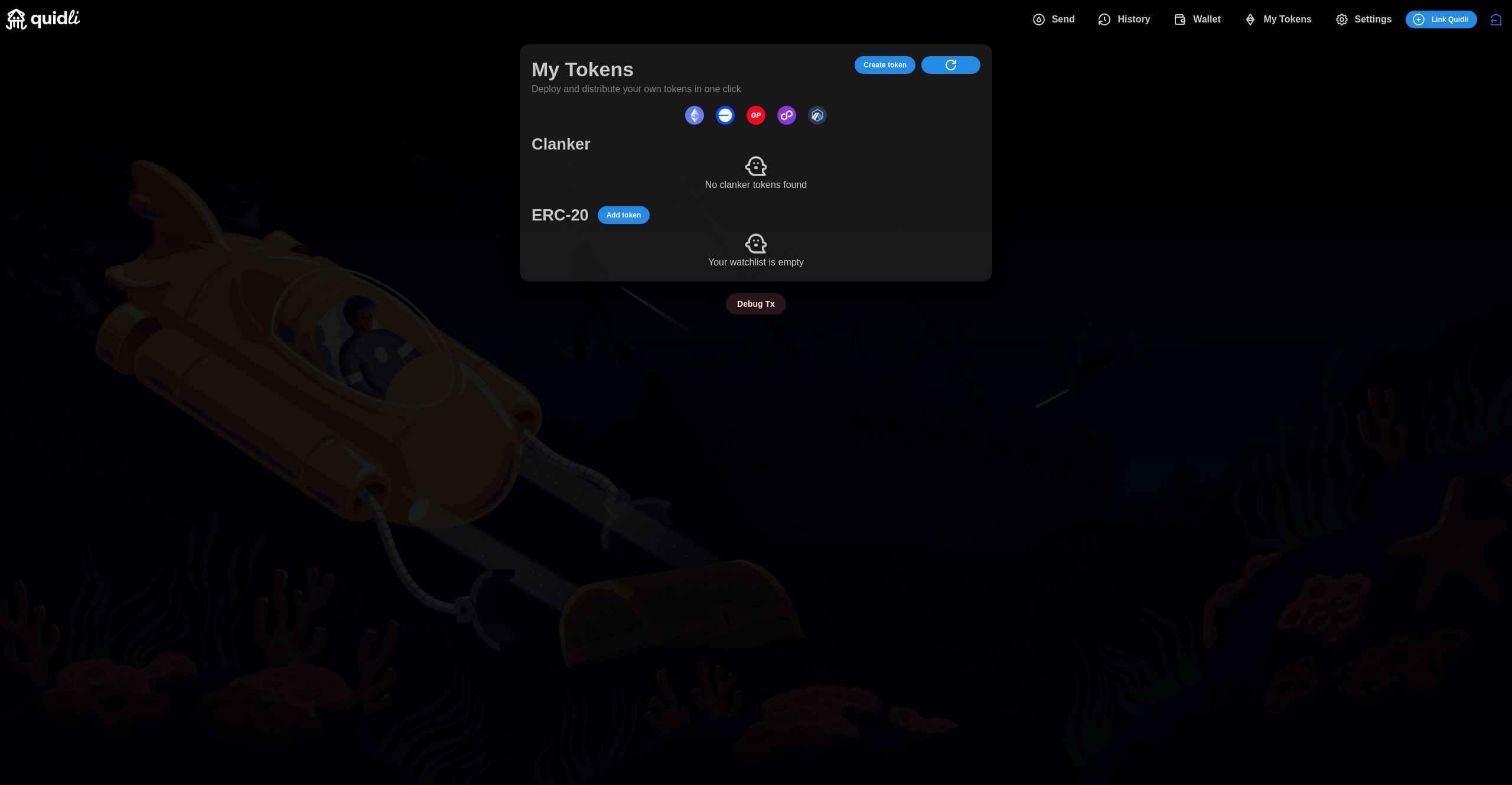
drag, startPoint x: 896, startPoint y: 61, endPoint x: 900, endPoint y: 125, distance: 64.1
click at [901, 123] on div "My Tokens Deploy and distribute your own tokens in one click Create token Clank…" at bounding box center [756, 163] width 449 height 214
click at [881, 60] on span "Create token" at bounding box center [885, 64] width 43 height 17
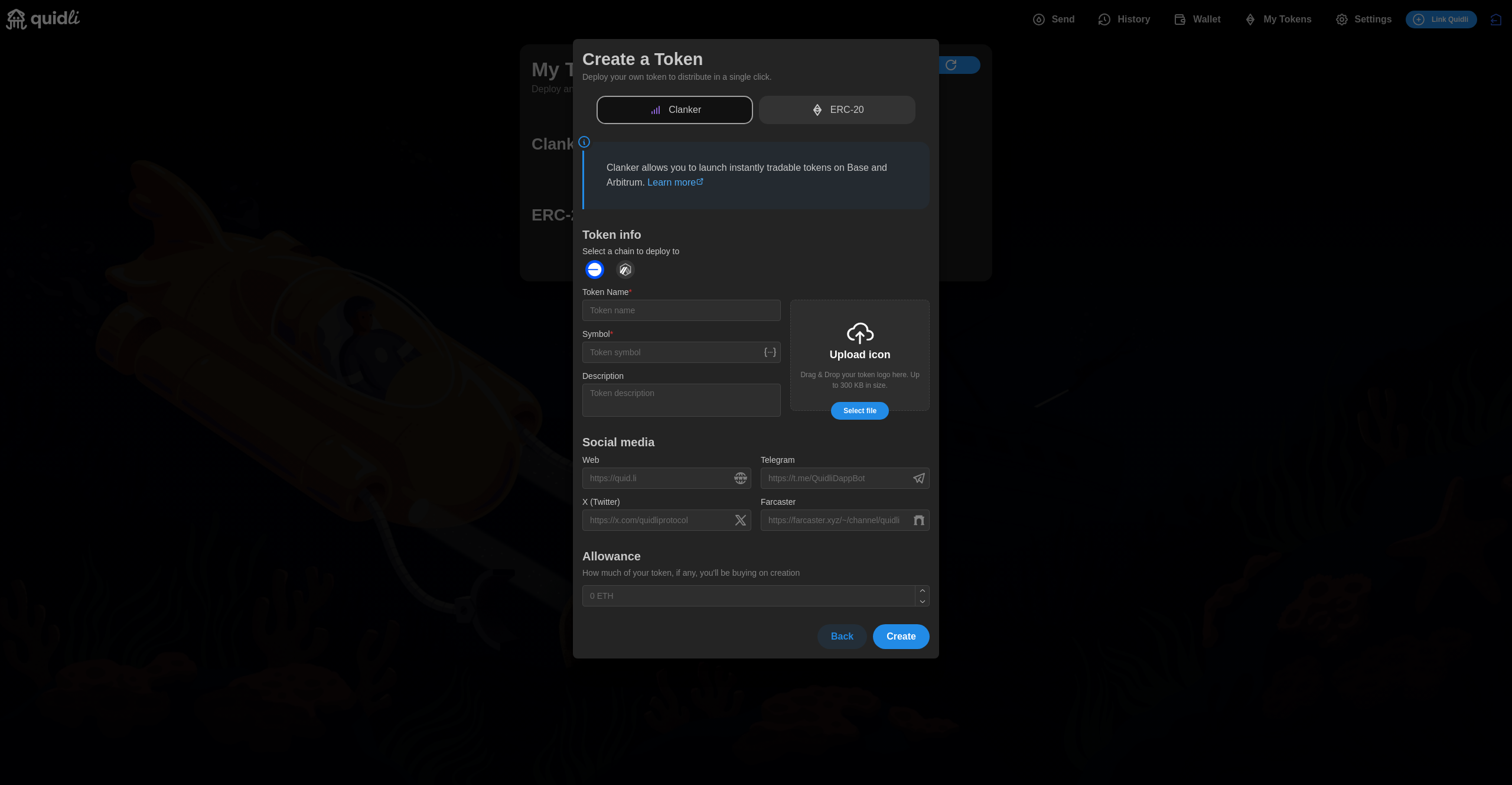
click at [858, 106] on p "ERC-20" at bounding box center [847, 110] width 34 height 15
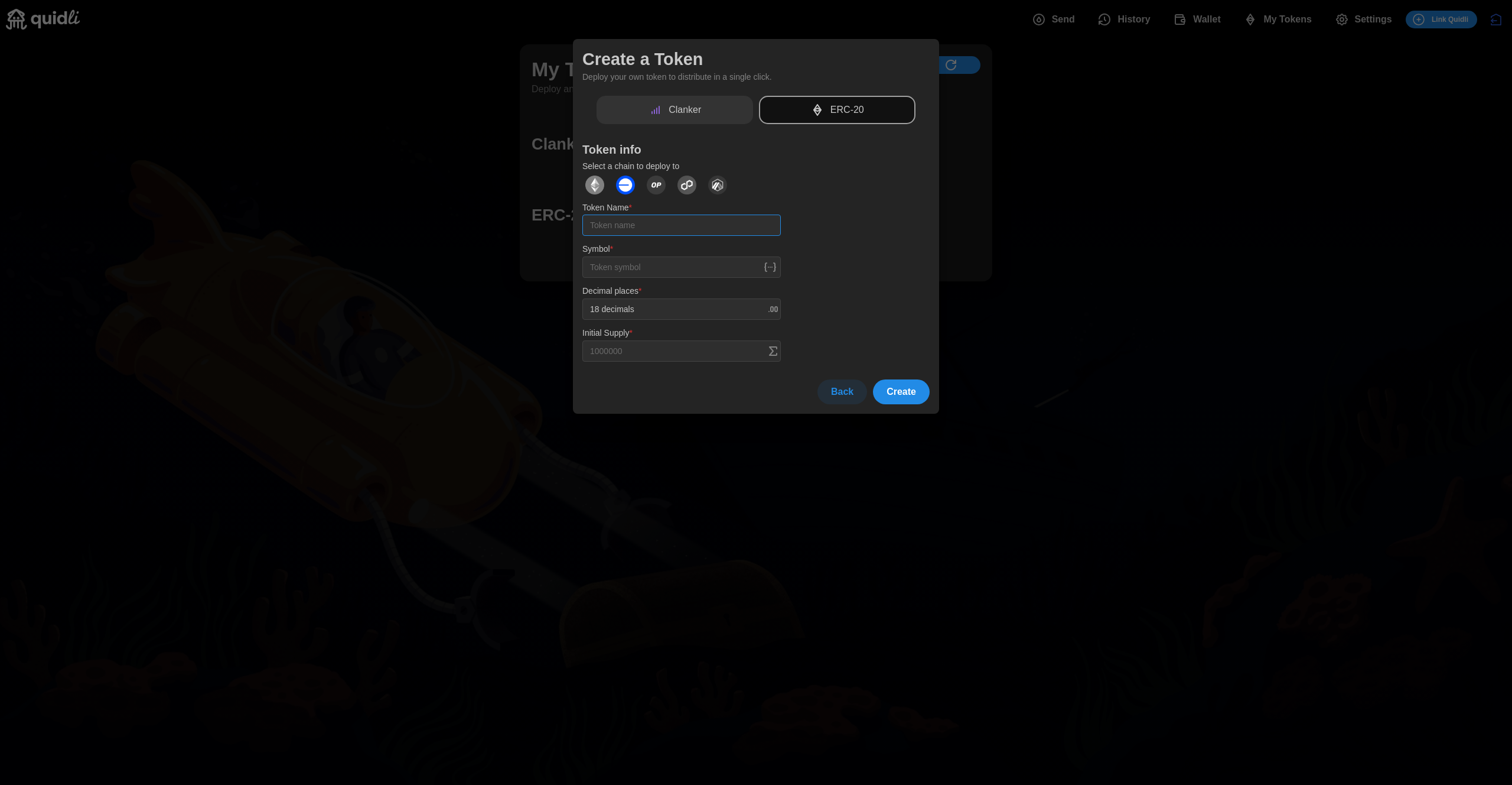
click at [688, 217] on input "Token Name *" at bounding box center [681, 225] width 199 height 21
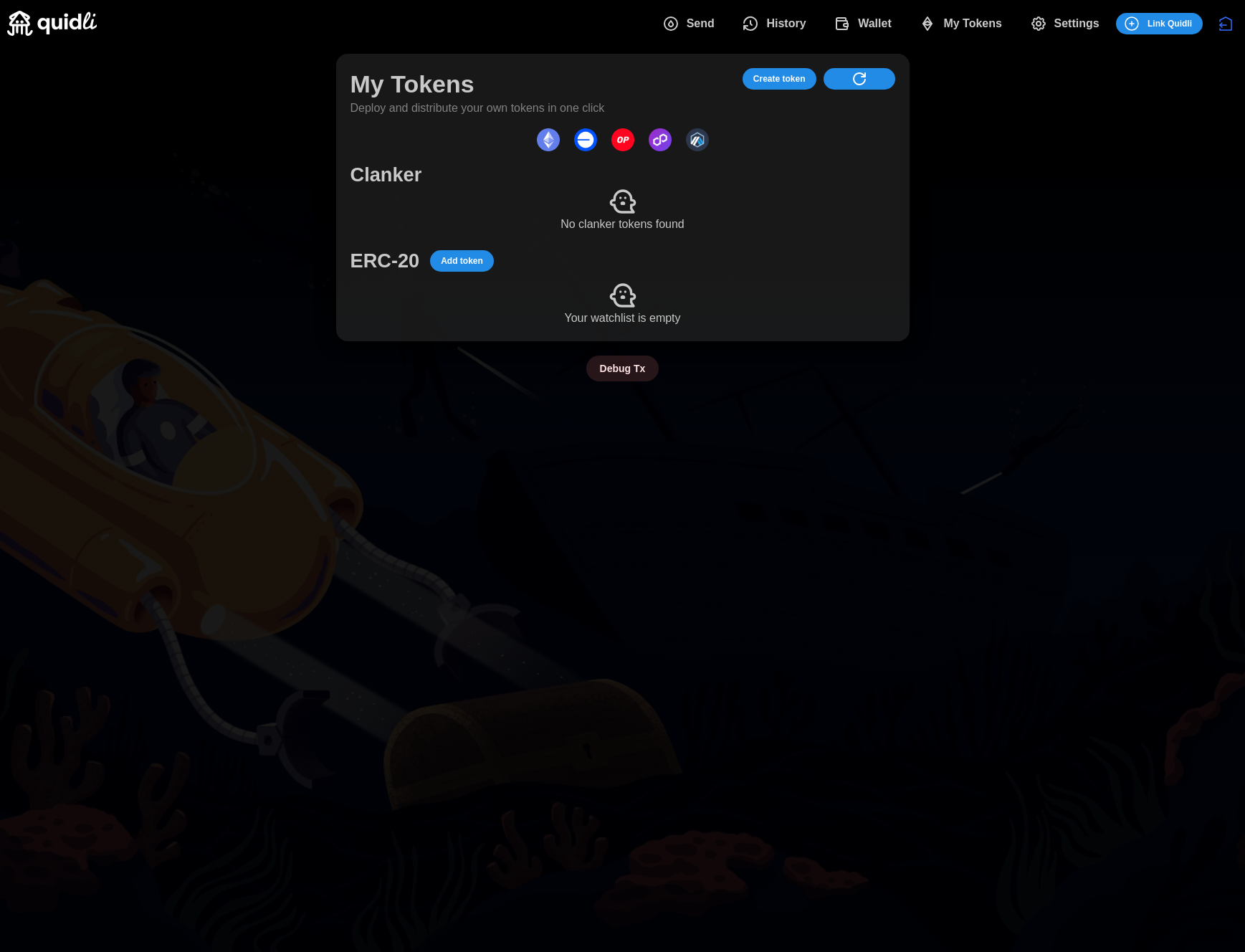
click at [1065, 23] on span "Settings" at bounding box center [1077, 24] width 45 height 29
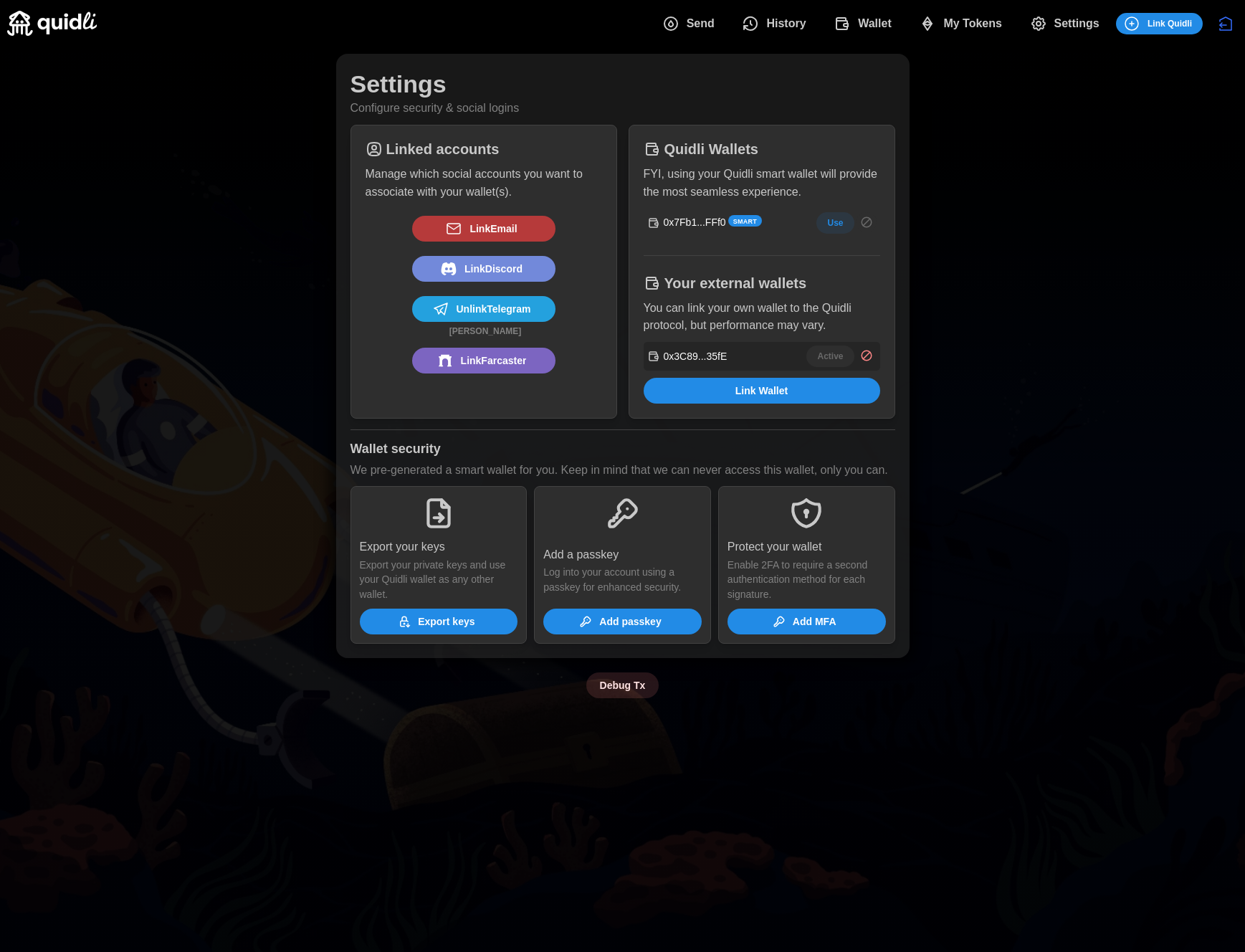
click at [885, 23] on span "Wallet" at bounding box center [874, 24] width 33 height 29
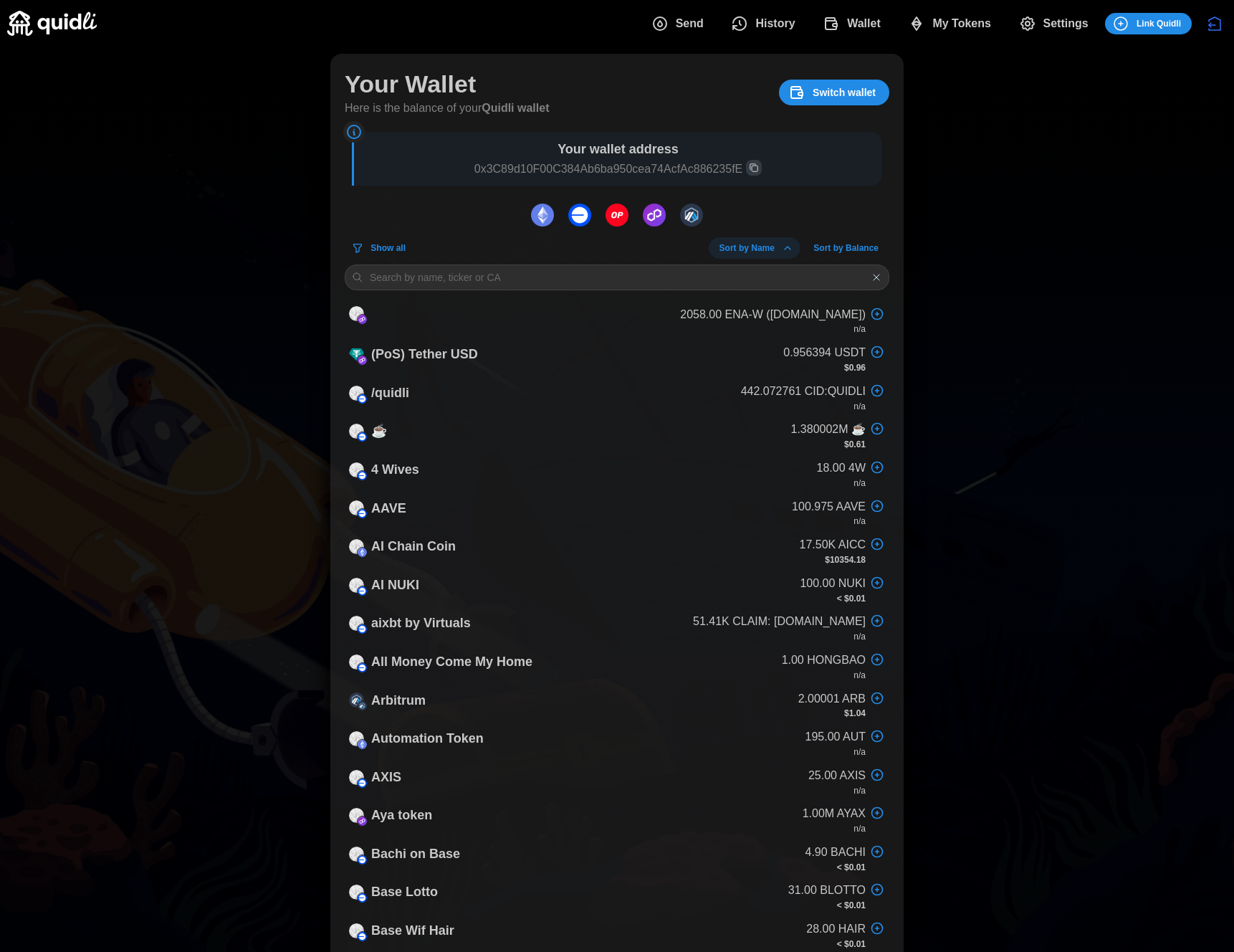
click at [969, 34] on span "My Tokens" at bounding box center [962, 24] width 59 height 29
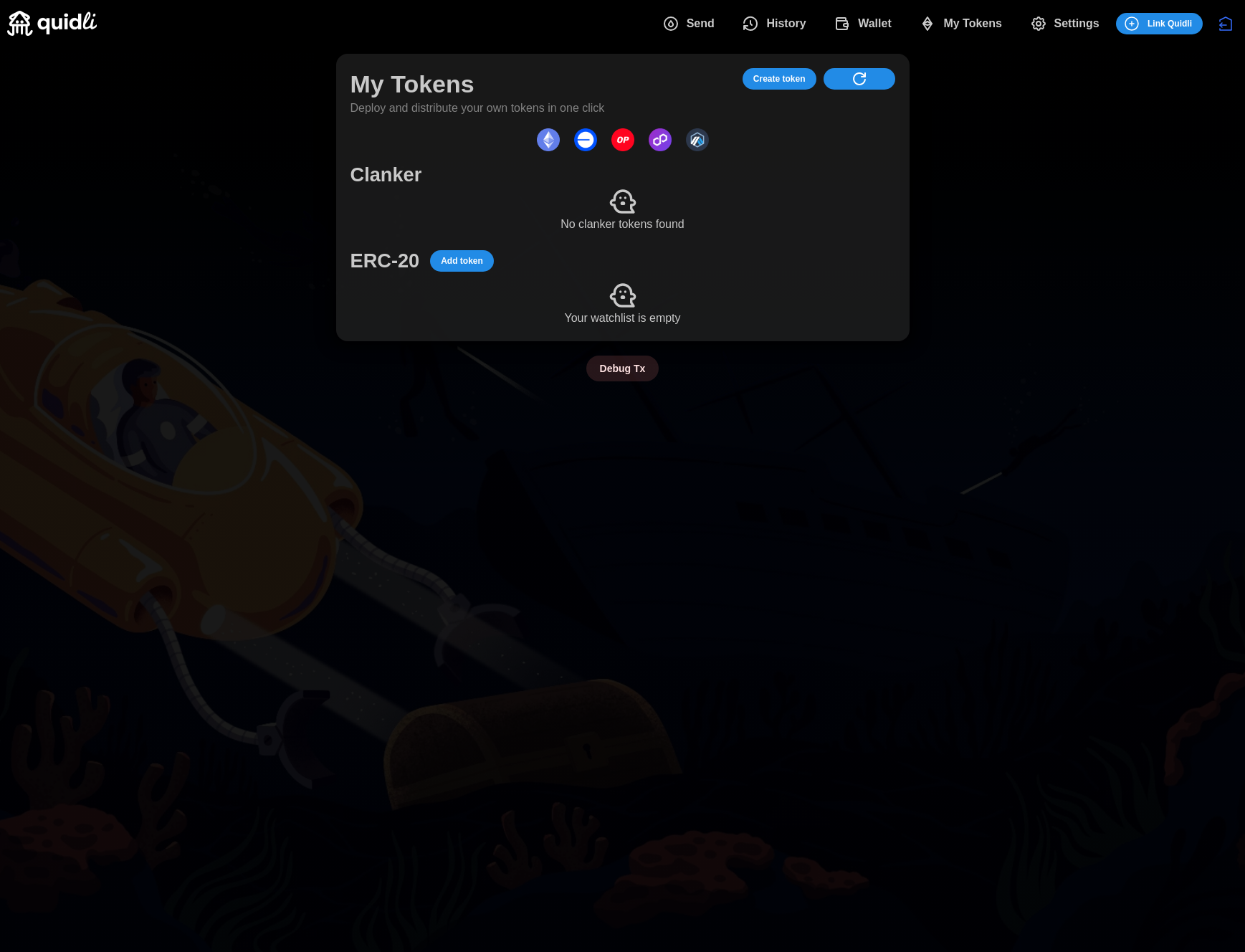
click at [811, 75] on button "Create token" at bounding box center [779, 78] width 74 height 22
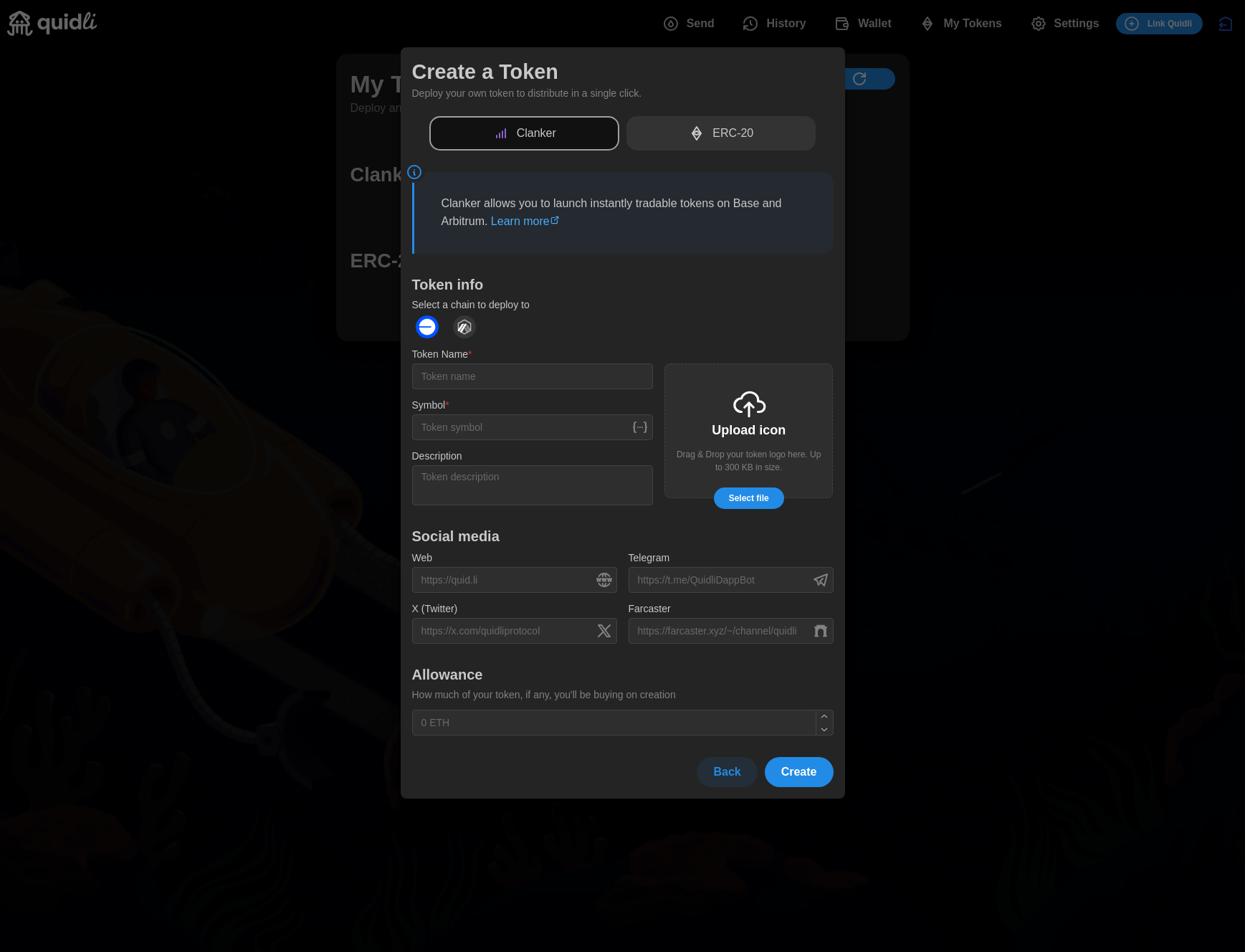
click at [769, 137] on div "ERC-20" at bounding box center [721, 133] width 190 height 35
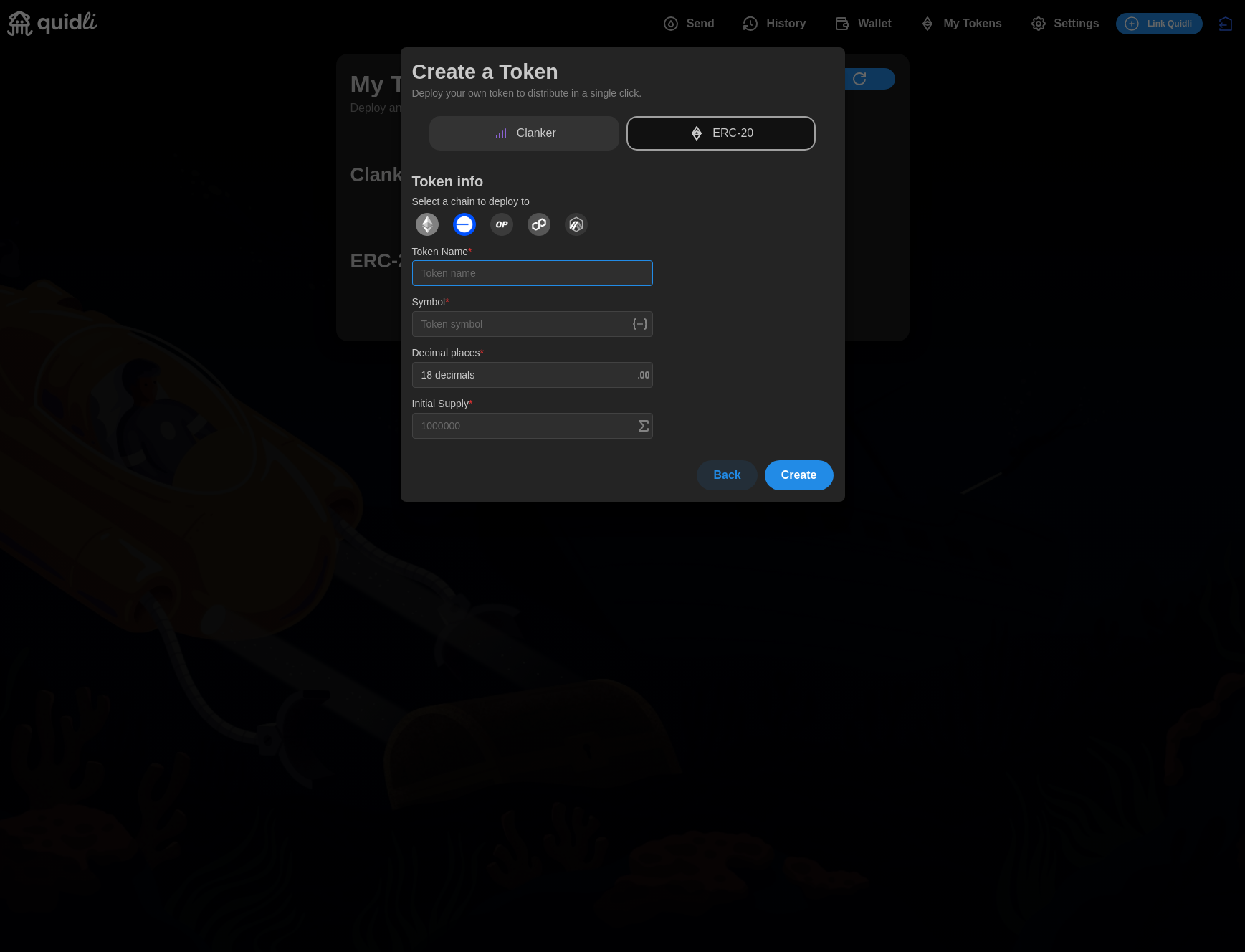
click at [575, 262] on input "Token Name *" at bounding box center [533, 273] width 241 height 26
type input "TESTAGAIN"
type input "TAN"
type input "1000000 TAN"
click at [784, 485] on span "Create" at bounding box center [799, 475] width 36 height 29
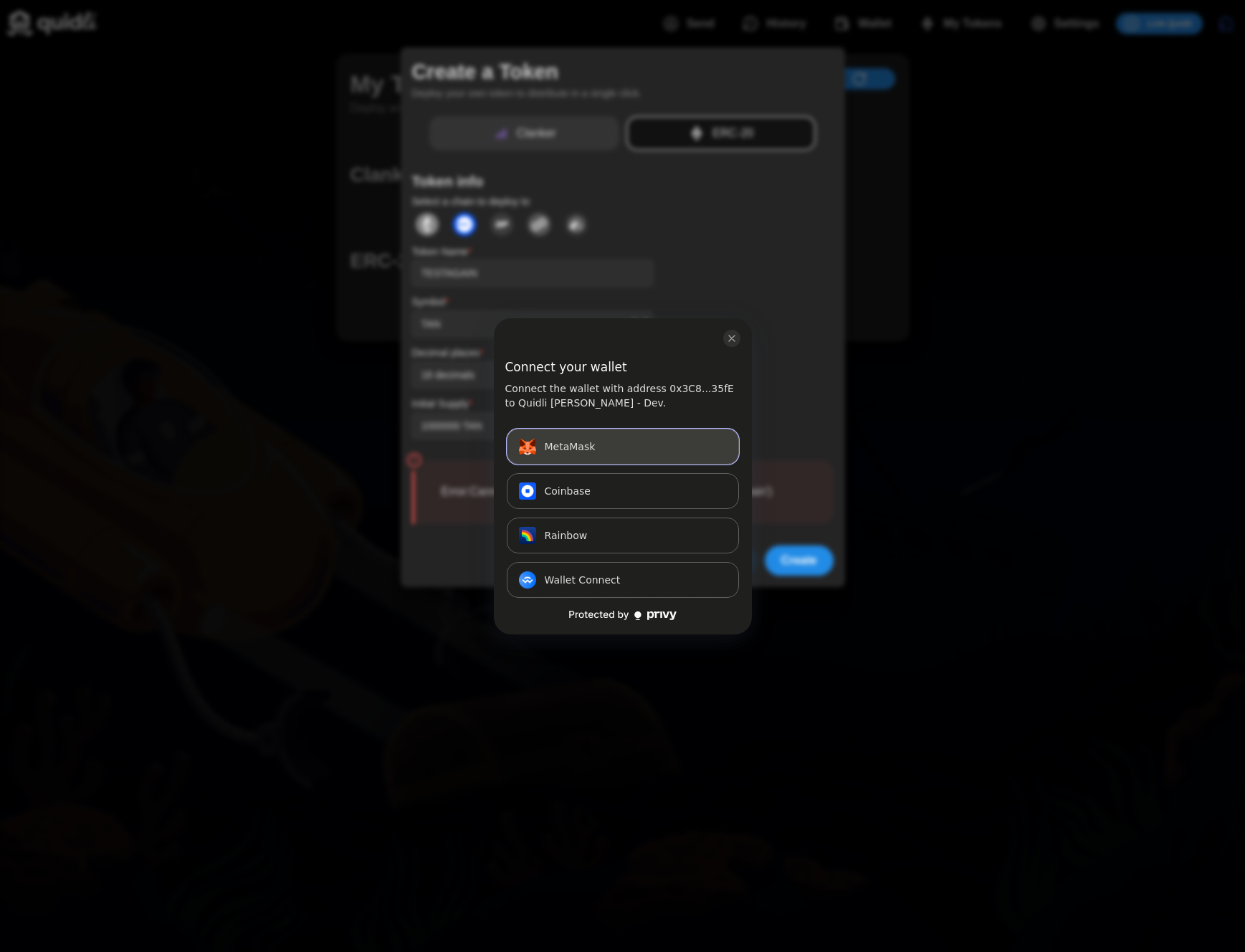
drag, startPoint x: 648, startPoint y: 442, endPoint x: 657, endPoint y: 441, distance: 9.1
click at [657, 441] on button "MetaMask Connect" at bounding box center [623, 447] width 232 height 36
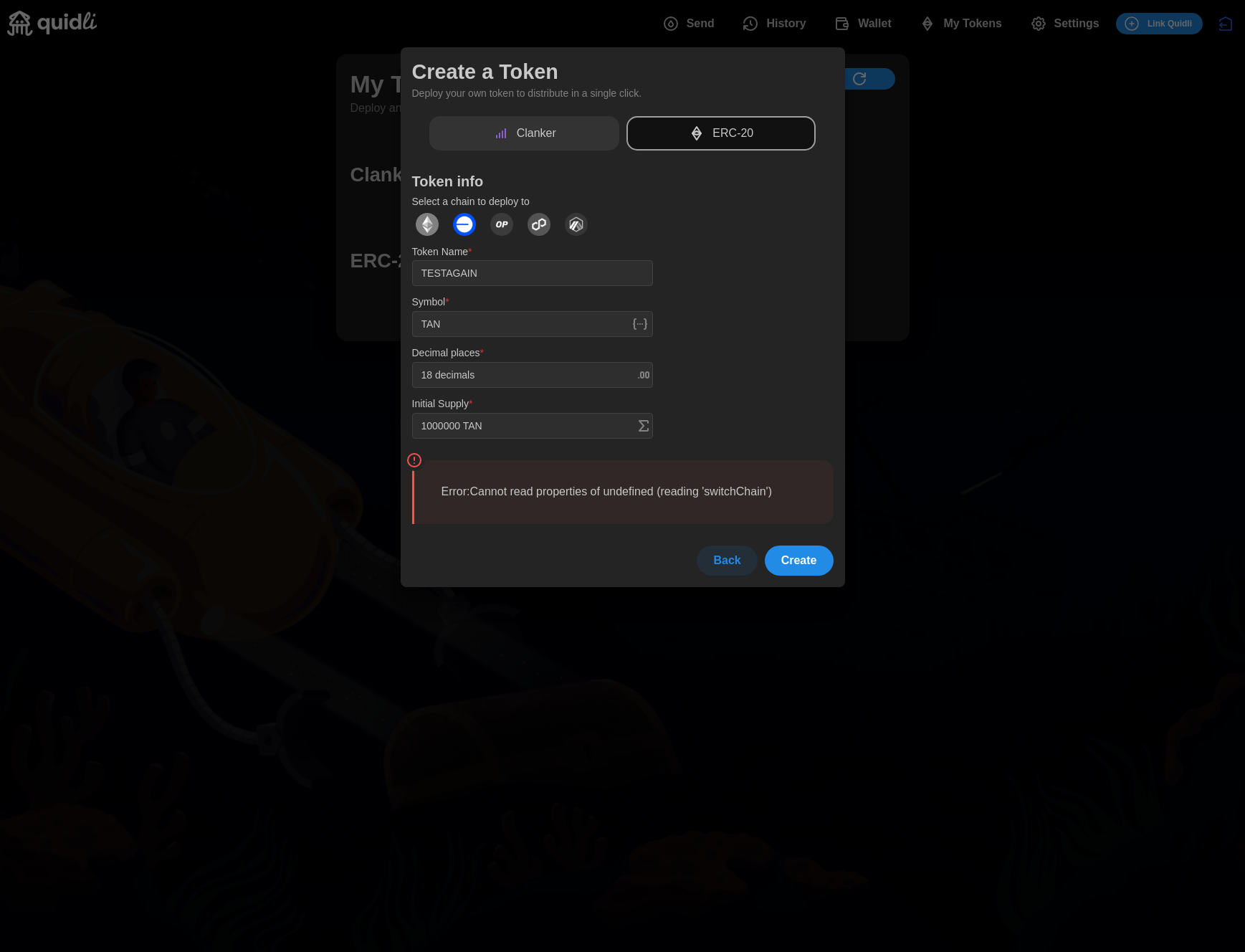
click at [808, 557] on span "Create" at bounding box center [799, 560] width 36 height 29
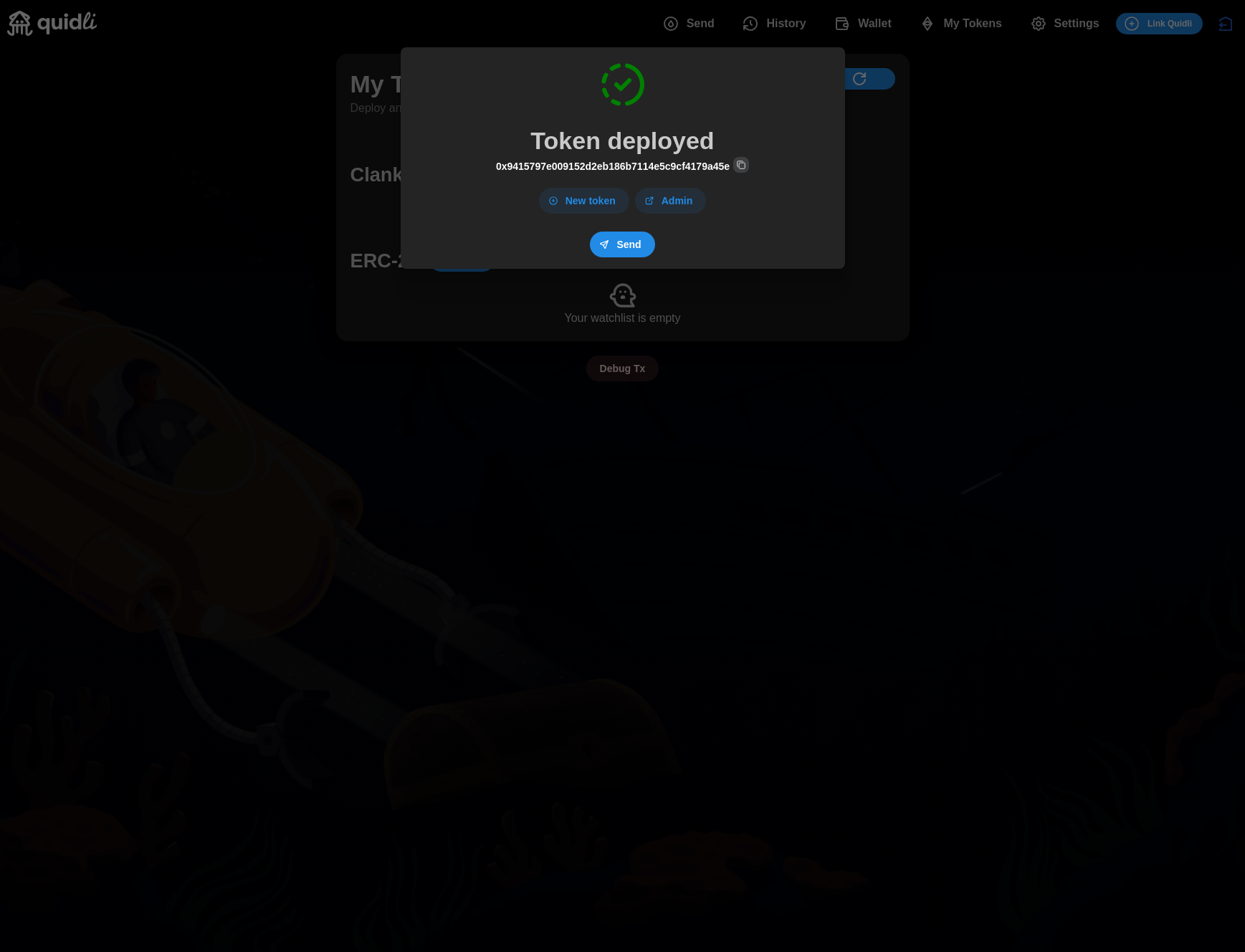
click at [708, 201] on div "Token deployed 0x9415797e009152d2eb186b7114e5c9cf4179a45e New token Admin Send" at bounding box center [623, 158] width 421 height 198
click at [673, 203] on span "Admin" at bounding box center [677, 200] width 31 height 25
click at [890, 253] on div at bounding box center [622, 476] width 1245 height 952
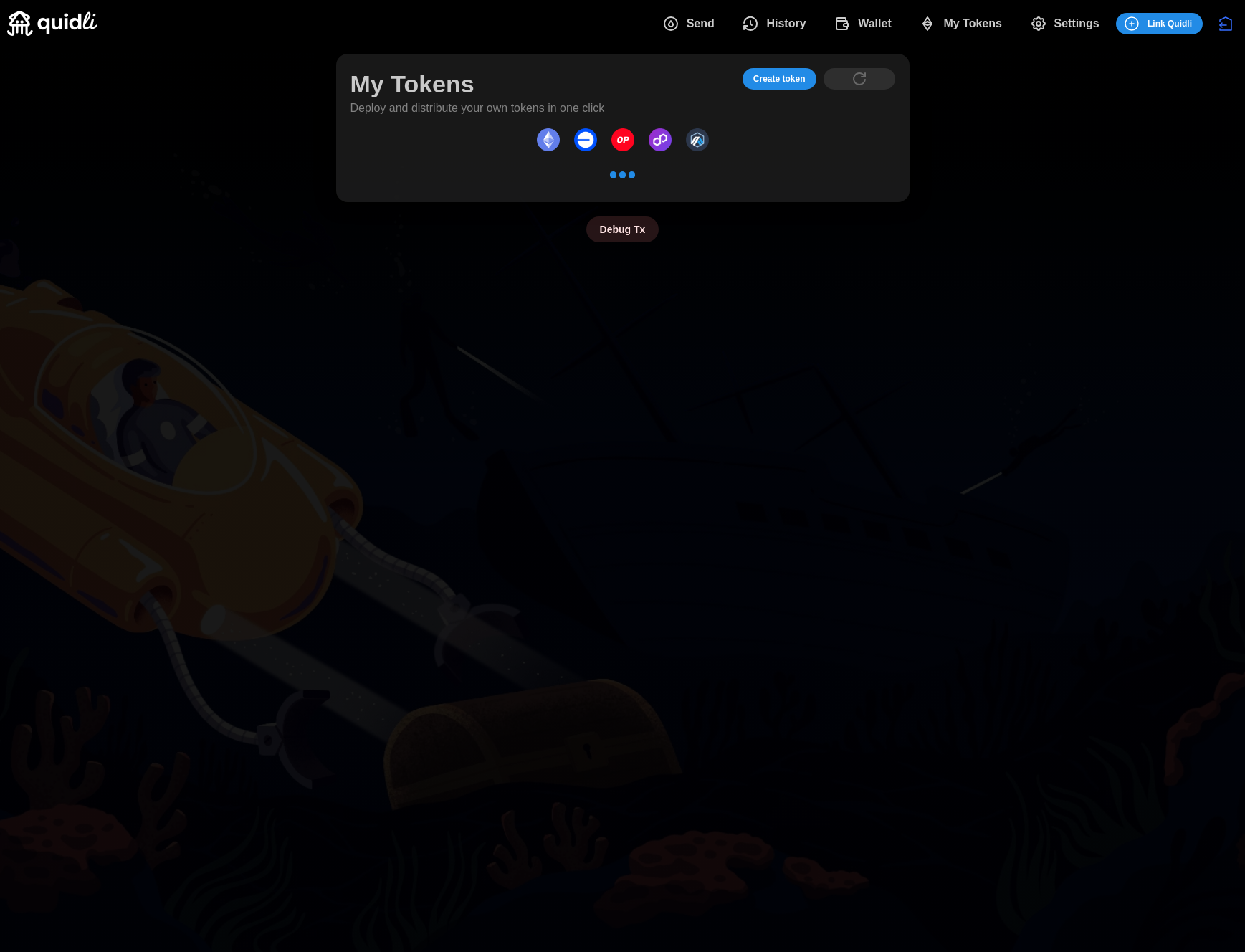
click at [980, 16] on span "My Tokens" at bounding box center [972, 24] width 59 height 29
click at [980, 17] on span "My Tokens" at bounding box center [972, 24] width 59 height 29
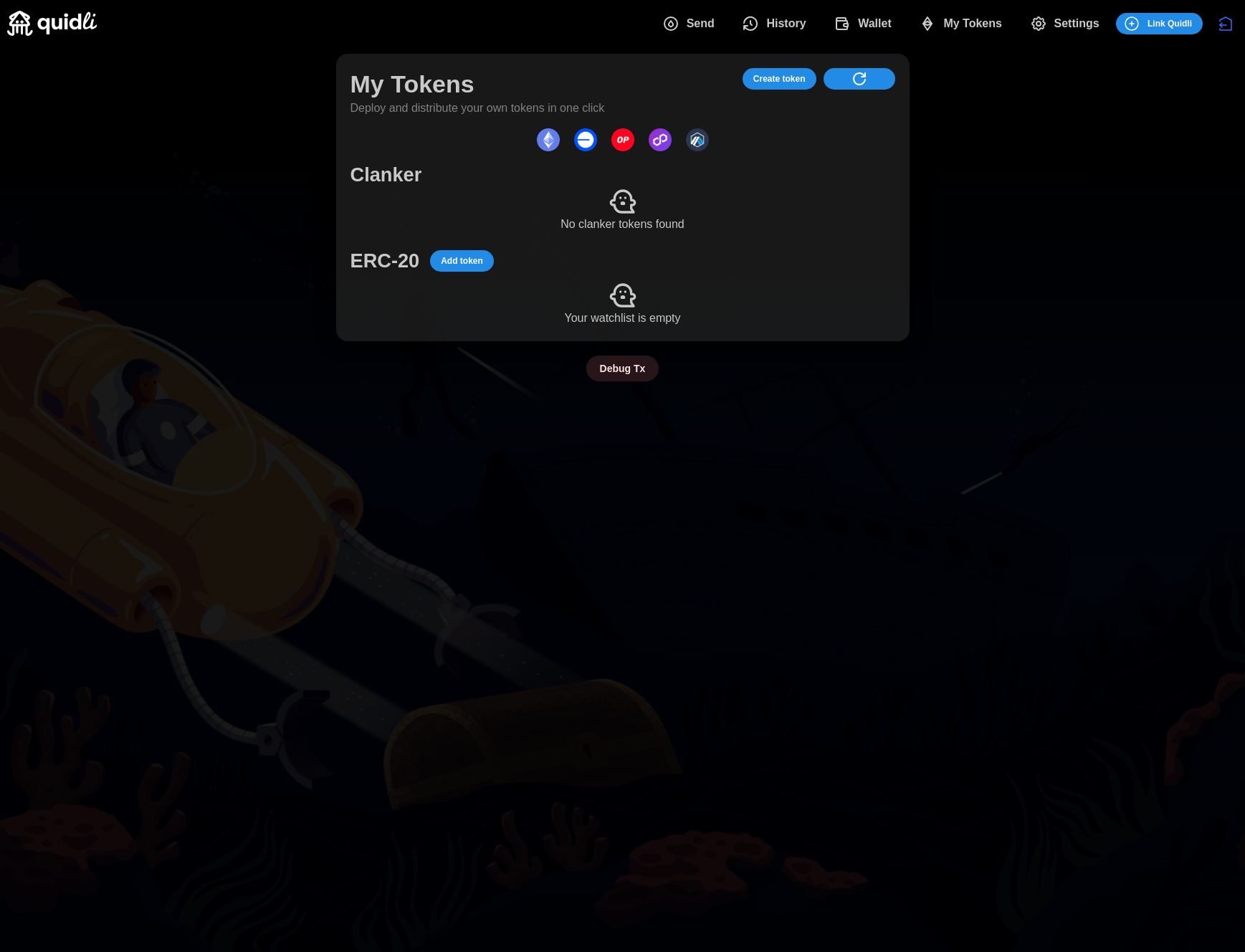
click at [980, 17] on span "My Tokens" at bounding box center [972, 24] width 59 height 29
click at [973, 22] on span "My Tokens" at bounding box center [972, 24] width 59 height 29
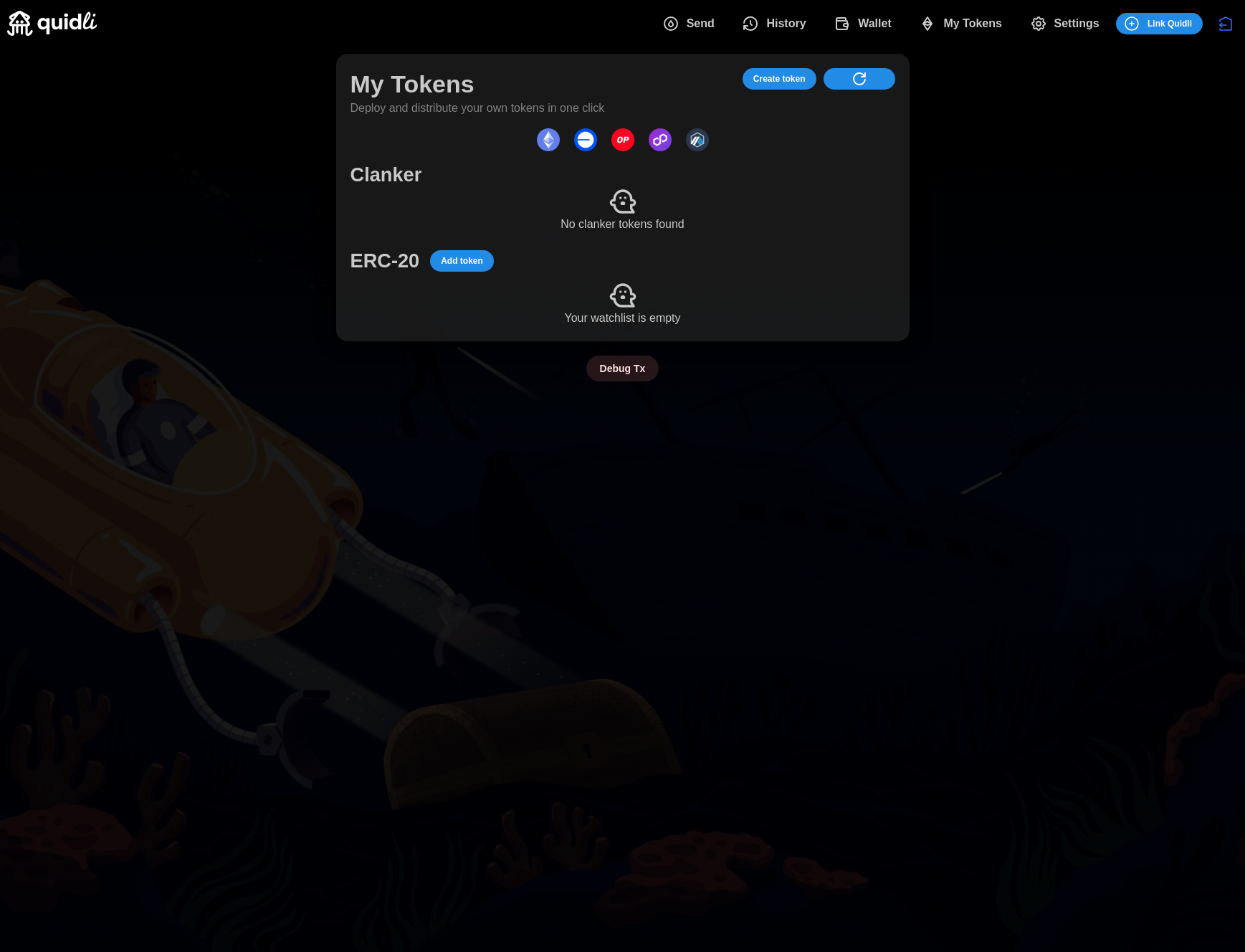
click at [973, 22] on span "My Tokens" at bounding box center [972, 24] width 59 height 29
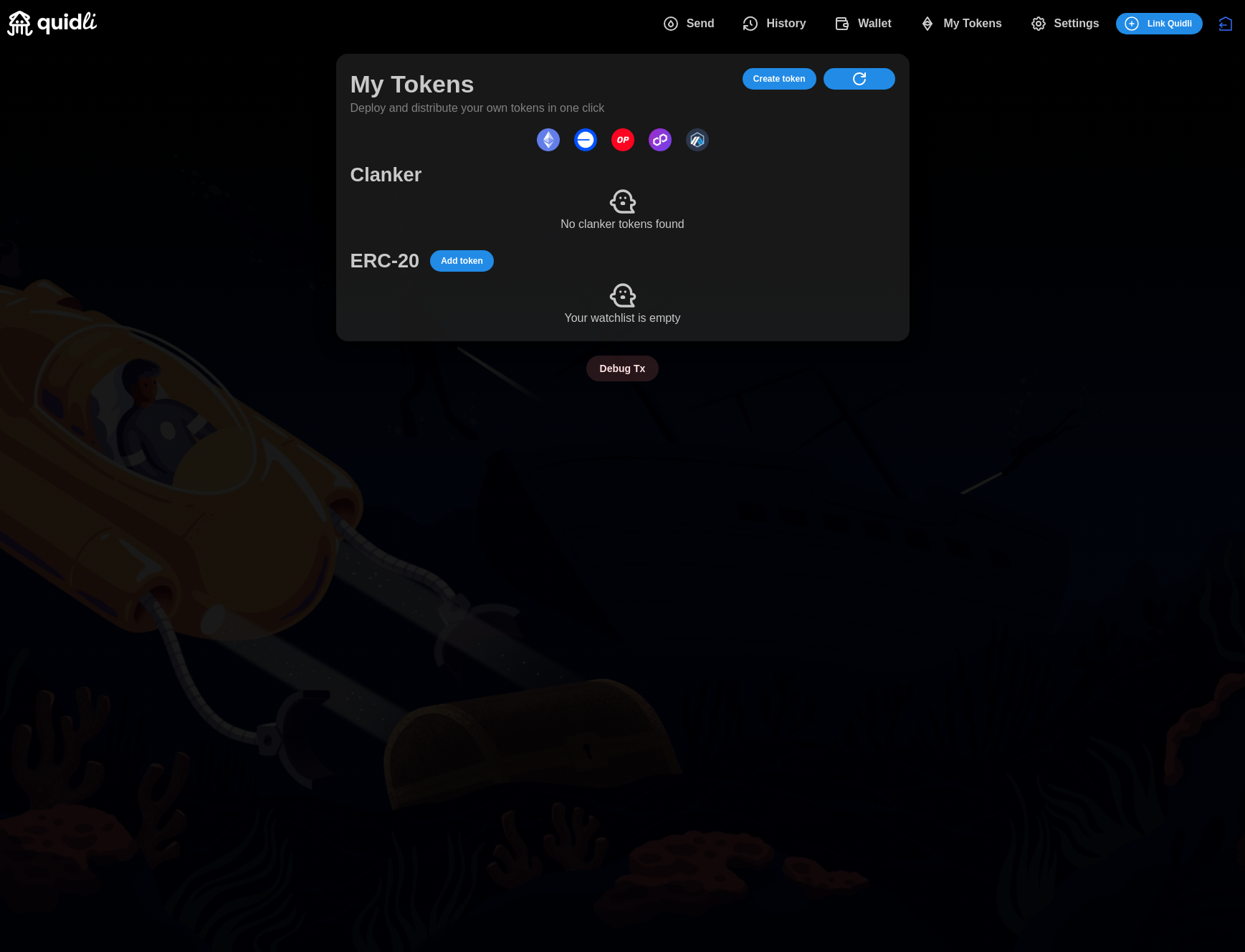
click at [973, 22] on span "My Tokens" at bounding box center [972, 24] width 59 height 29
click at [862, 73] on icon "dots" at bounding box center [859, 78] width 17 height 17
click at [883, 82] on span "dots" at bounding box center [859, 78] width 50 height 20
click at [861, 82] on icon "dots" at bounding box center [859, 78] width 17 height 17
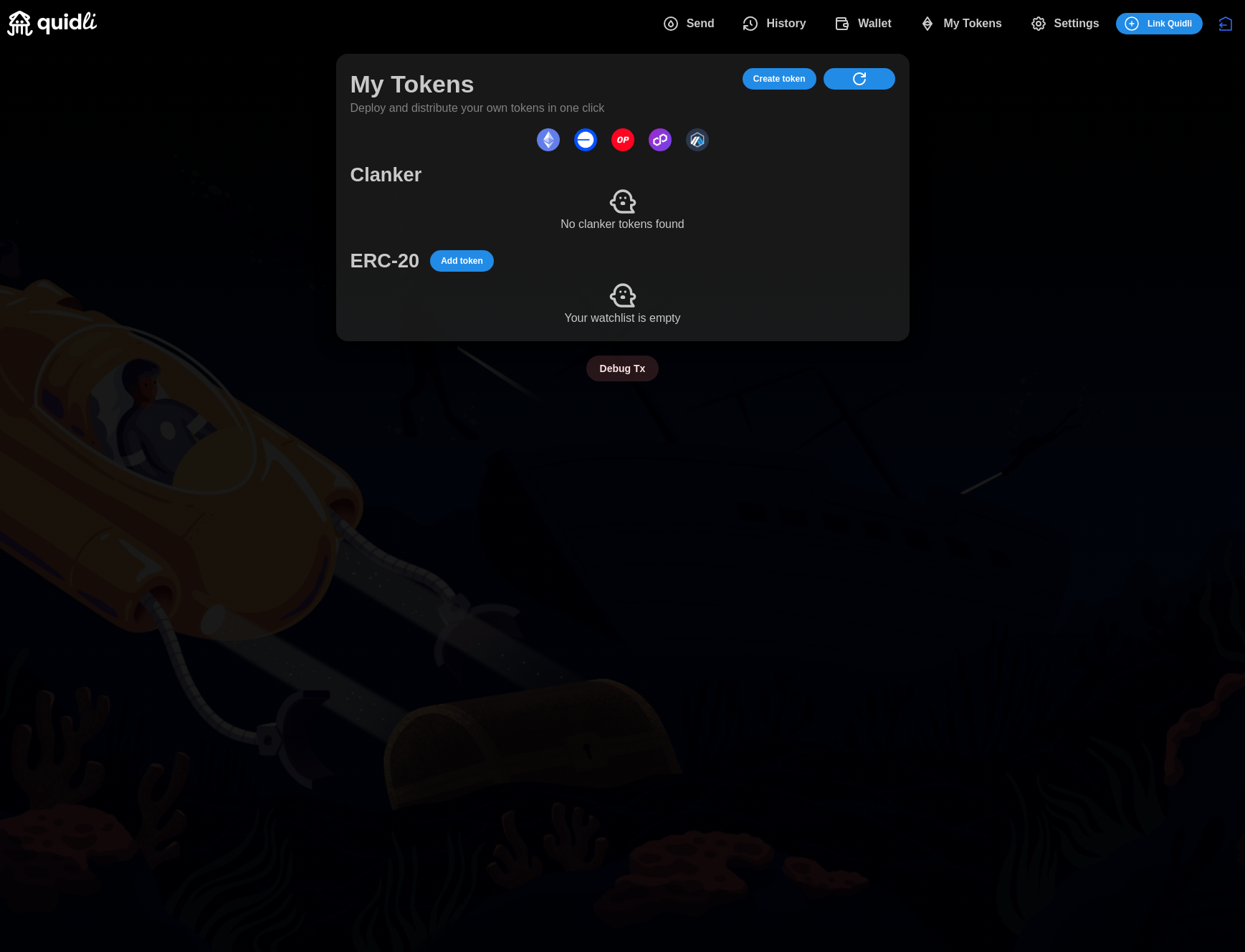
click at [861, 82] on icon "dots" at bounding box center [859, 78] width 17 height 17
click at [861, 77] on icon "dots" at bounding box center [859, 78] width 17 height 17
click at [861, 78] on icon "dots" at bounding box center [859, 78] width 17 height 17
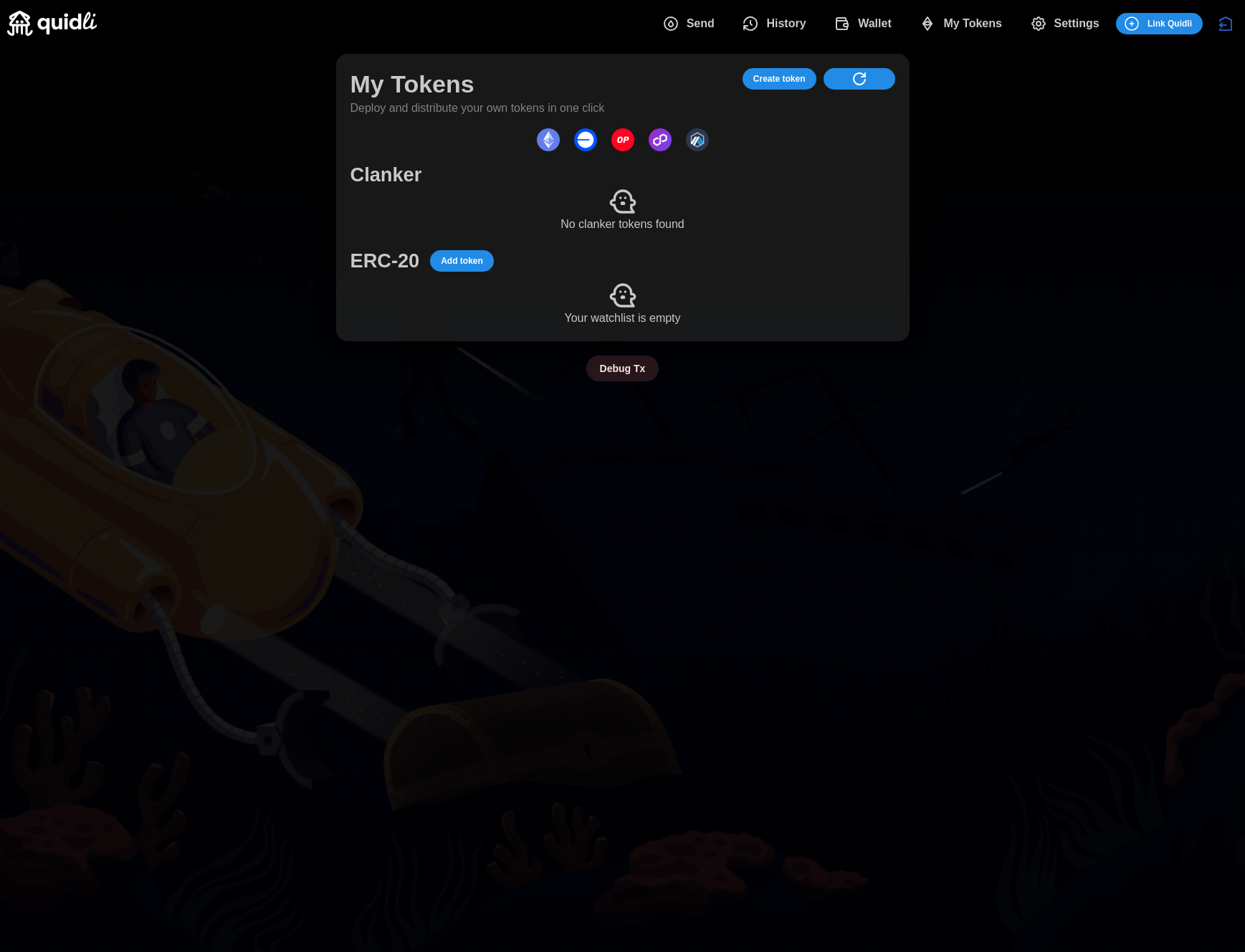
click at [451, 265] on span "Add token" at bounding box center [461, 261] width 42 height 20
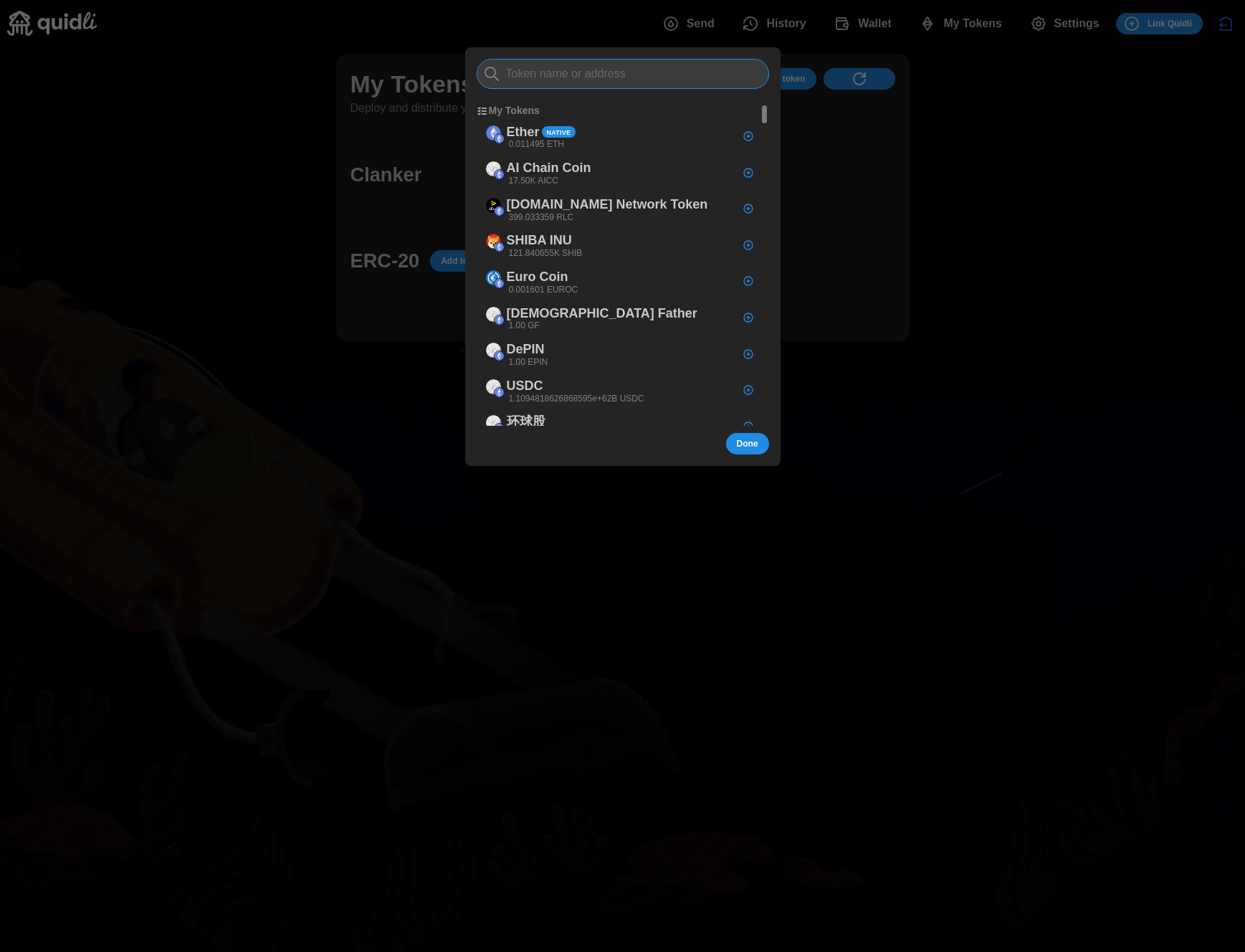
click at [601, 76] on input at bounding box center [622, 74] width 292 height 30
type input "testagain"
paste input "0x9415797e009152D2eb186B7114e5C9cf4179A45E"
type input "0x9415797e009152D2eb186B7114e5C9cf4179A45E"
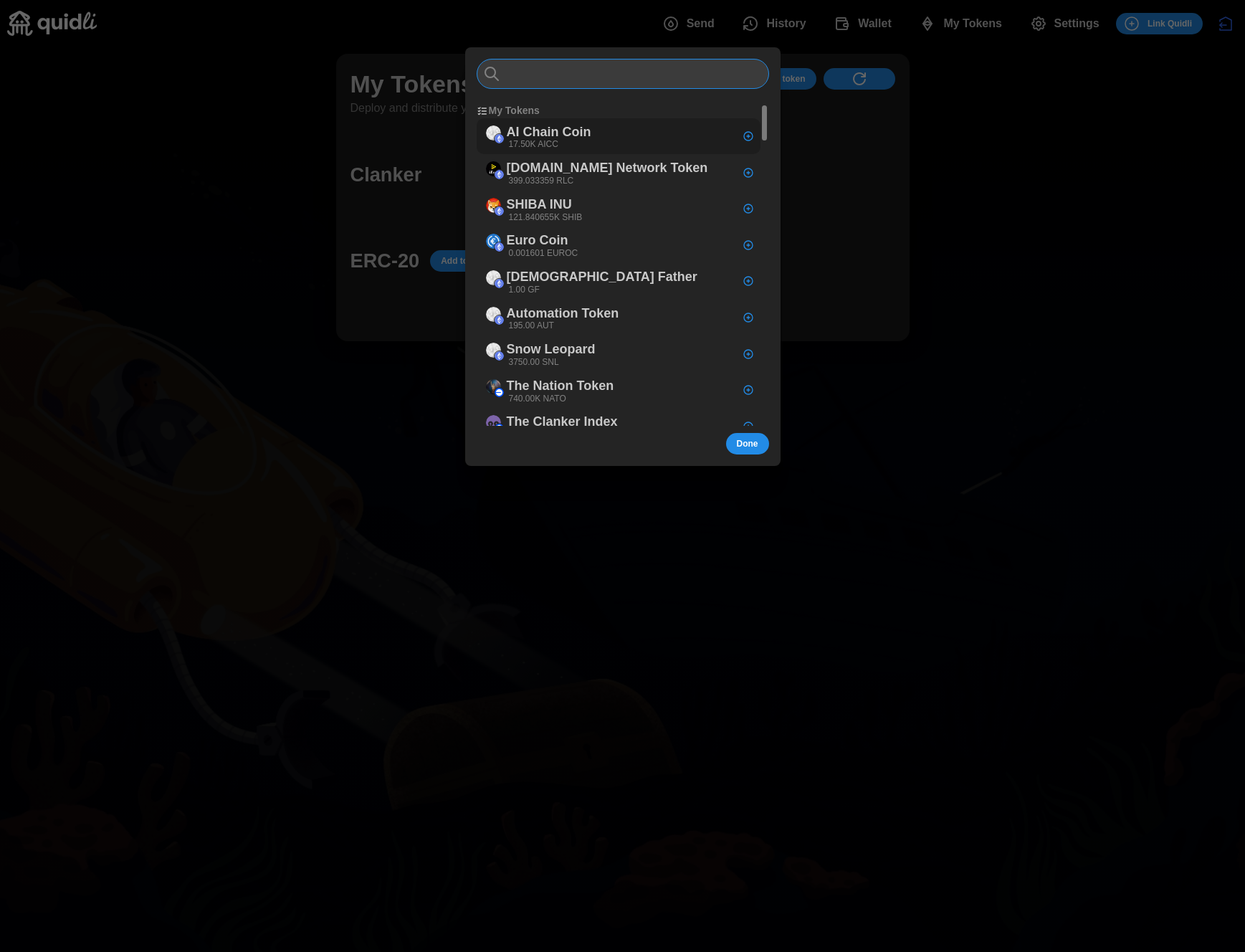
type input "v"
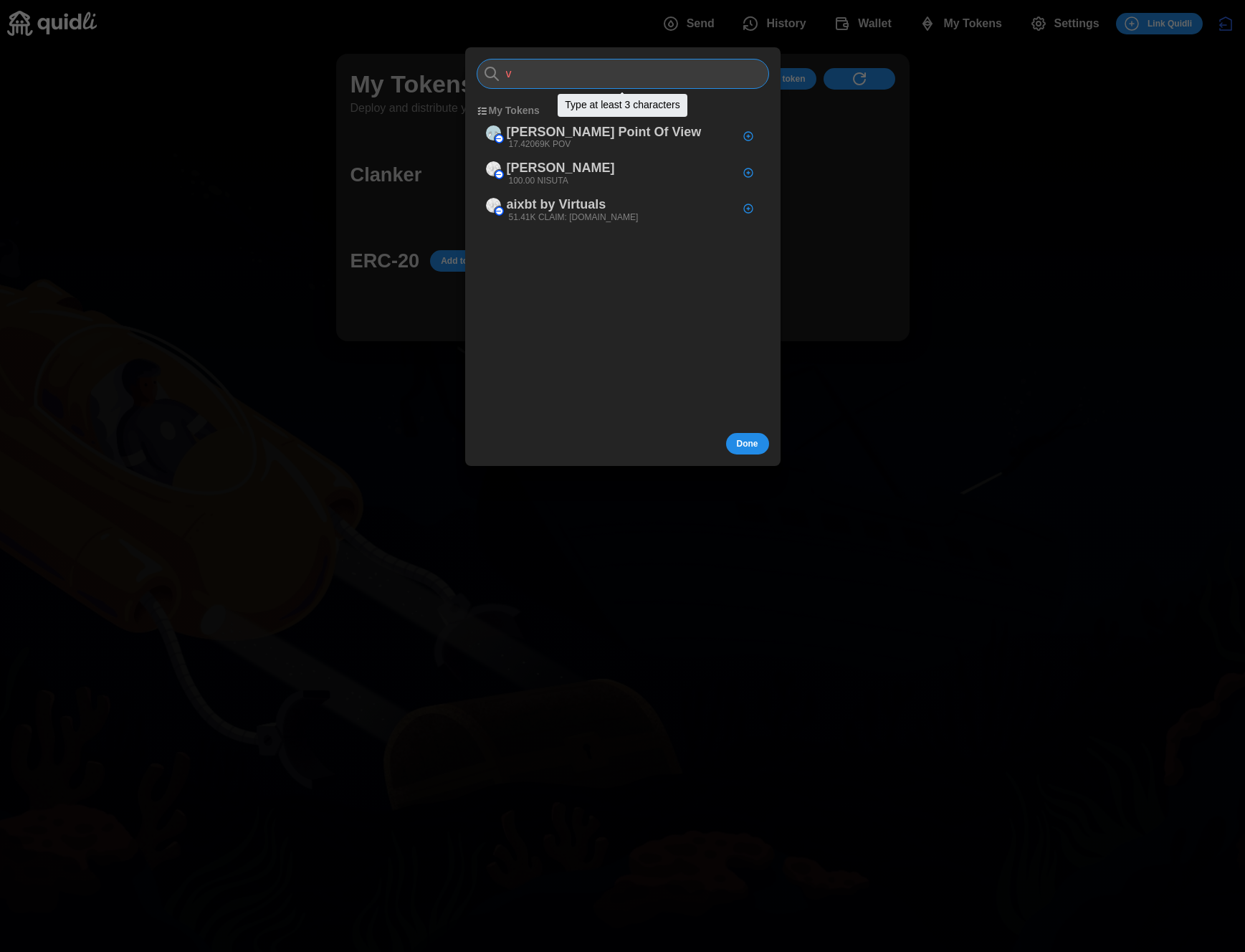
click at [591, 72] on input "v" at bounding box center [622, 74] width 292 height 30
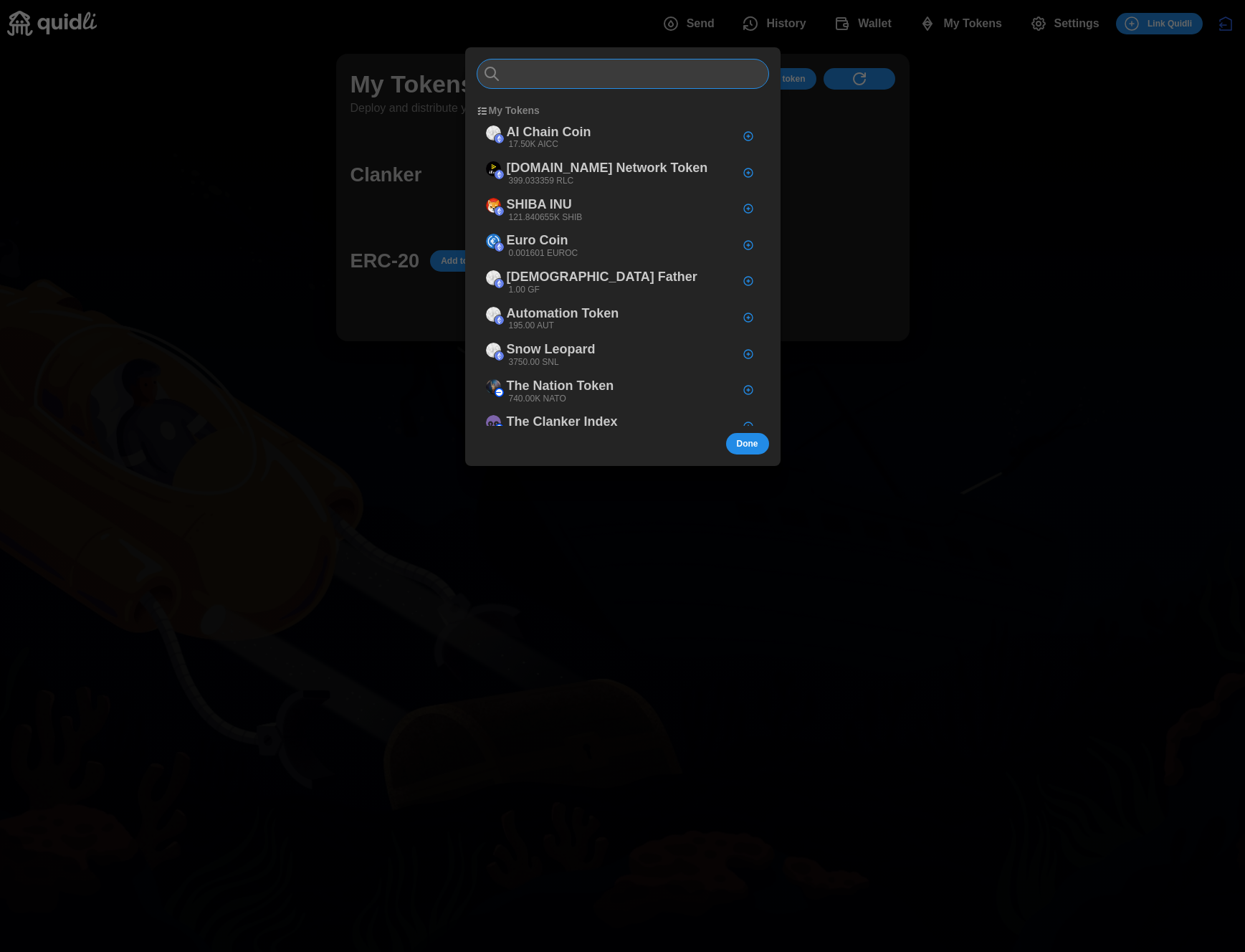
paste input "0x9415797e009152D2eb186B7114e5C9cf4179A45E"
type input "0x9415797e009152D2eb186B7114e5C9cf4179A45E"
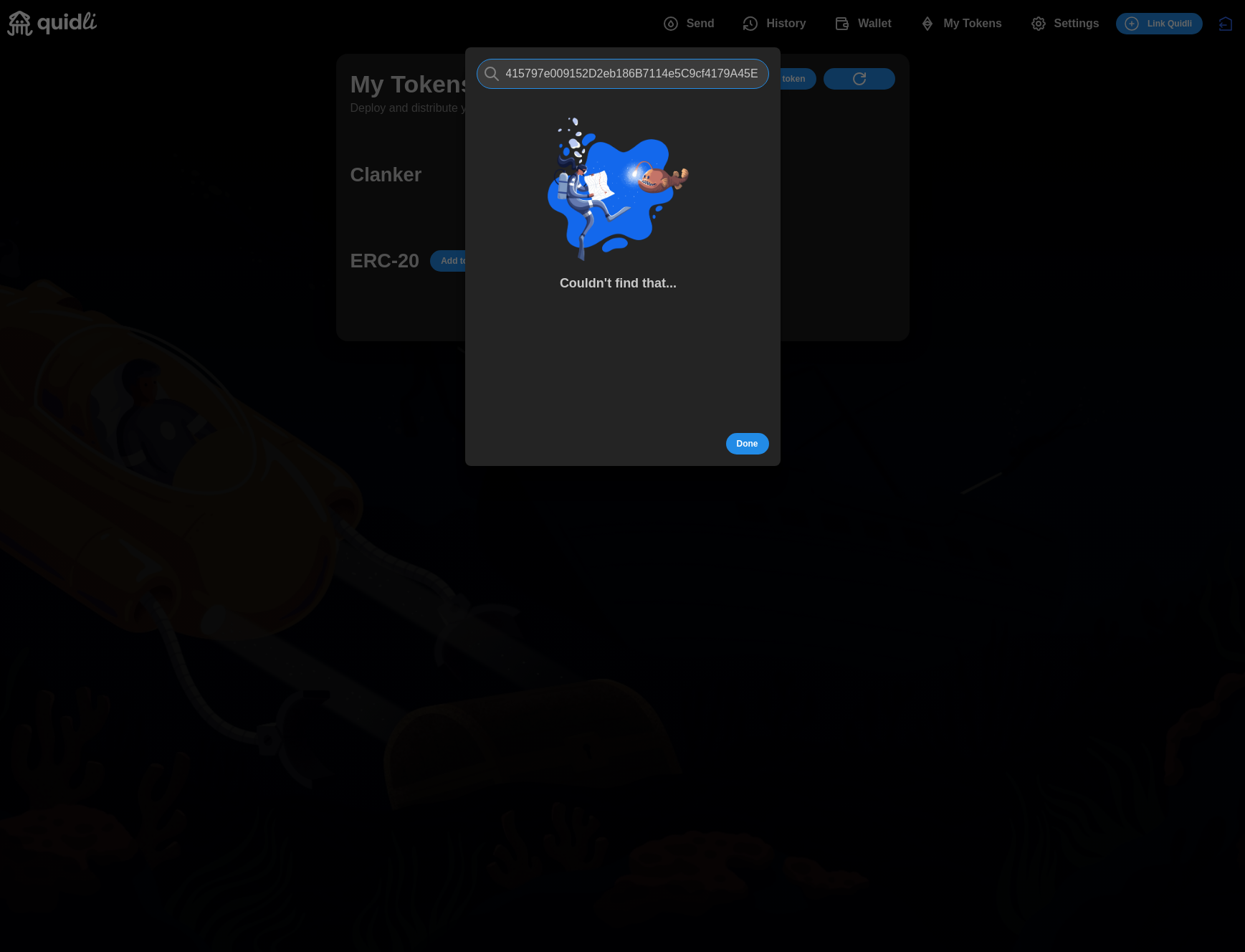
click at [613, 83] on input "0x9415797e009152D2eb186B7114e5C9cf4179A45E" at bounding box center [622, 74] width 292 height 30
click at [624, 75] on input "0x9415797e009152D2eb186B7114e5C9cf4179A45E" at bounding box center [622, 74] width 292 height 30
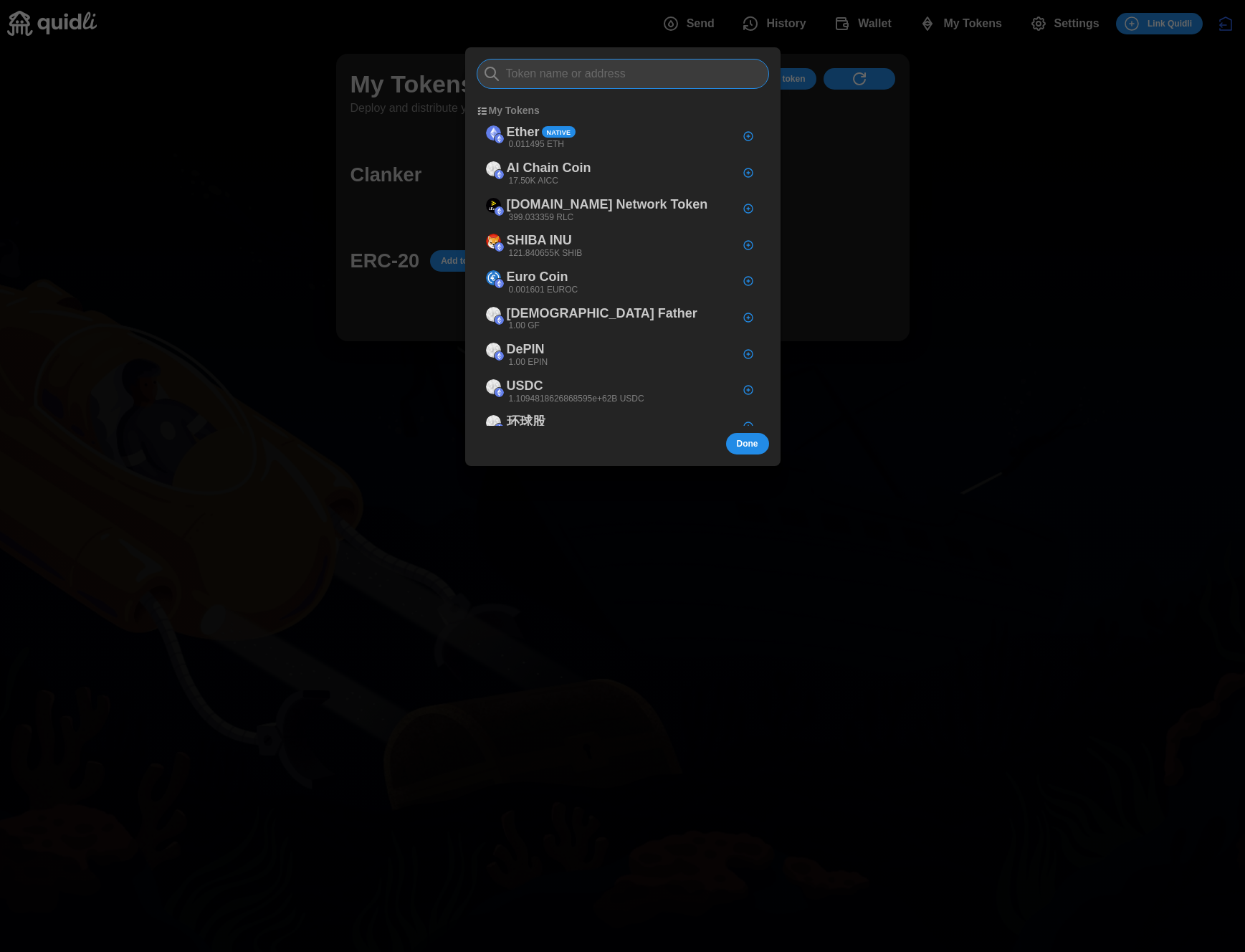
scroll to position [0, 0]
paste input "0x9415797e009152D2eb186B7114e5C9cf4179A45E"
type input "0x9415797e009152D2eb186B7114e5C9cf4179A45E"
paste input "0x9415797e009152D2eb186B7114e5C9cf4179A45E"
type input "0x9415797e009152D2eb186B7114e5C9cf4179A45E"
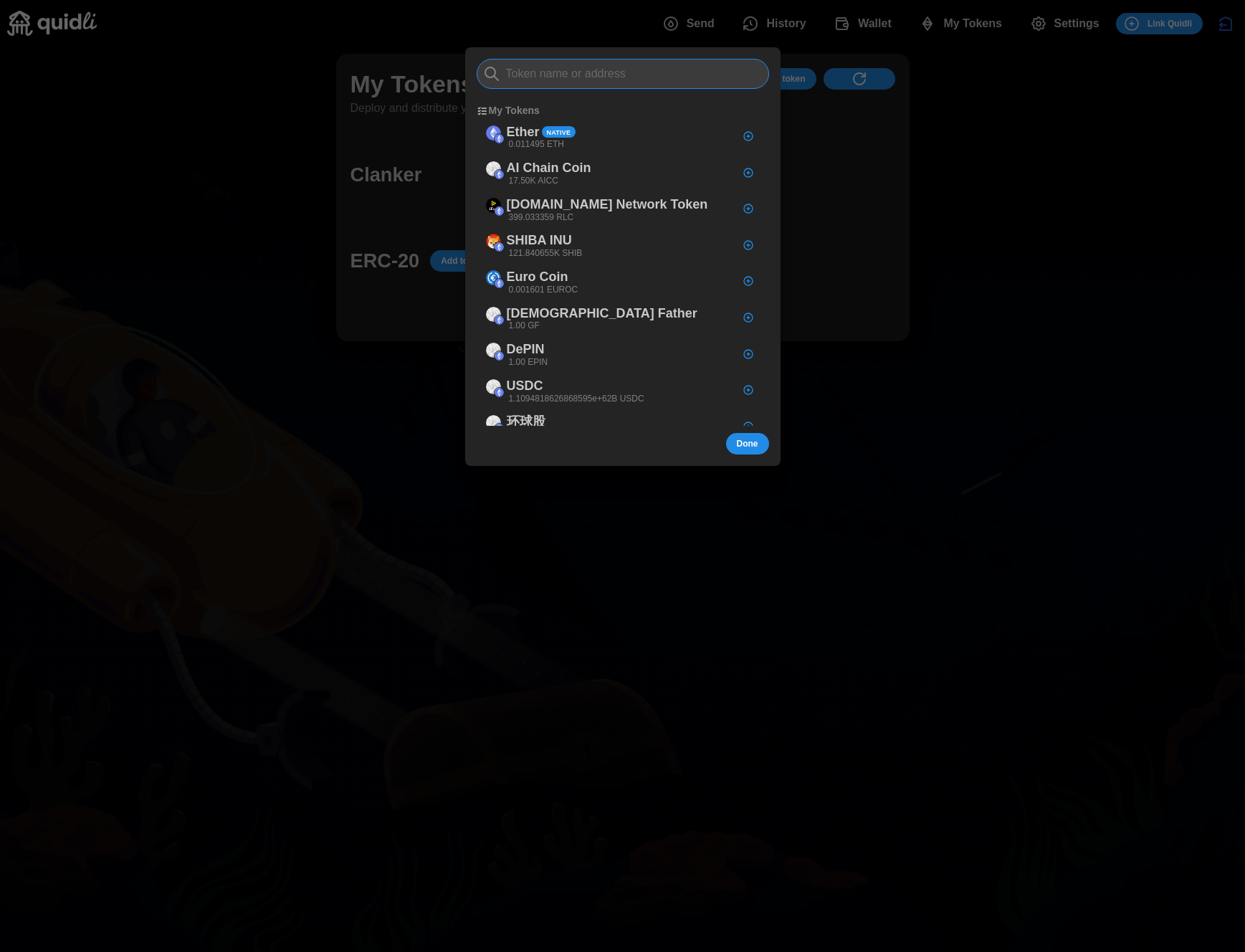
paste input "0x9415797e009152D2eb186B7114e5C9cf4179A45E"
type input "0x9415797e009152D2eb186B7114e5C9cf4179A45E"
paste input "0x9415797e009152D2eb186B7114e5C9cf4179A45E"
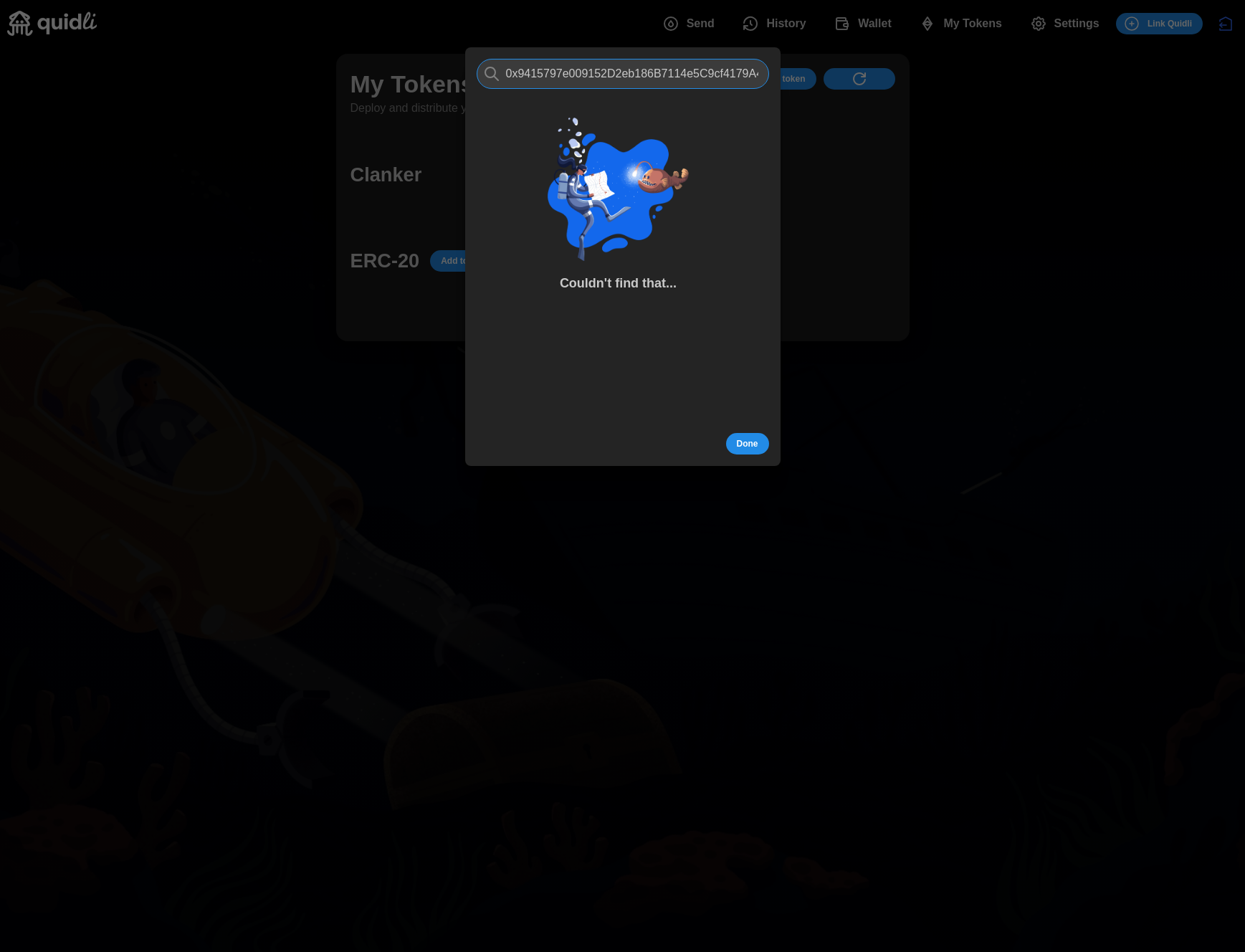
scroll to position [0, 18]
type input "0x9415797e009152D2eb186B7114e5C9cf4179A45"
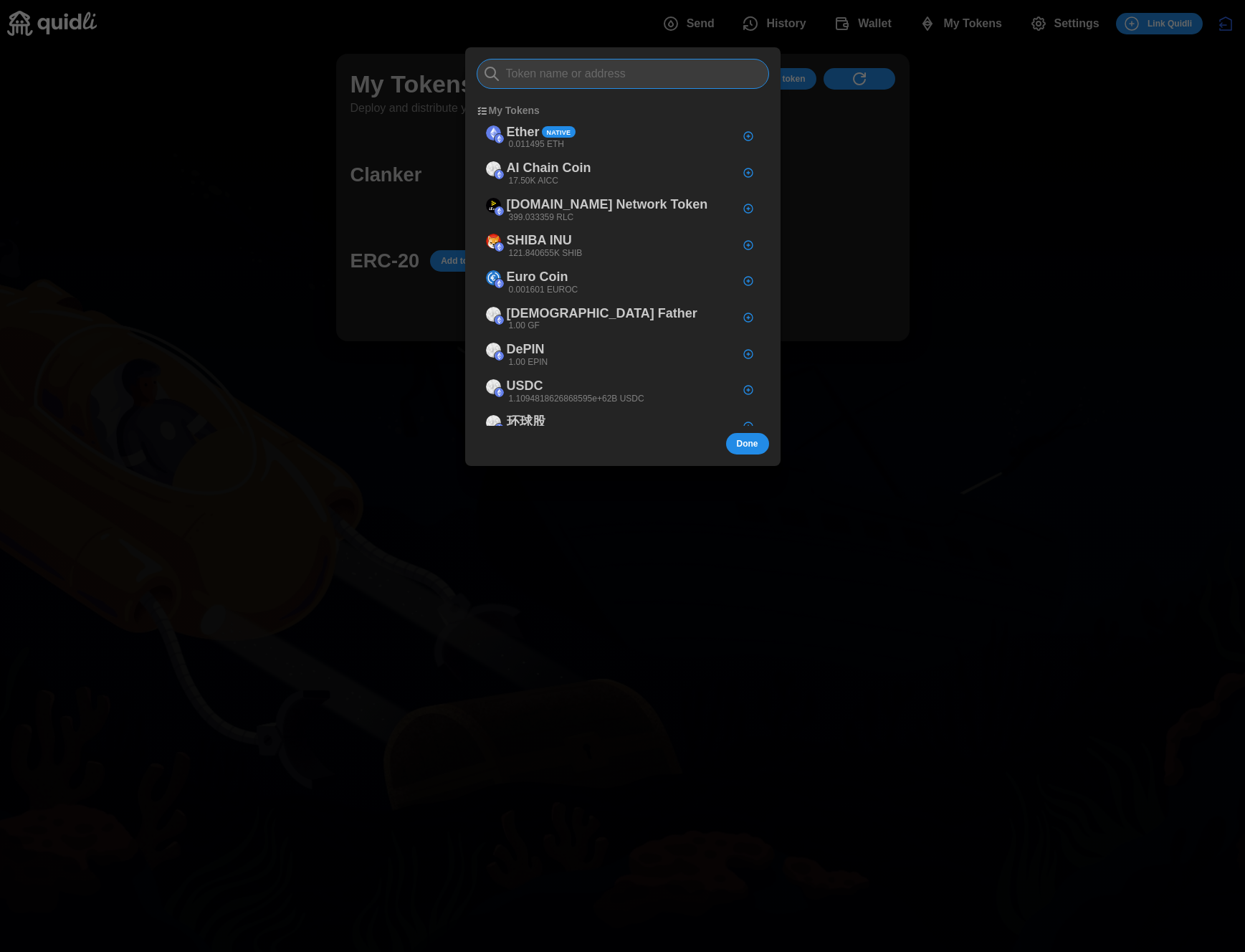
scroll to position [0, 0]
paste input "0x9415797e009152D2eb186B7114e5C9cf4179A45E"
type input "0x9415797e009152D2eb186B7114e5C9cf4179A45E"
paste input "0x9415797e009152D2eb186B7114e5C9cf4179A45E"
type input "0x9415797e009152D2eb186B7114e5C9cf4179A45E"
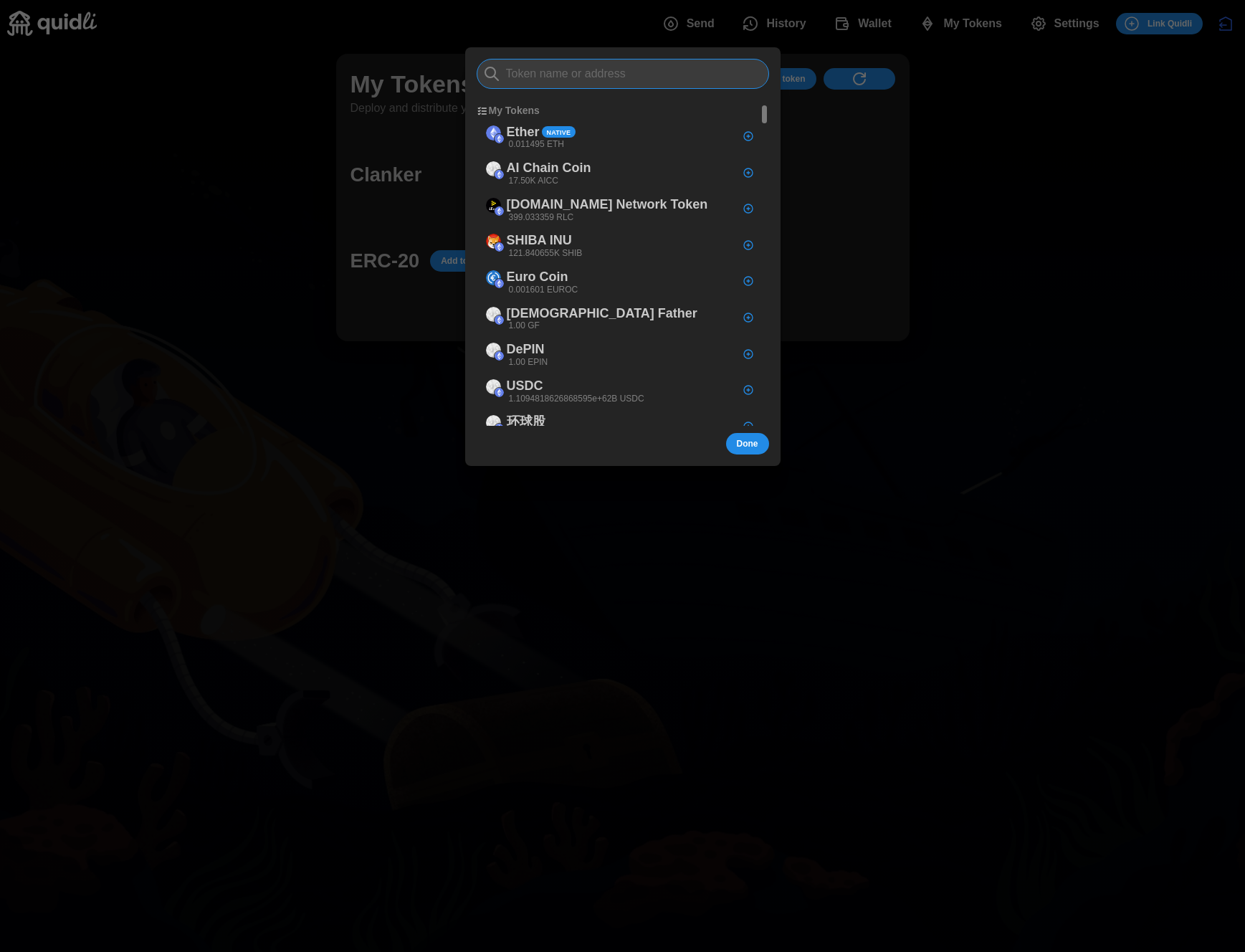
click at [645, 81] on input at bounding box center [622, 74] width 292 height 30
paste input "0x20fd4c5396f7d9686f9997e0f10991957f7112fc"
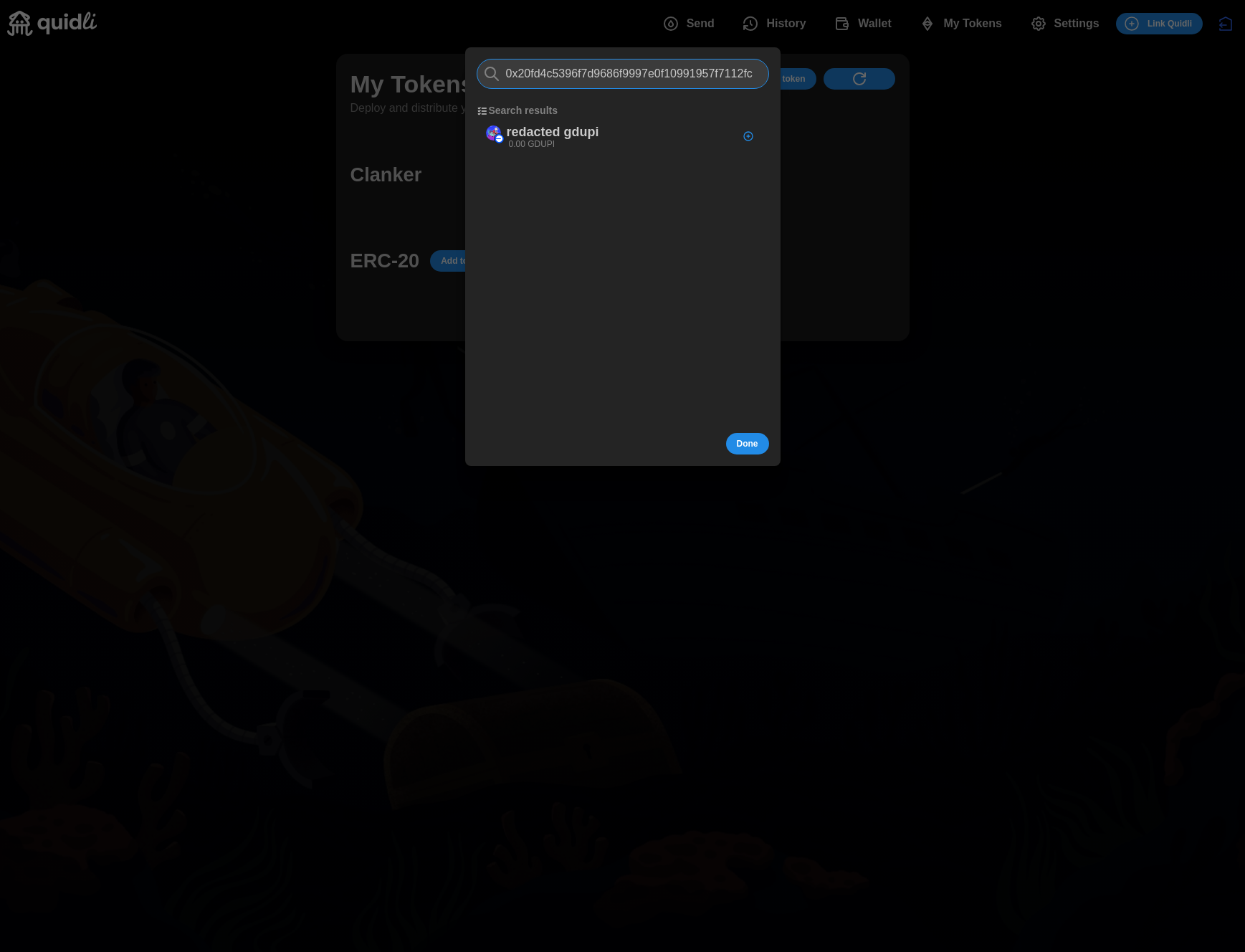
type input "0x20fd4c5396f7d9686f9997e0f10991957f7112fc"
click at [612, 80] on input "0x20fd4c5396f7d9686f9997e0f10991957f7112fc" at bounding box center [622, 74] width 292 height 30
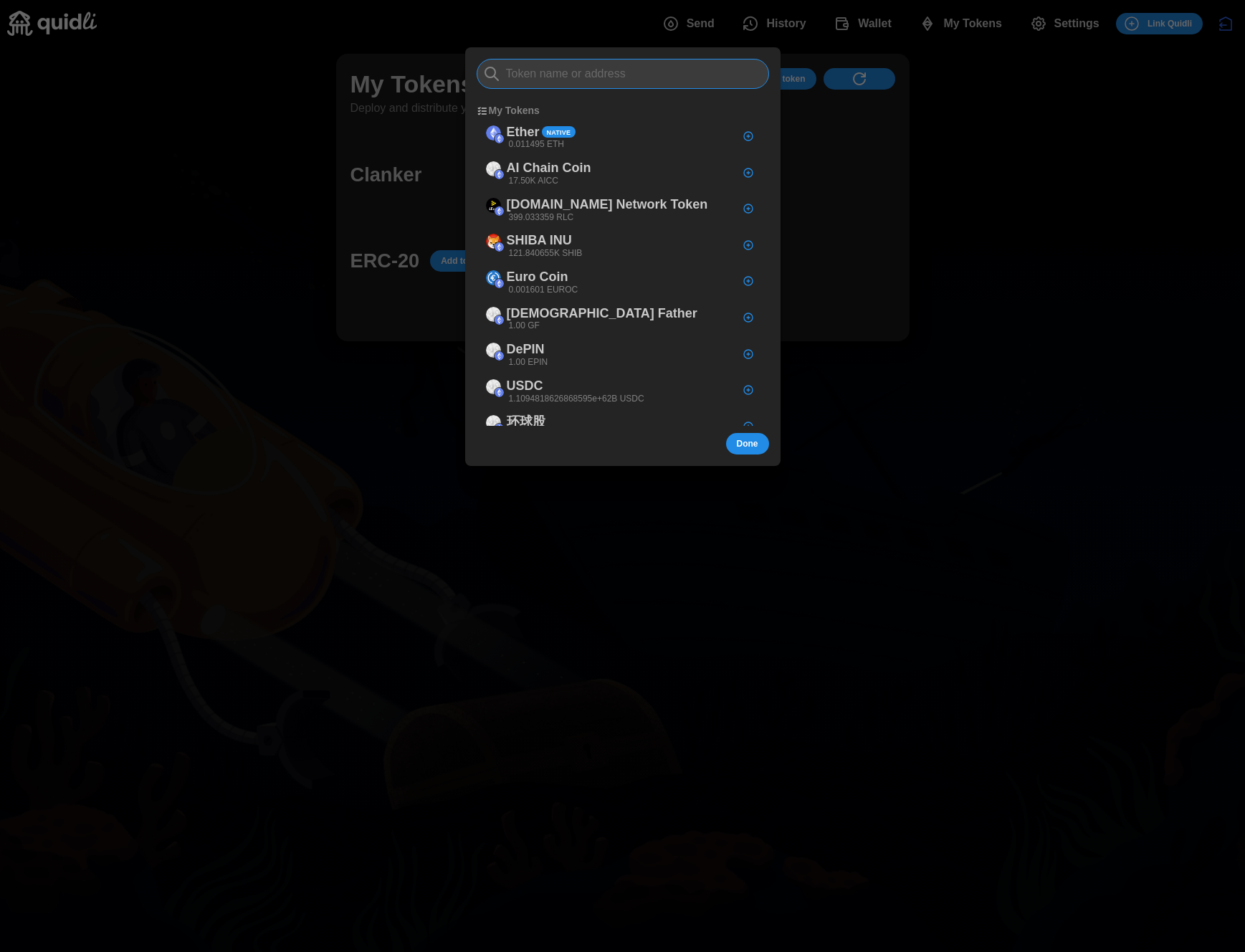
paste input "0x3C89d10F00C384Ab6ba950cea74AcfAc886235fE"
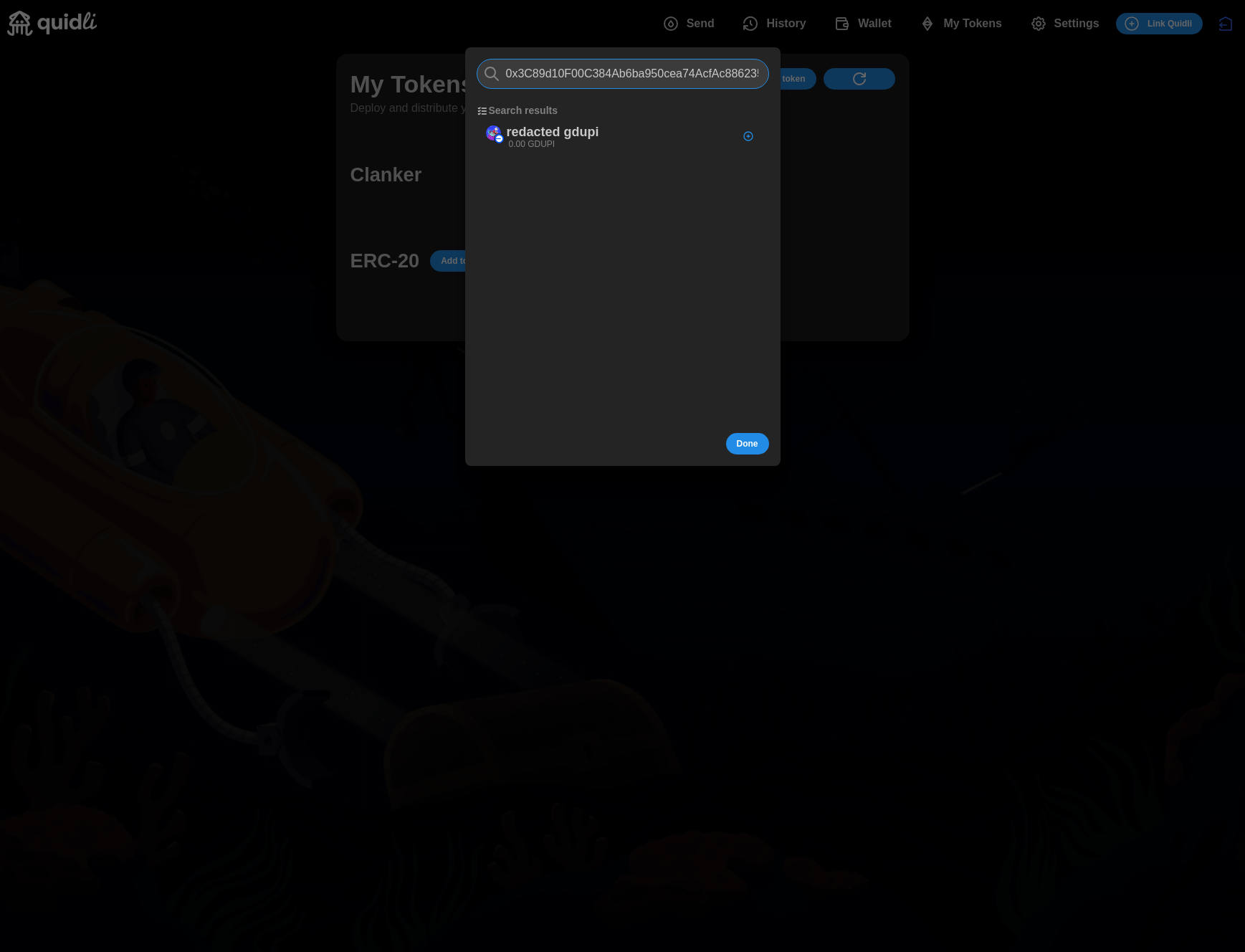
scroll to position [0, 16]
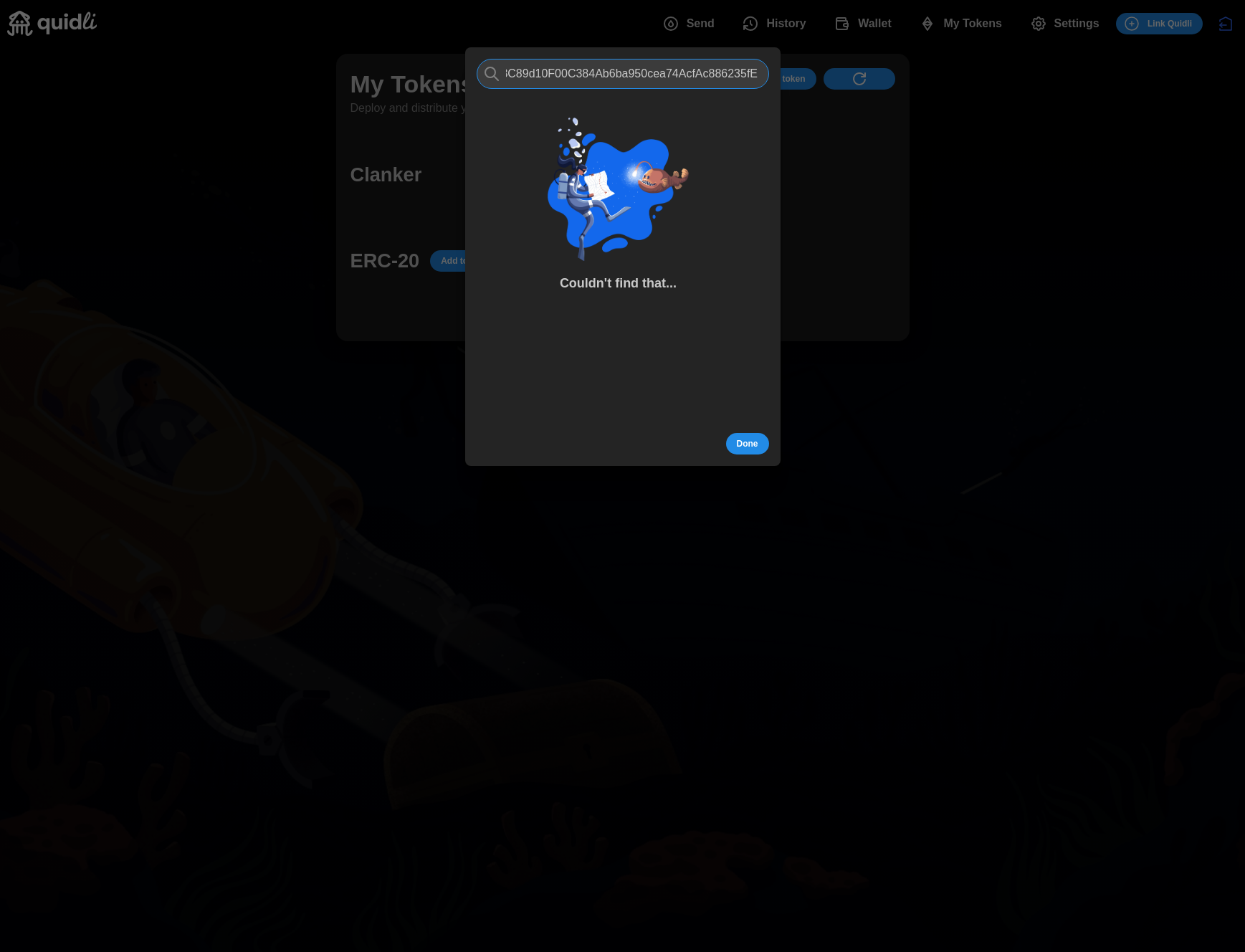
type input "0x3C89d10F00C384Ab6ba950cea74AcfAc886235fE"
click at [745, 439] on span "Done" at bounding box center [747, 444] width 22 height 20
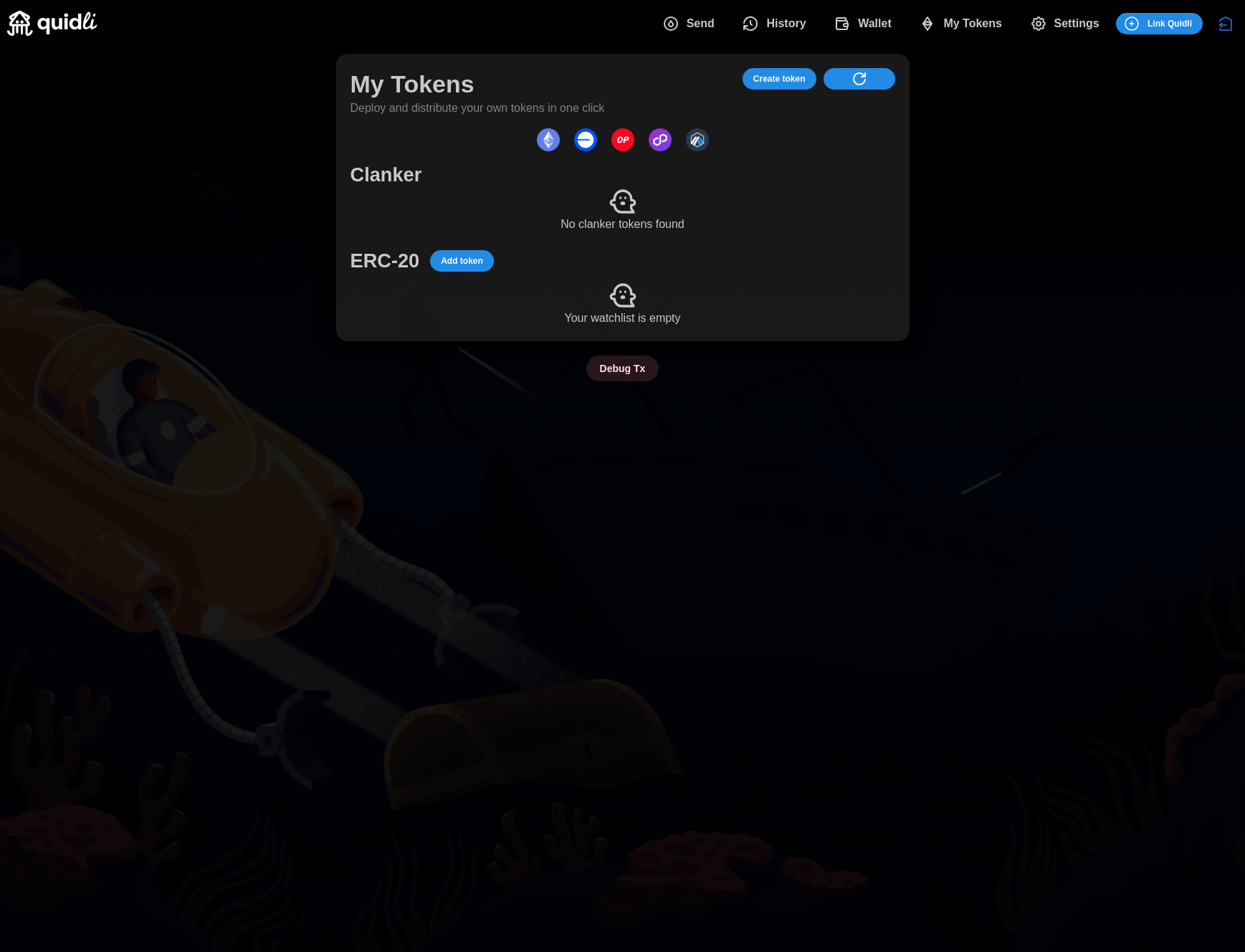
click at [458, 270] on span "Add token" at bounding box center [461, 261] width 42 height 20
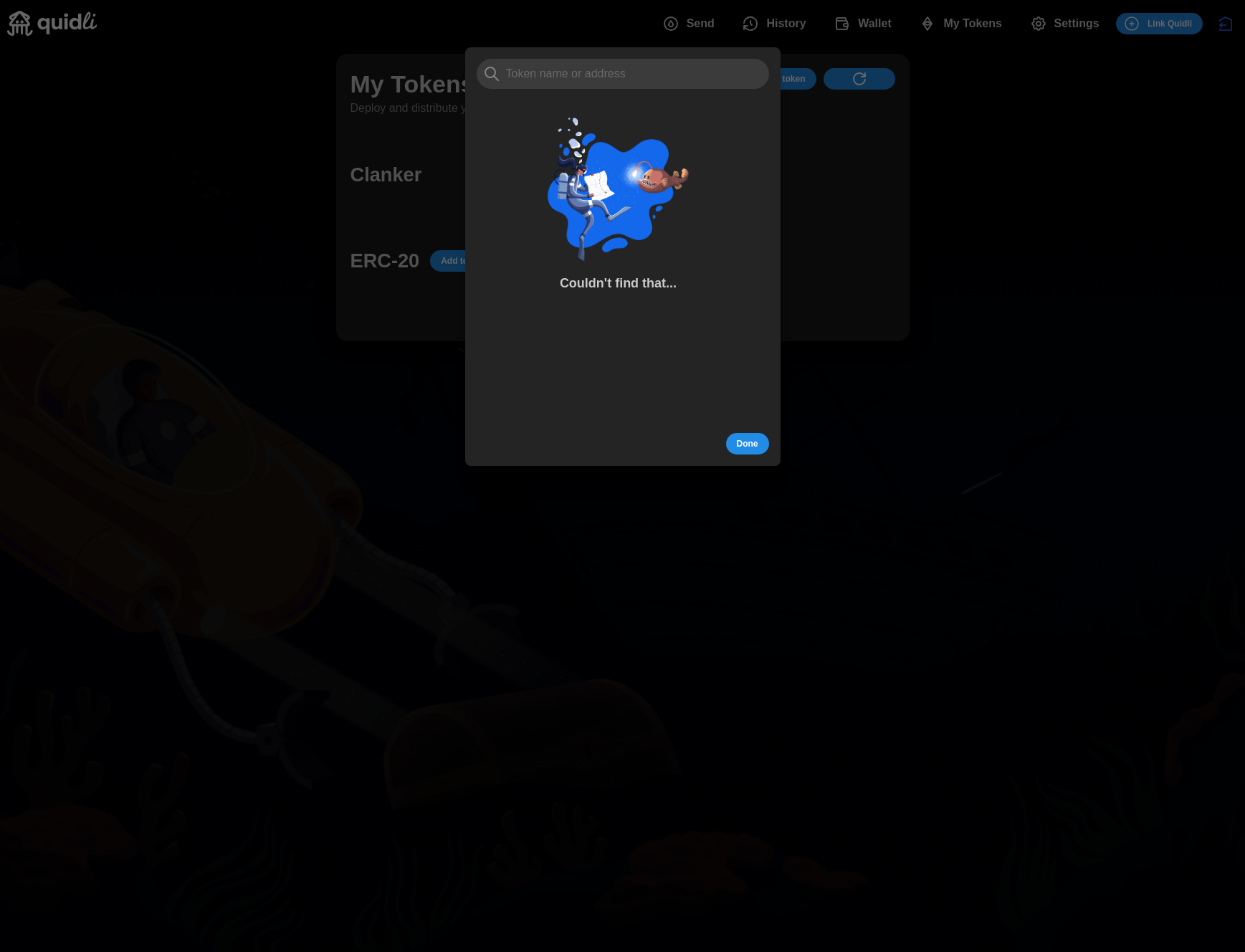
type input "0x3C89d10F00C384Ab6ba950cea74AcfAc886235fE"
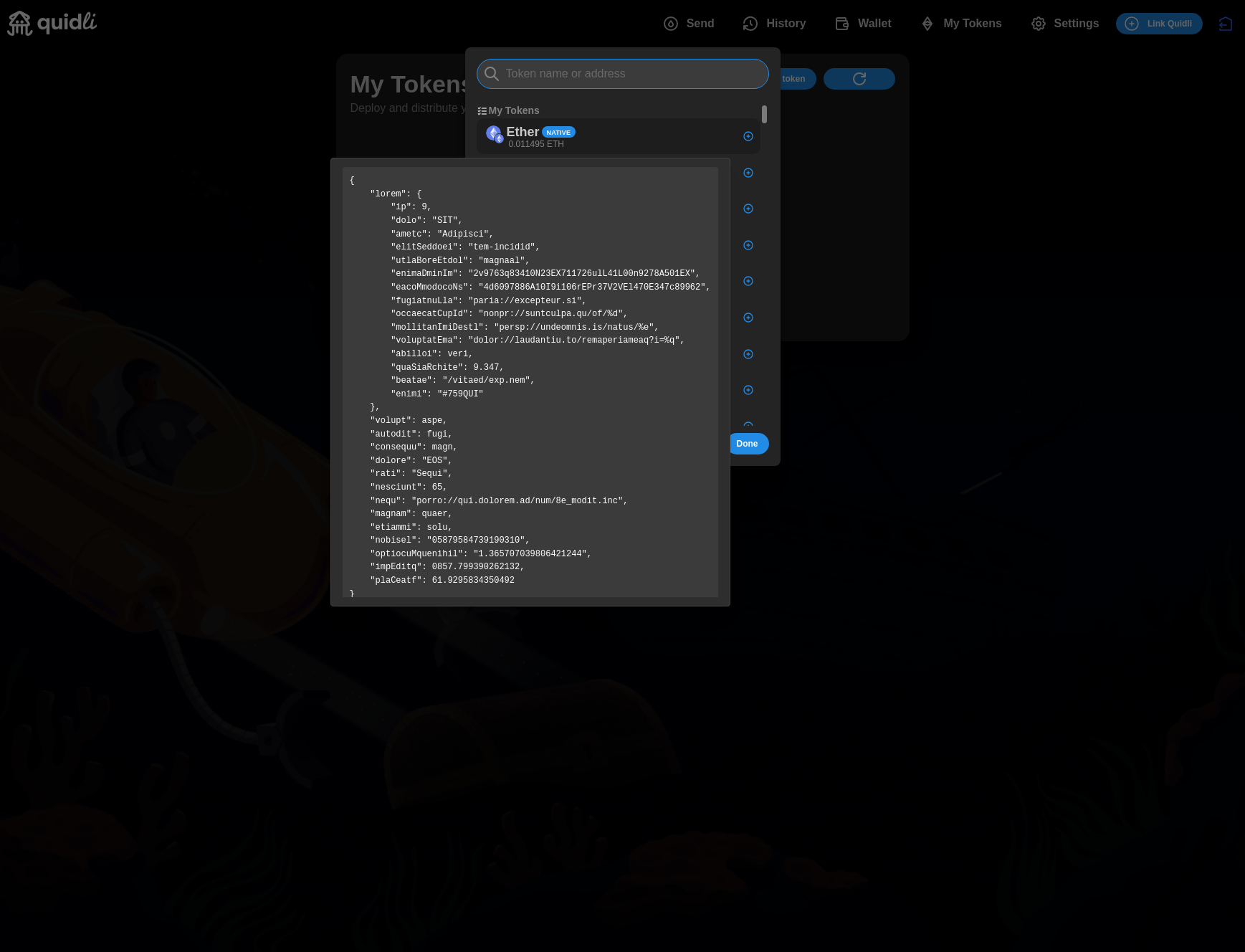
paste input "0x9415797e009152D2eb186B7114e5C9cf4179A45E"
type input "0x9415797e009152D2eb186B7114e5C9cf4179A45E"
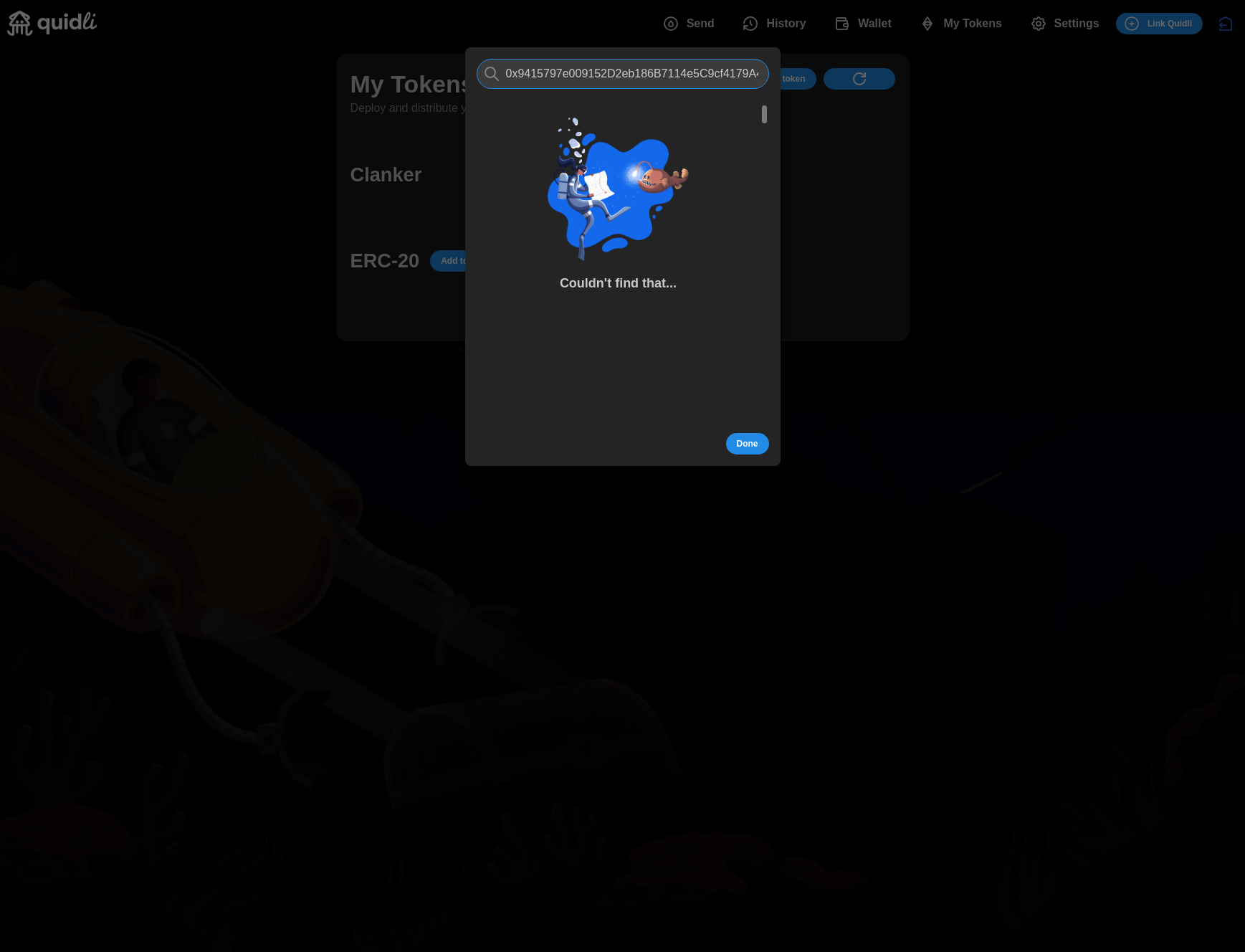
scroll to position [0, 18]
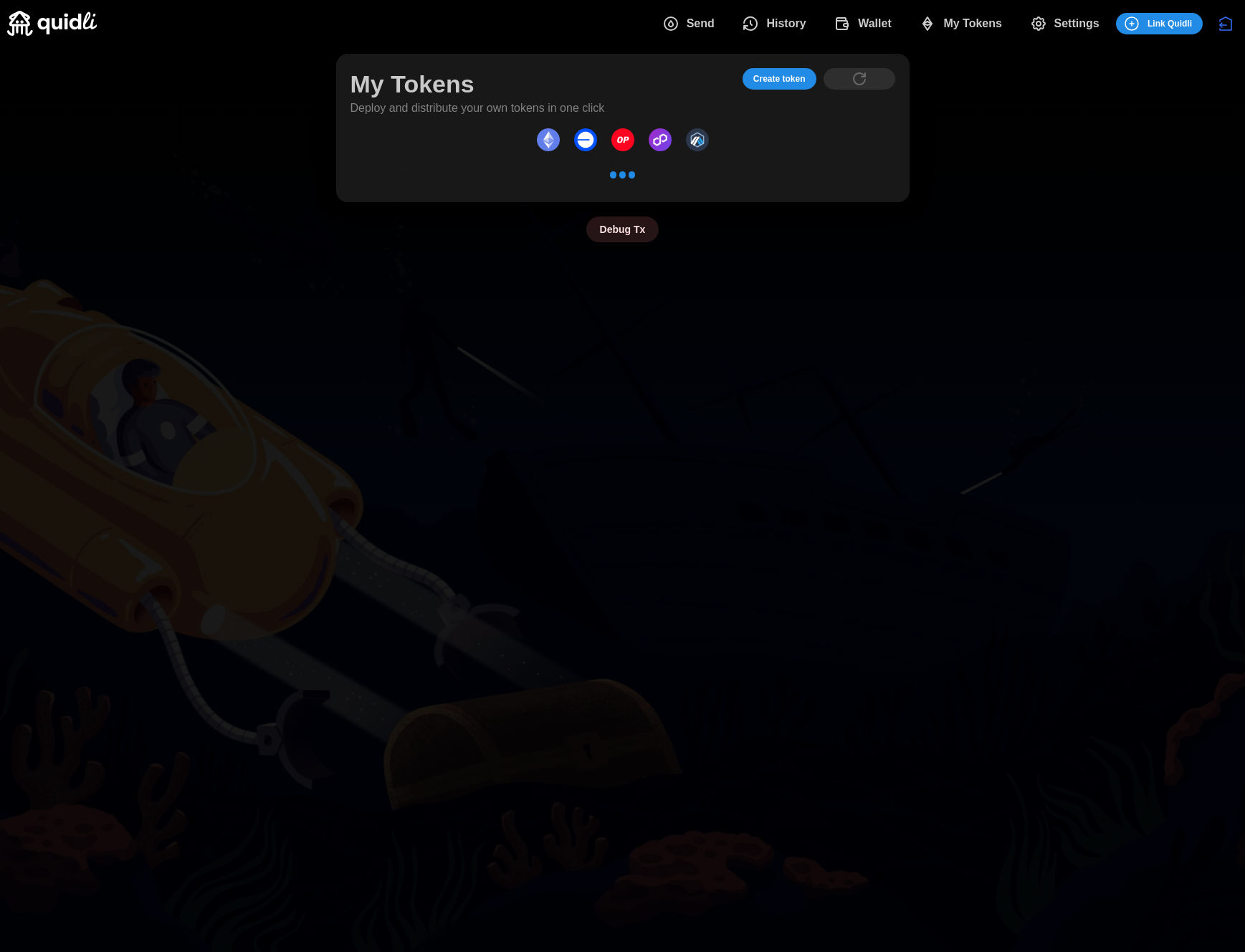
click at [791, 80] on span "Create token" at bounding box center [779, 78] width 52 height 20
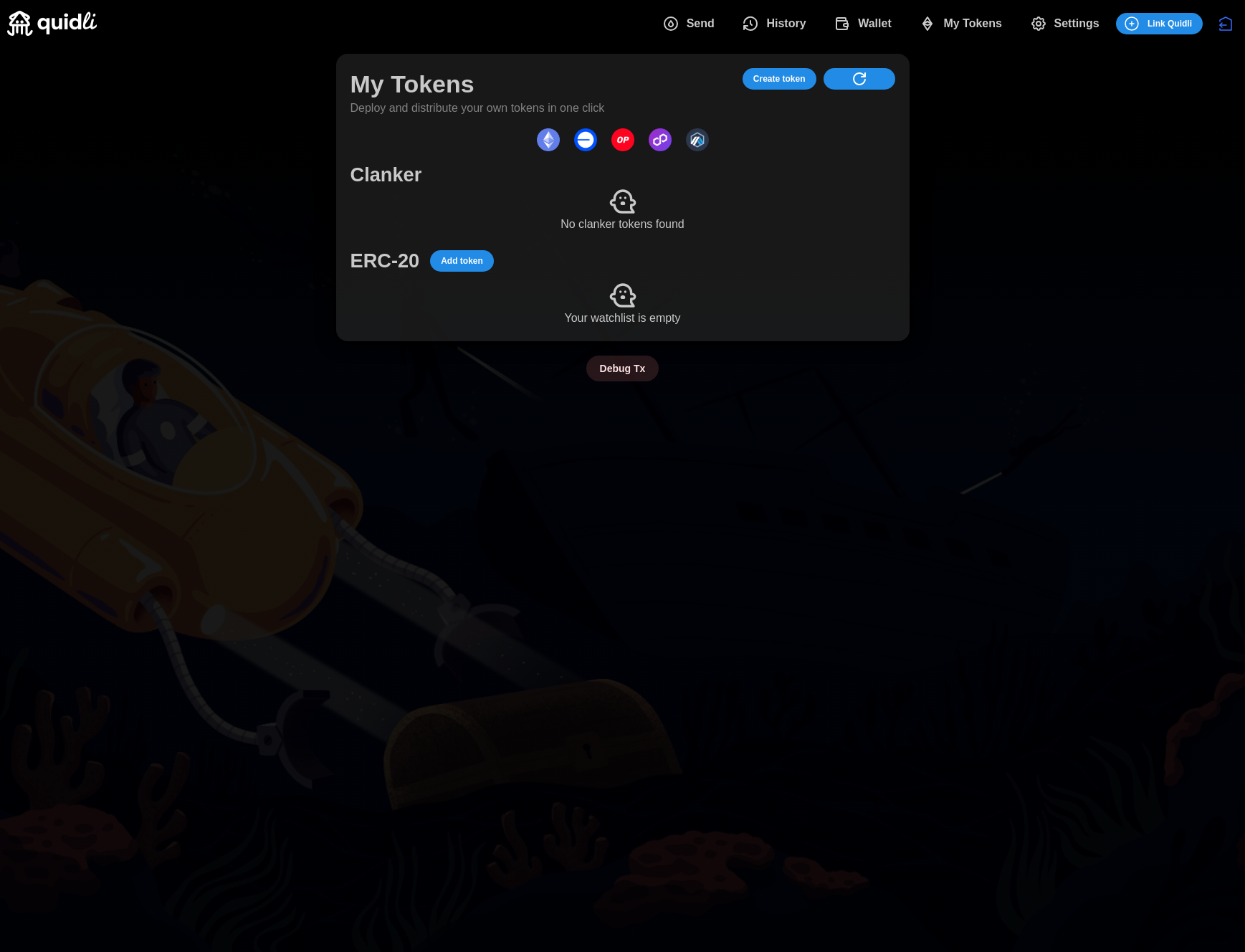
click at [473, 262] on span "Add token" at bounding box center [461, 261] width 42 height 20
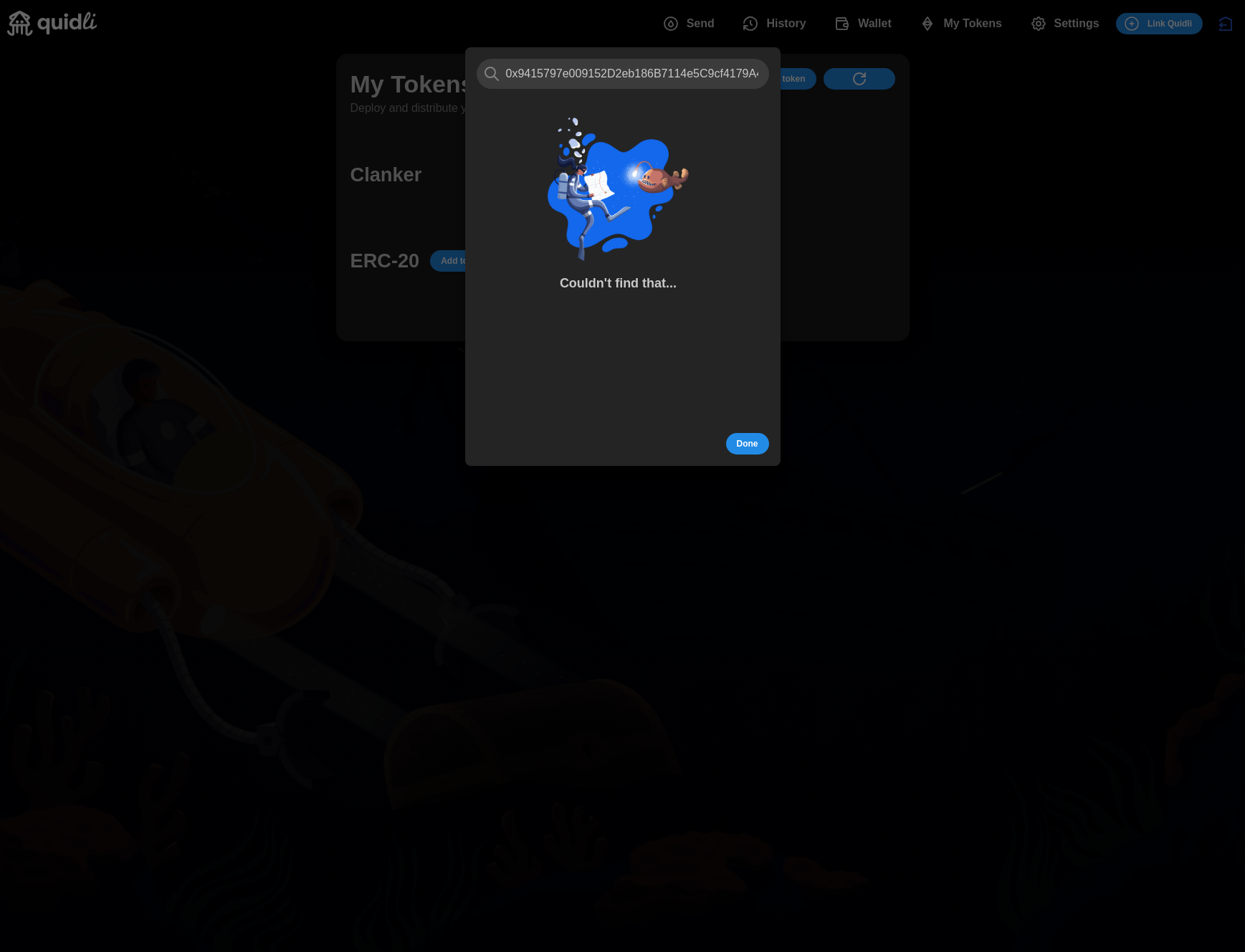
scroll to position [0, 18]
type input "0x9415797e009152D2eb186B7114e5C9cf4179A45E"
click at [756, 441] on span "Done" at bounding box center [747, 444] width 22 height 20
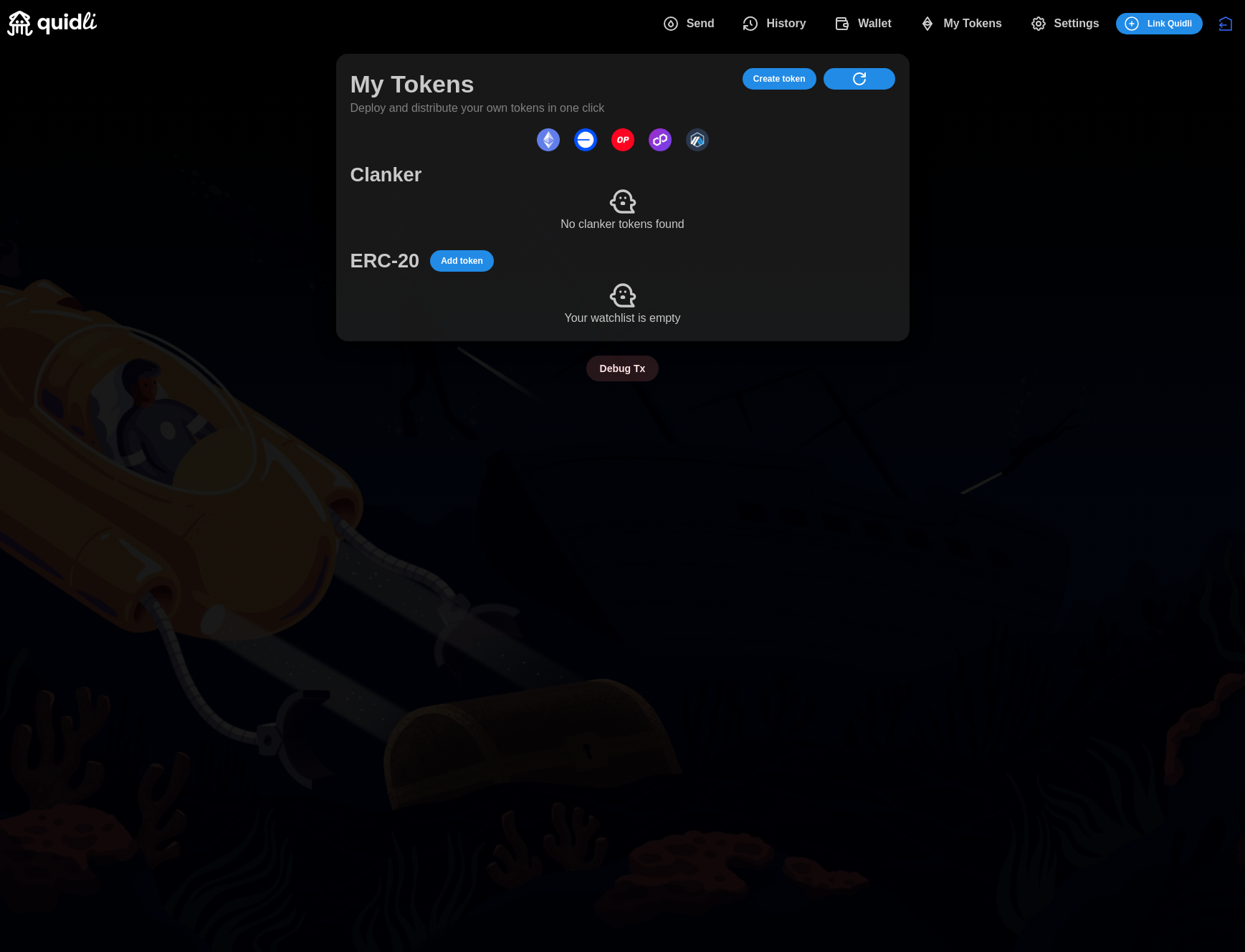
click at [473, 274] on div "My Tokens Deploy and distribute your own tokens in one click Create token Clank…" at bounding box center [623, 197] width 545 height 259
click at [473, 263] on span "Add token" at bounding box center [461, 261] width 42 height 20
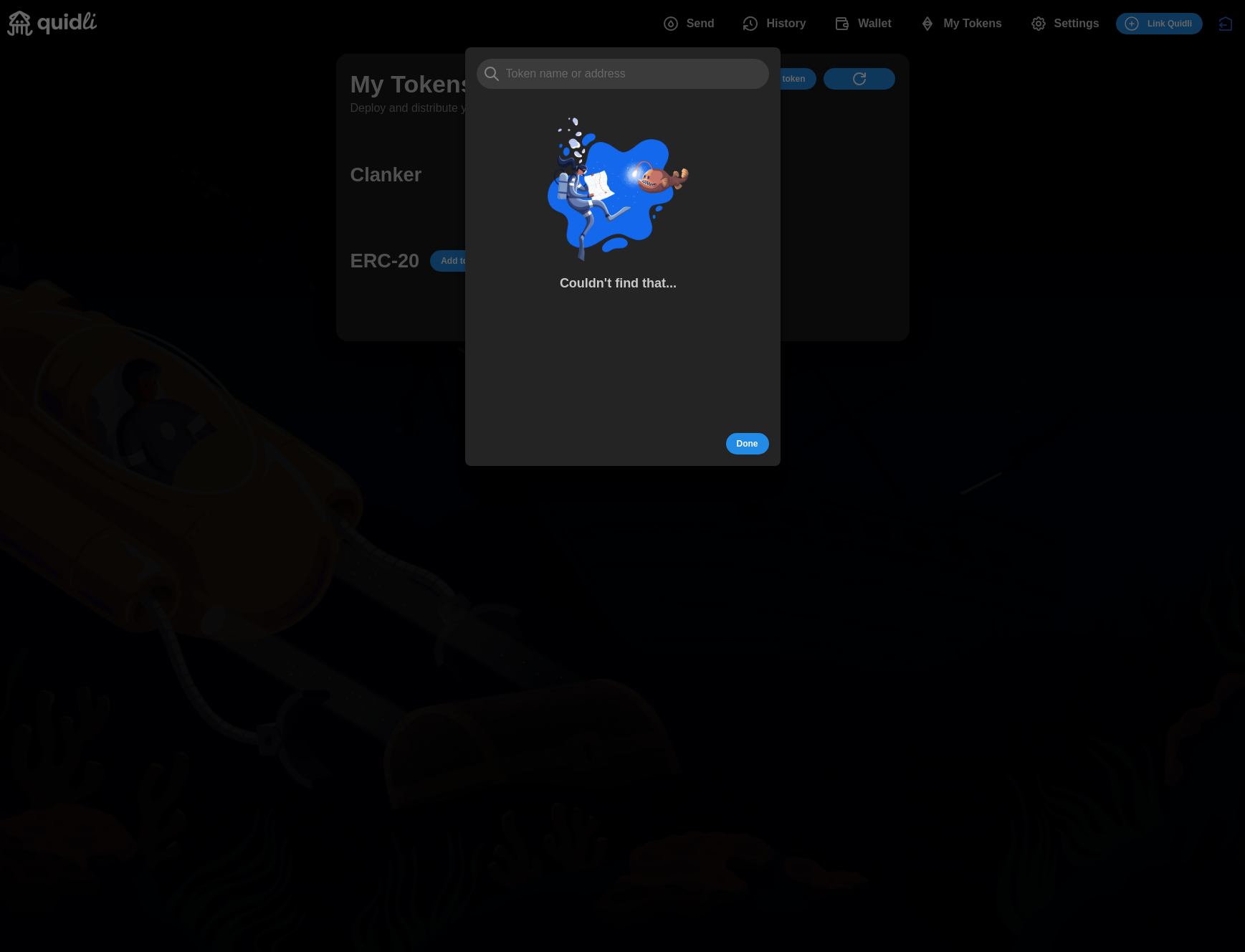
type input "https://farcaster.xyz/maggiehsu/0x4e1cb103"
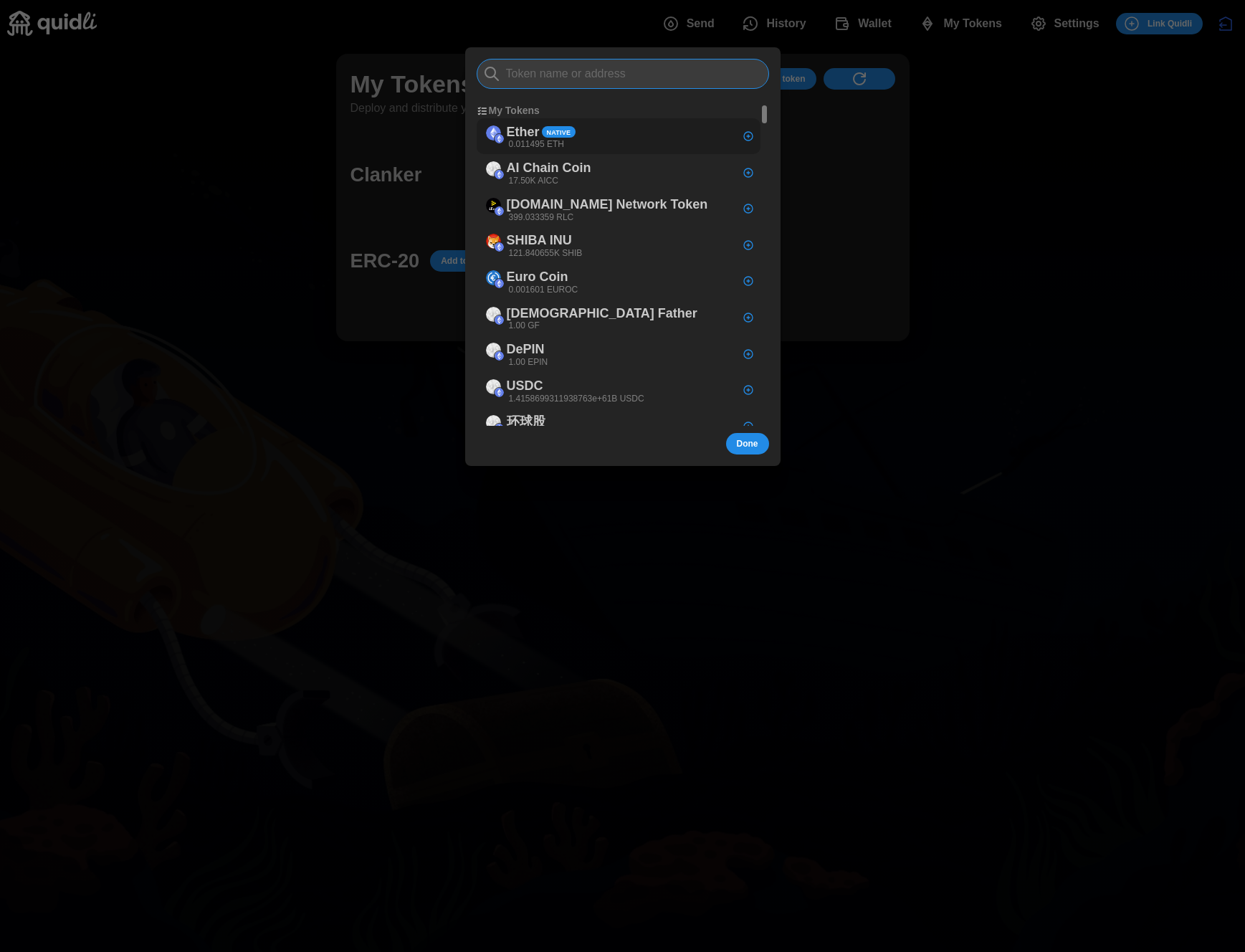
paste input "0x9415797e009152D2eb186B7114e5C9cf4179A45E"
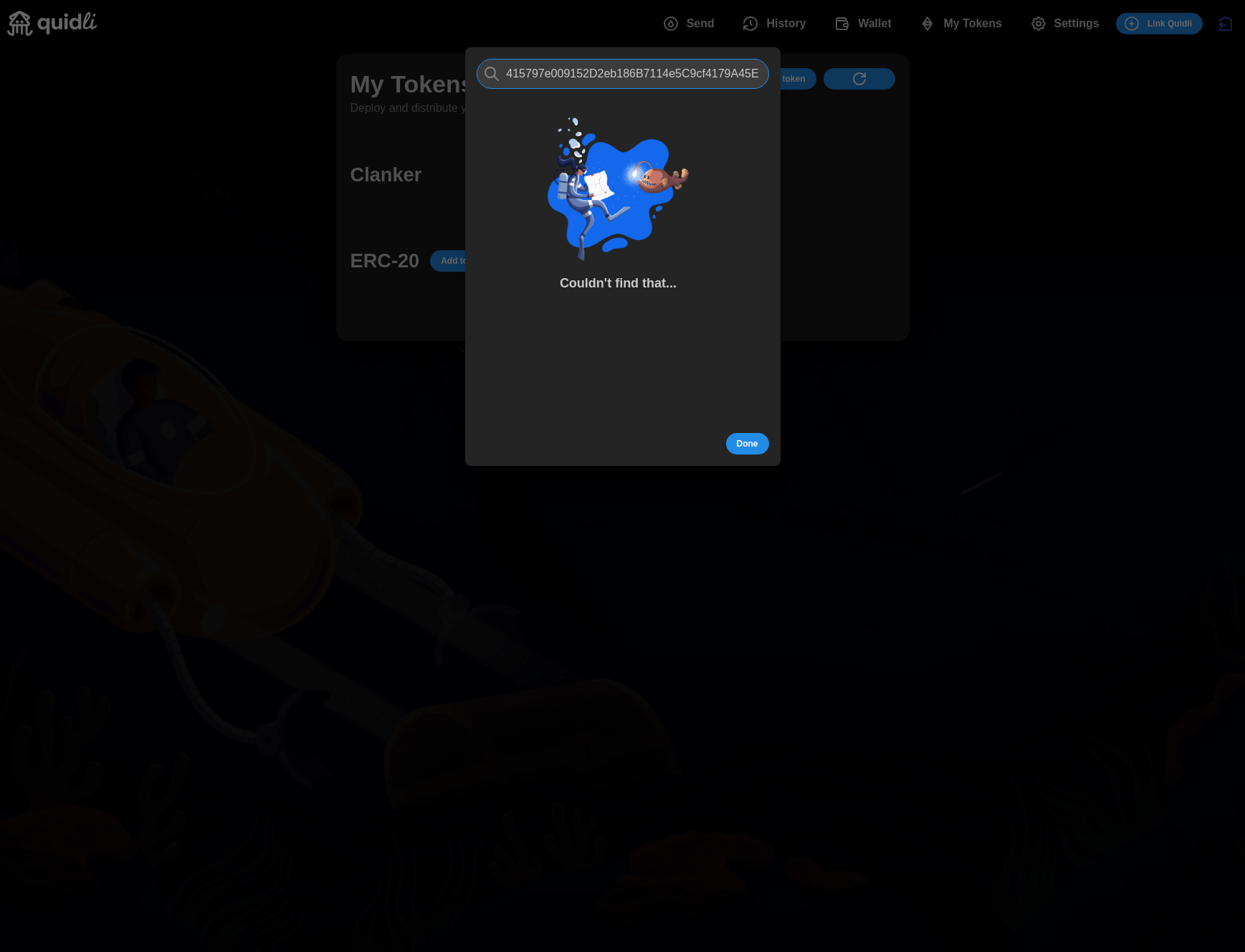
type input "0x9415797e009152D2eb186B7114e5C9cf4179A45E"
